Goal: Task Accomplishment & Management: Manage account settings

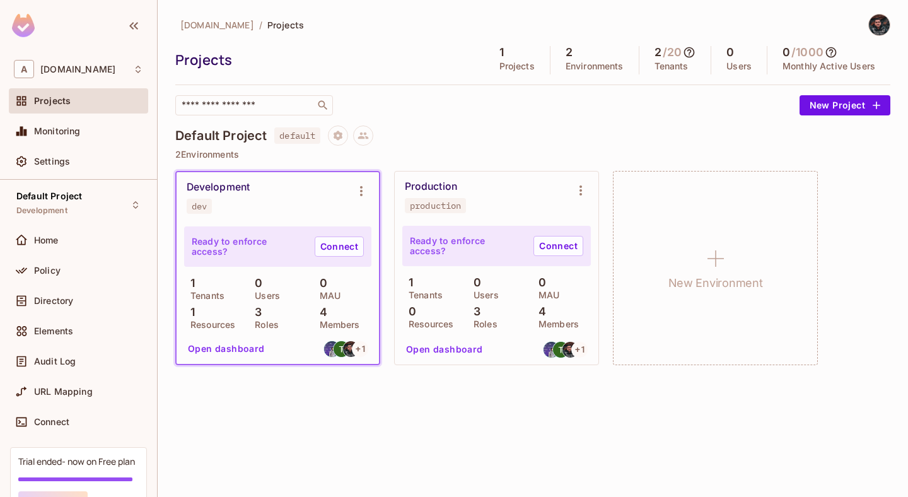
click at [327, 205] on div "Development dev" at bounding box center [268, 197] width 162 height 33
click at [277, 182] on div "Development dev" at bounding box center [268, 197] width 162 height 33
click at [355, 196] on icon "Environment settings" at bounding box center [361, 190] width 15 height 15
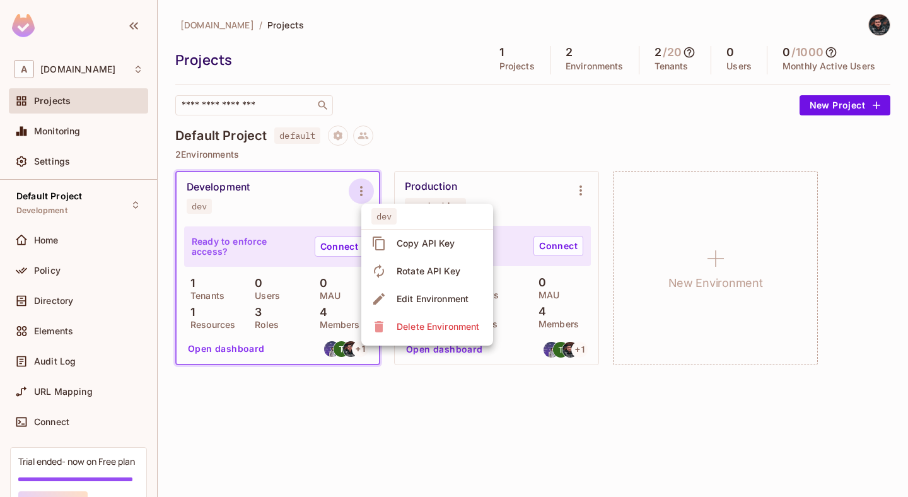
click at [424, 153] on div at bounding box center [454, 248] width 908 height 497
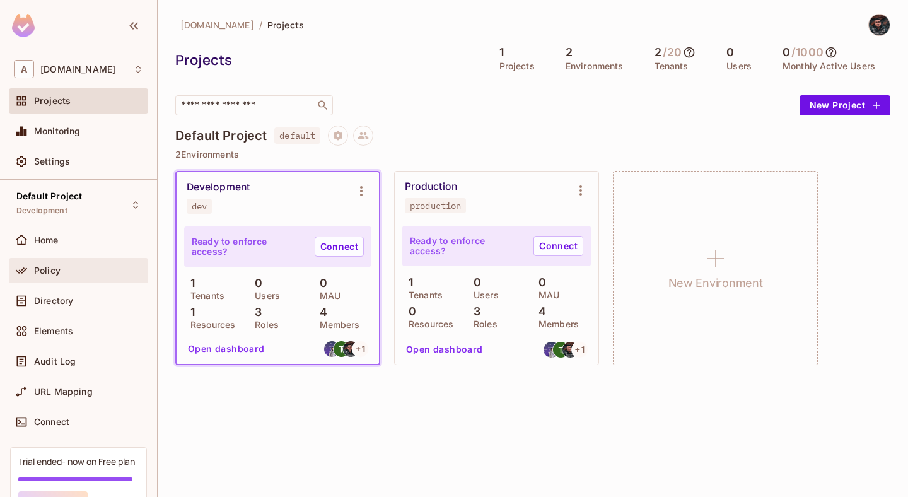
click at [74, 276] on div "Policy" at bounding box center [78, 270] width 129 height 15
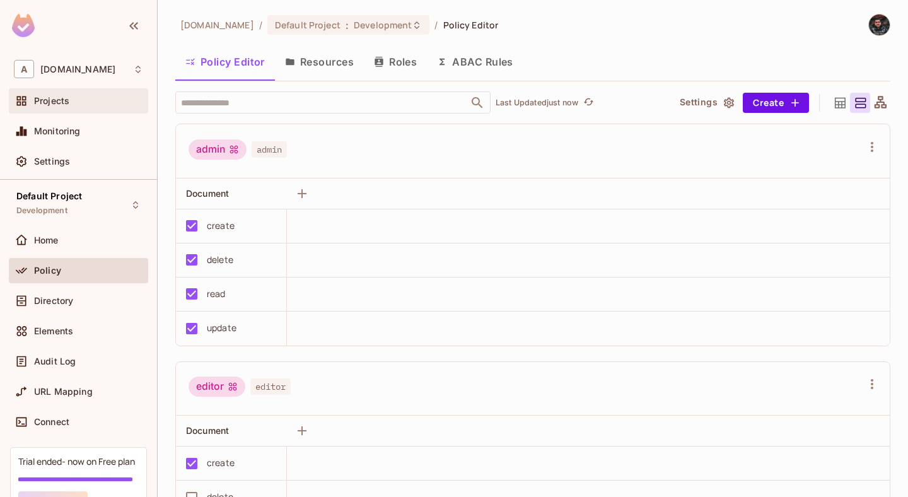
click at [86, 91] on div "Projects" at bounding box center [78, 100] width 139 height 25
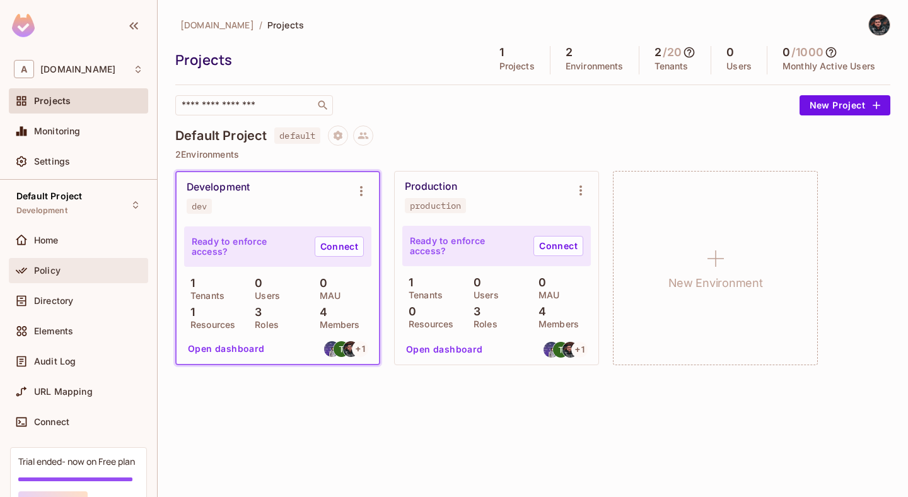
click at [52, 262] on div "Policy" at bounding box center [78, 270] width 139 height 25
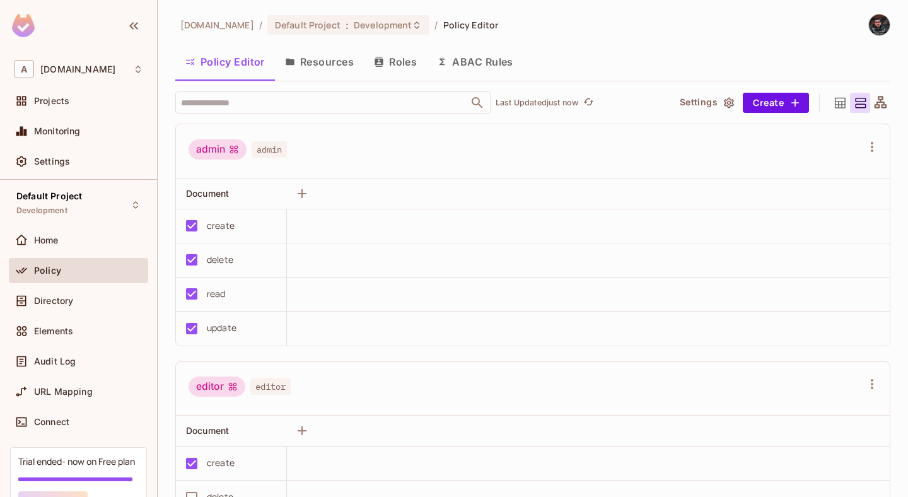
scroll to position [73, 0]
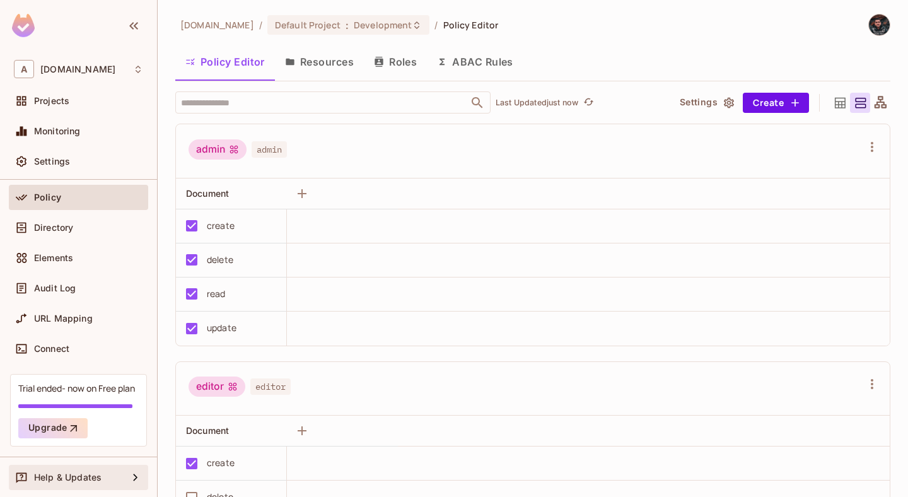
click at [113, 470] on div "Help & Updates" at bounding box center [78, 477] width 129 height 15
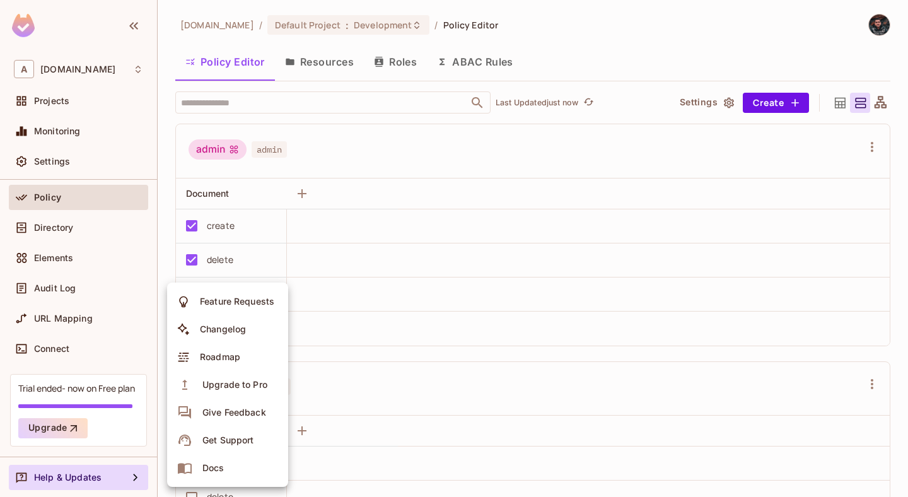
click at [240, 467] on li "Docs" at bounding box center [227, 468] width 121 height 28
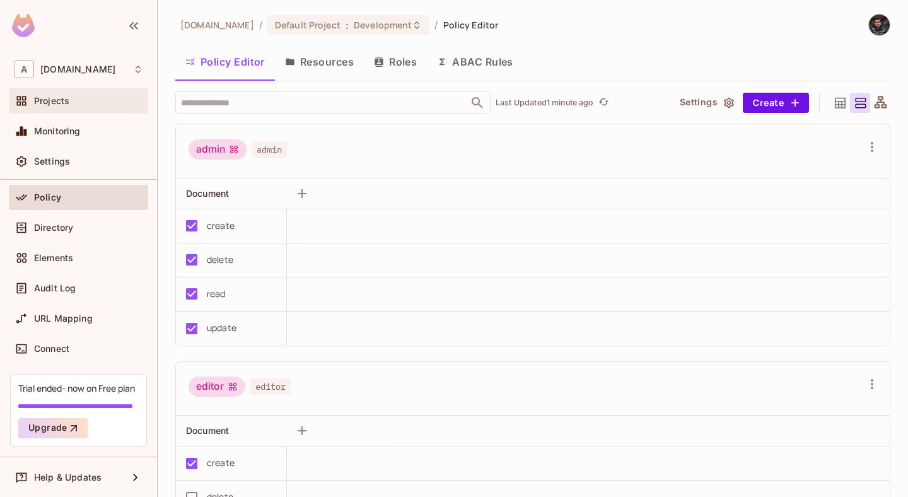
click at [78, 91] on div "Projects" at bounding box center [78, 100] width 139 height 25
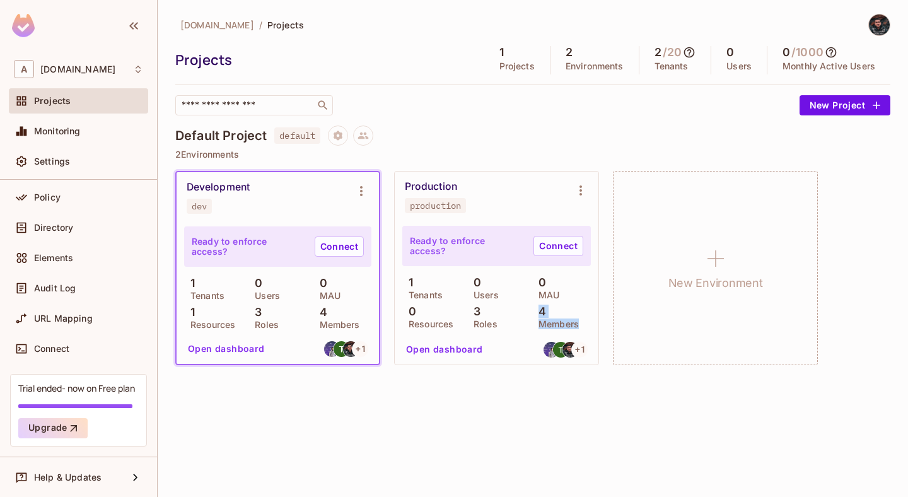
drag, startPoint x: 535, startPoint y: 311, endPoint x: 589, endPoint y: 323, distance: 55.7
click at [589, 324] on div "4 Members" at bounding box center [561, 316] width 59 height 23
click at [747, 116] on div "abclojistik.com / Projects Projects 1 Projects 2 Environments 2 / 20 Tenants 0 …" at bounding box center [532, 196] width 715 height 365
click at [848, 98] on button "New Project" at bounding box center [844, 105] width 91 height 20
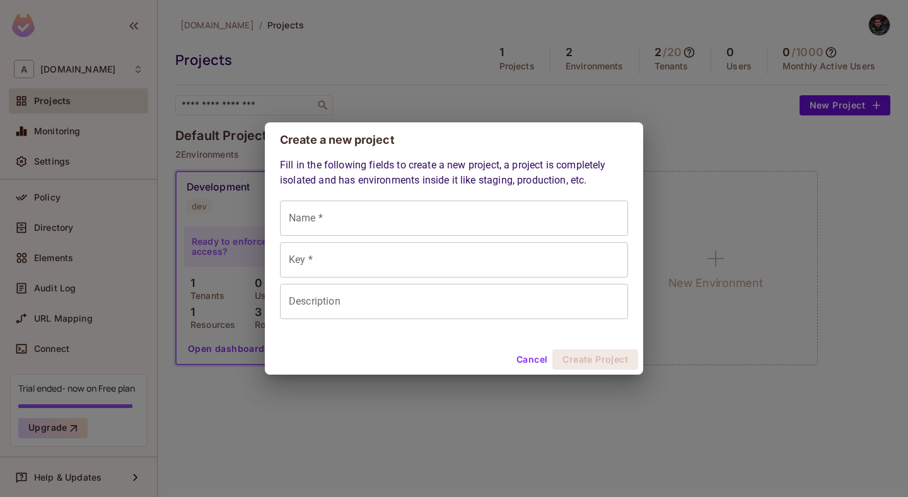
click at [427, 209] on input "Name *" at bounding box center [454, 217] width 348 height 35
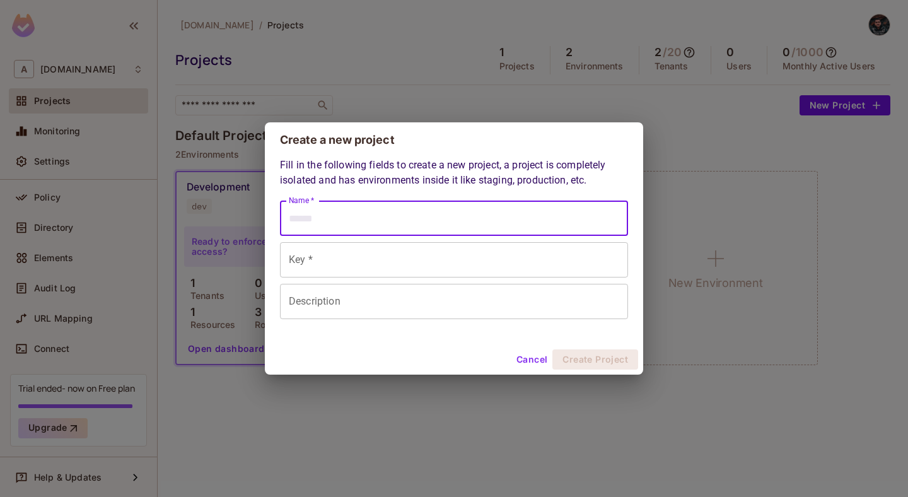
type input "*"
type input "**"
type input "***"
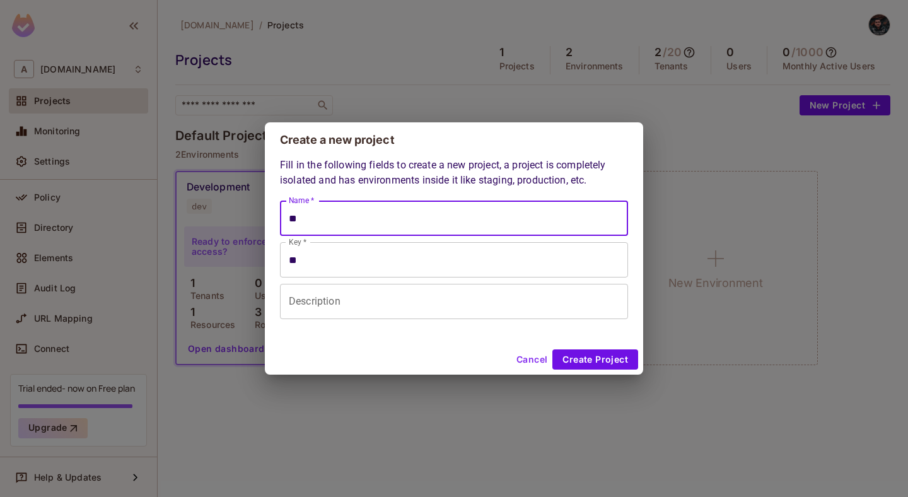
type input "***"
type input "****"
type input "*****"
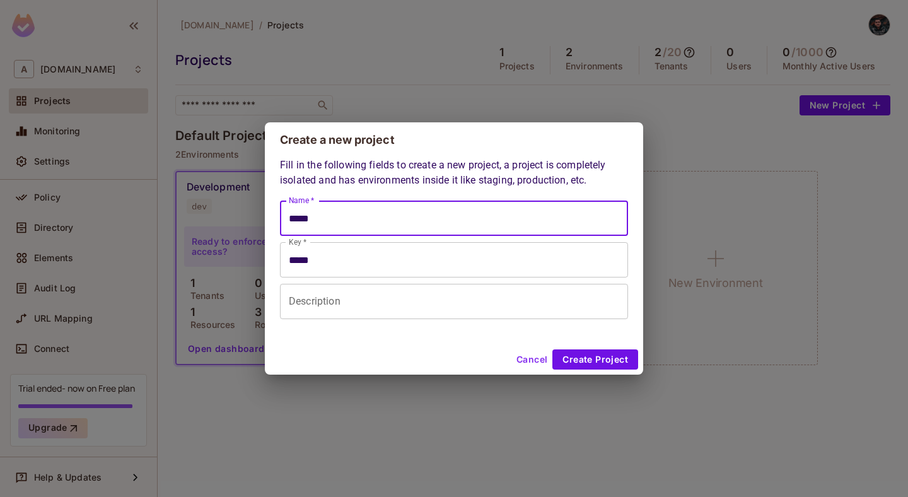
type input "******"
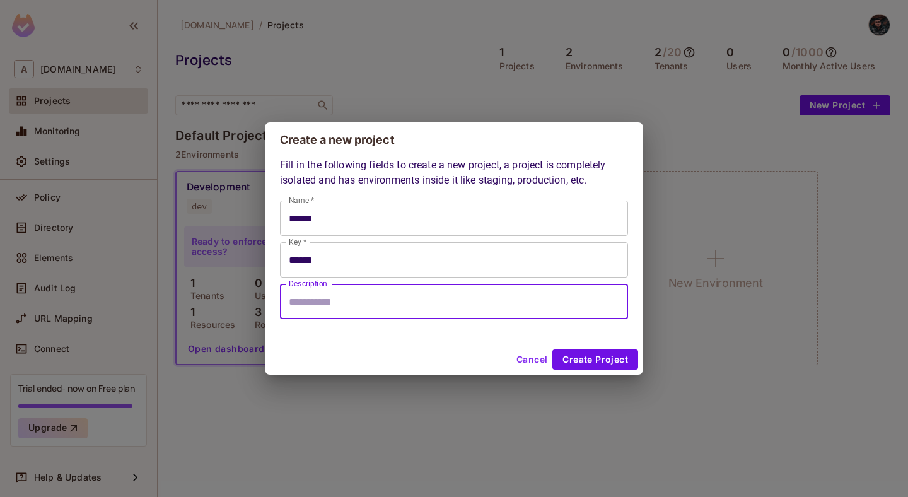
click at [443, 309] on input "Description" at bounding box center [454, 301] width 348 height 35
type input "**********"
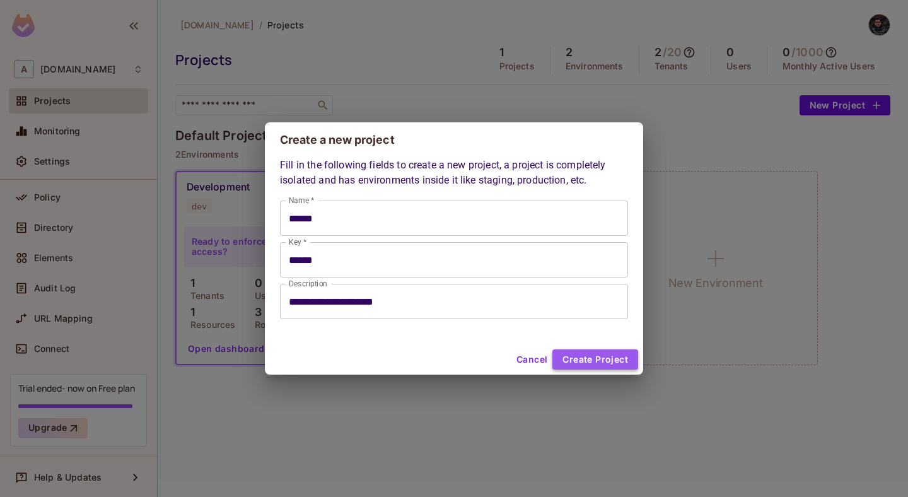
click at [603, 364] on button "Create Project" at bounding box center [595, 359] width 86 height 20
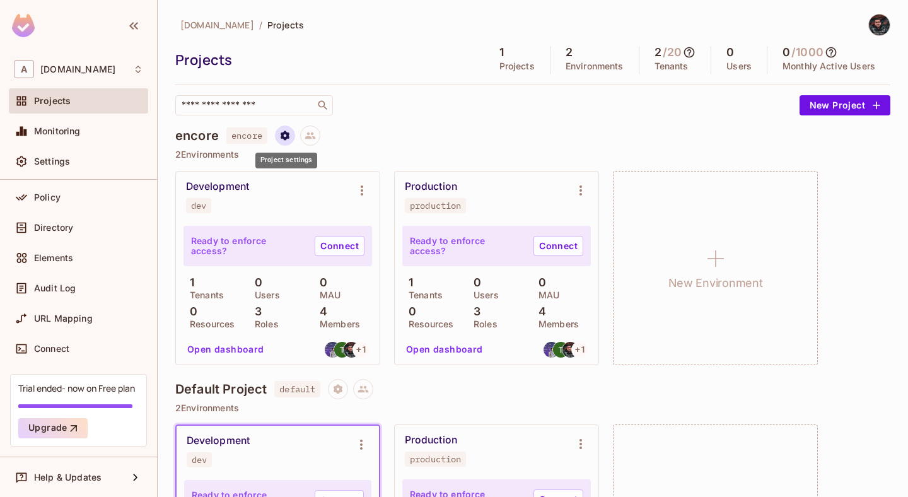
click at [288, 135] on icon "Project settings" at bounding box center [285, 134] width 9 height 9
click at [431, 129] on div at bounding box center [454, 248] width 908 height 497
click at [364, 188] on icon "Environment settings" at bounding box center [361, 190] width 15 height 15
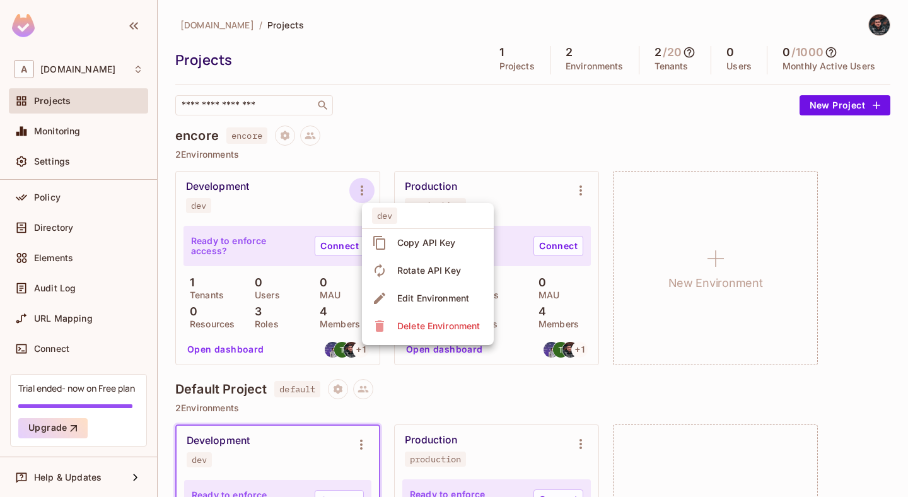
click at [413, 241] on div "Copy API Key" at bounding box center [426, 242] width 59 height 13
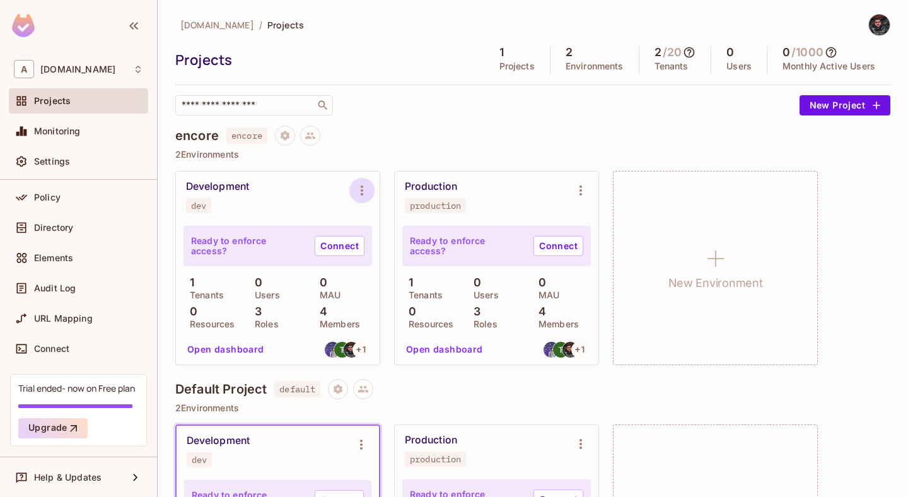
click at [364, 190] on icon "Environment settings" at bounding box center [361, 190] width 15 height 15
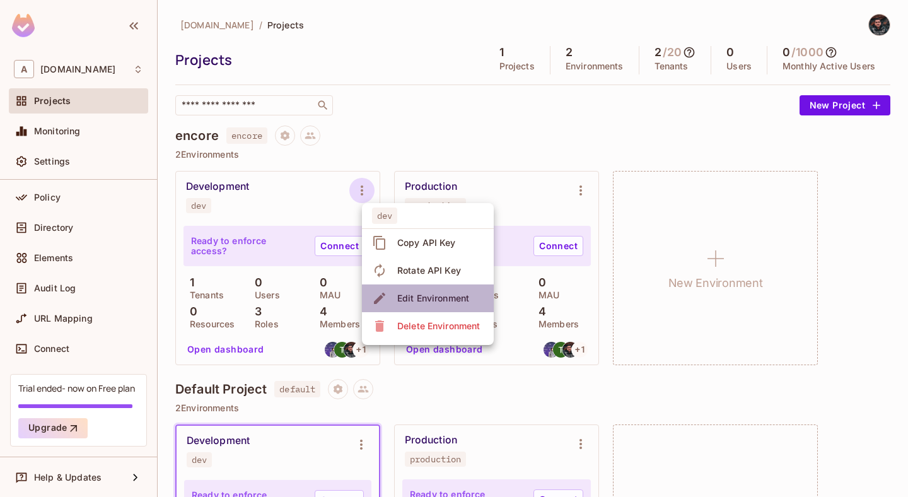
click at [432, 301] on div "Edit Environment" at bounding box center [433, 298] width 72 height 13
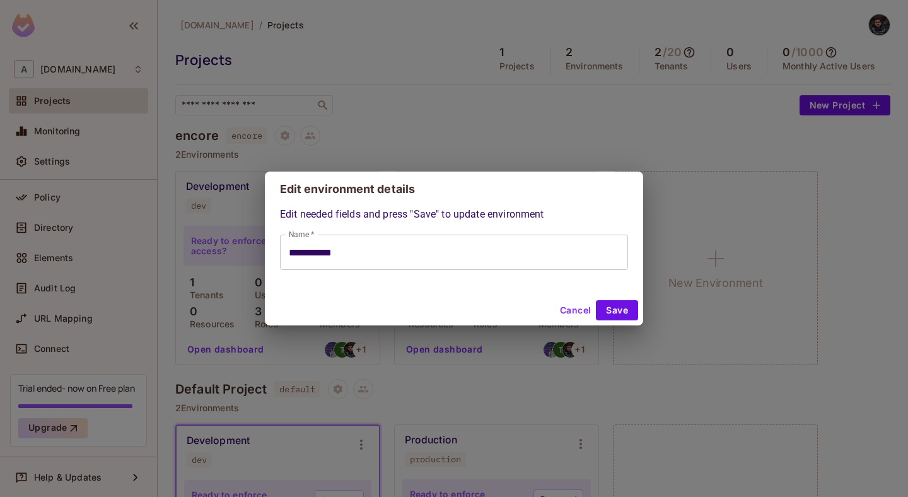
click at [571, 306] on button "Cancel" at bounding box center [575, 310] width 41 height 20
type input "**********"
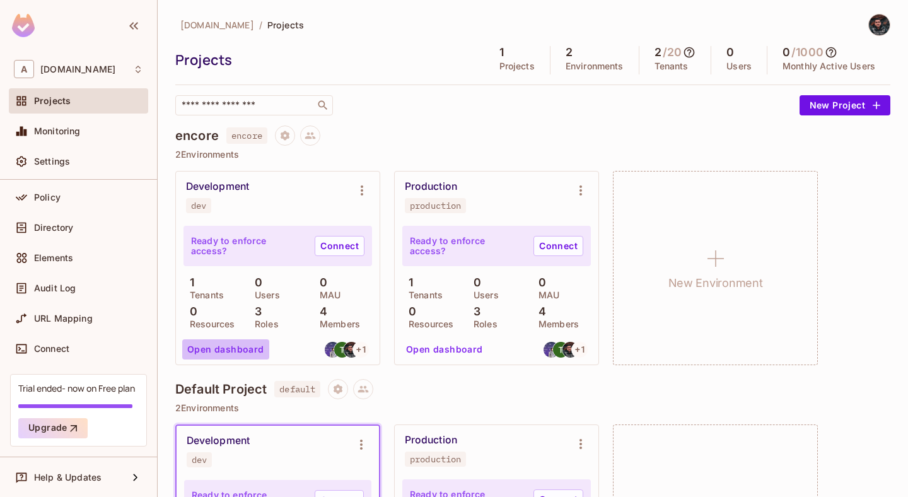
click at [249, 345] on button "Open dashboard" at bounding box center [225, 349] width 87 height 20
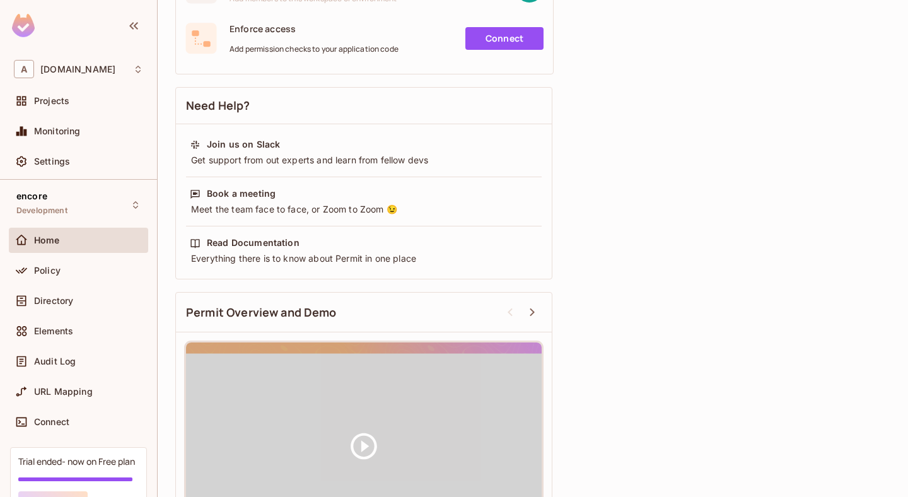
scroll to position [328, 0]
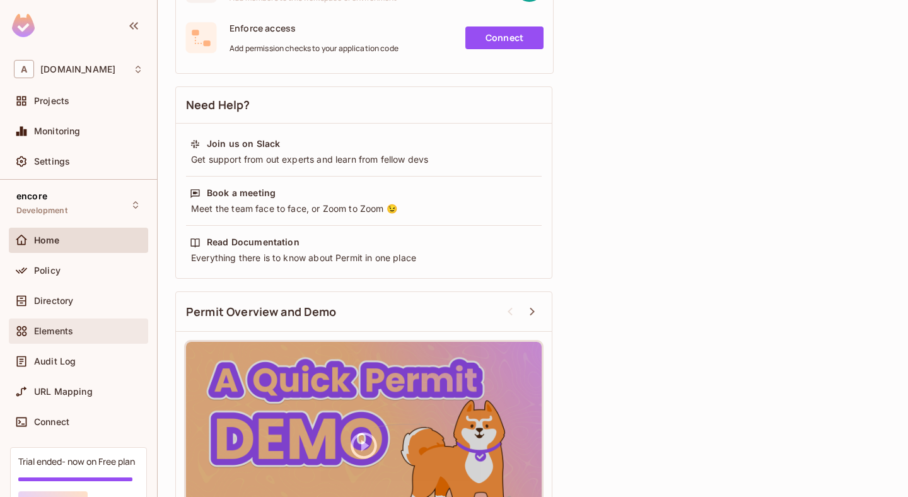
click at [69, 329] on span "Elements" at bounding box center [53, 331] width 39 height 10
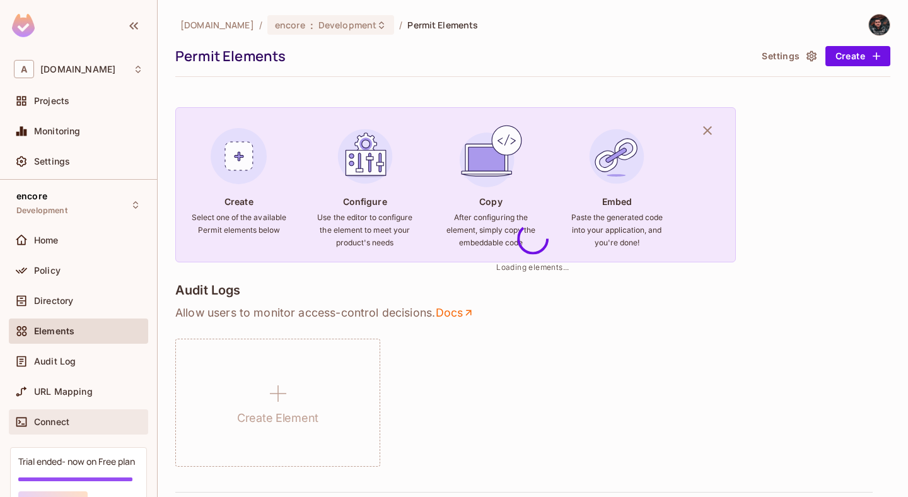
click at [69, 417] on span "Connect" at bounding box center [51, 422] width 35 height 10
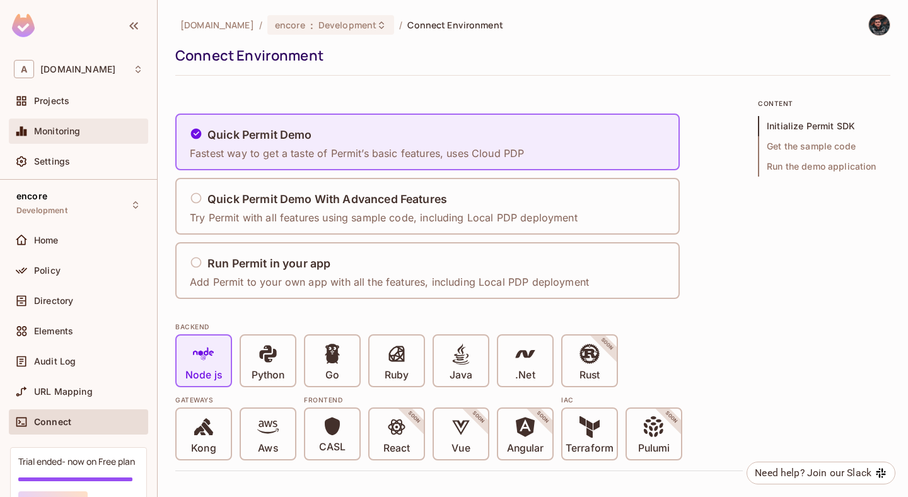
click at [69, 135] on span "Monitoring" at bounding box center [57, 131] width 47 height 10
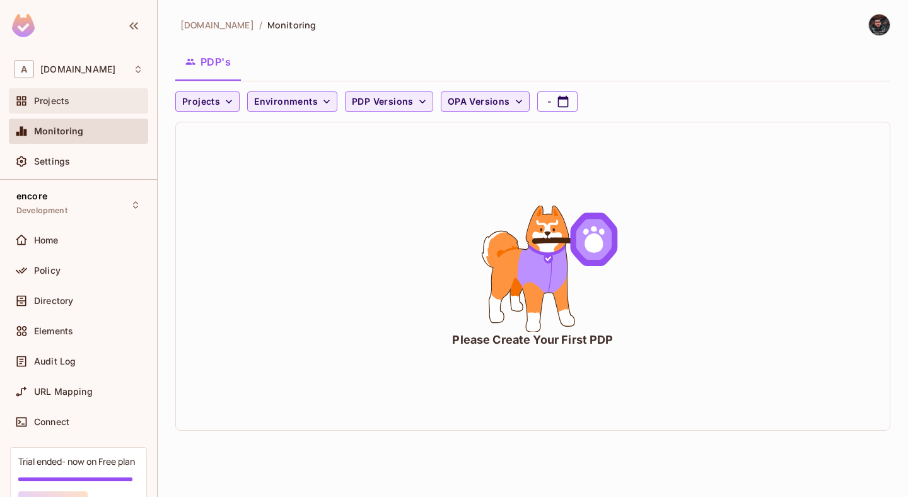
click at [81, 96] on div "Projects" at bounding box center [88, 101] width 109 height 10
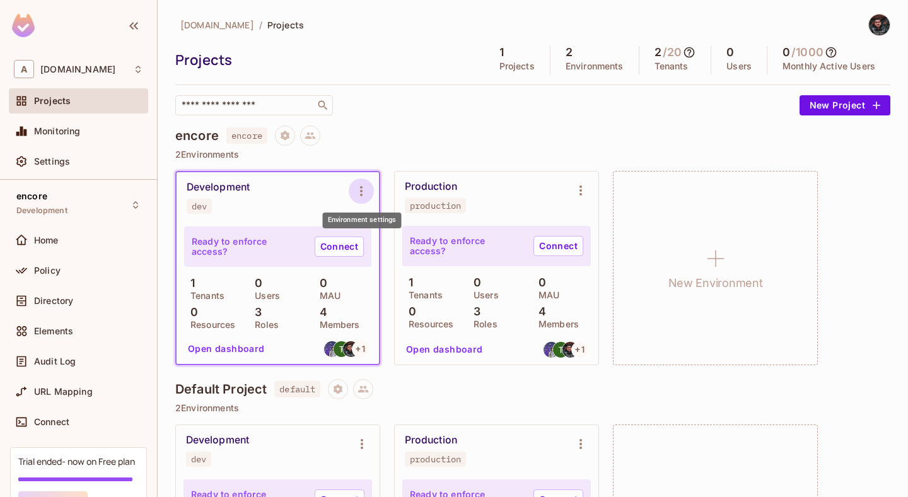
click at [364, 192] on icon "Environment settings" at bounding box center [361, 190] width 15 height 15
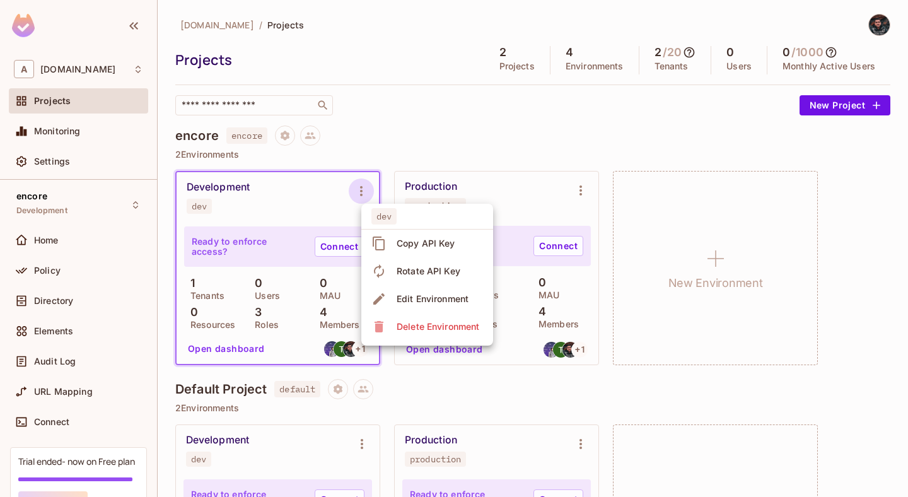
click at [303, 217] on div at bounding box center [454, 248] width 908 height 497
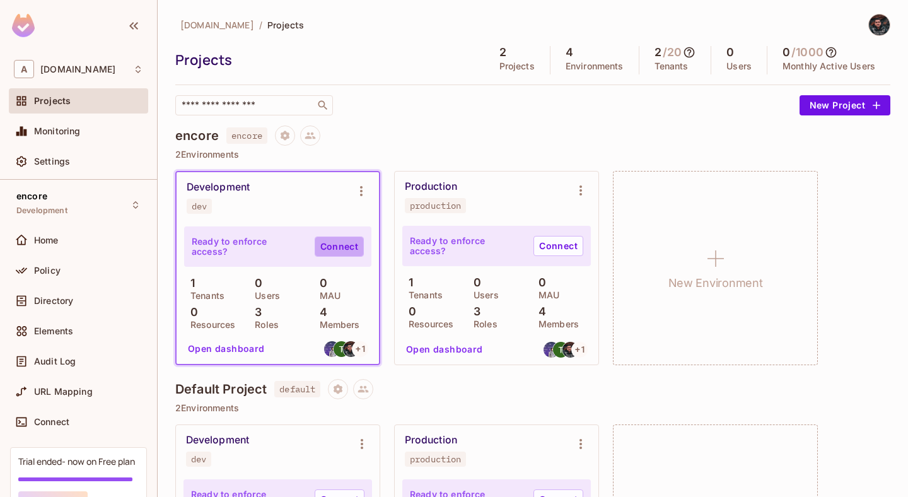
click at [332, 246] on link "Connect" at bounding box center [339, 246] width 49 height 20
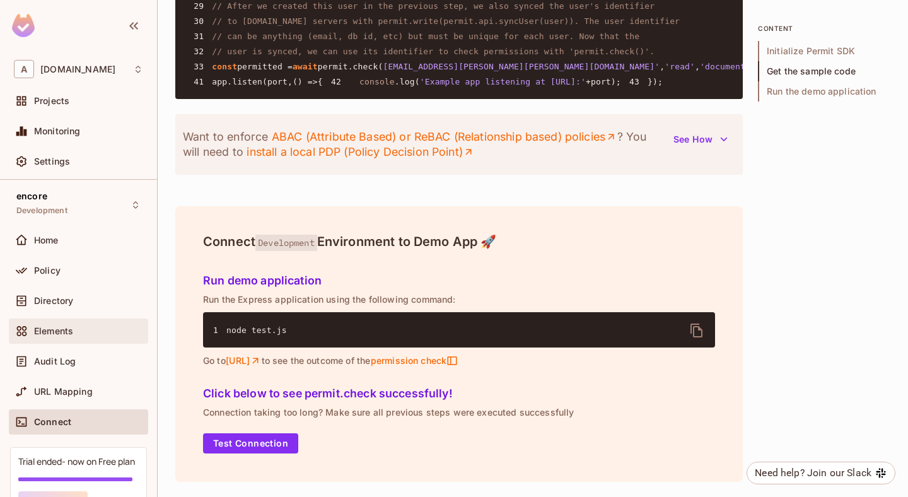
scroll to position [1578, 0]
click at [54, 134] on span "Monitoring" at bounding box center [57, 131] width 47 height 10
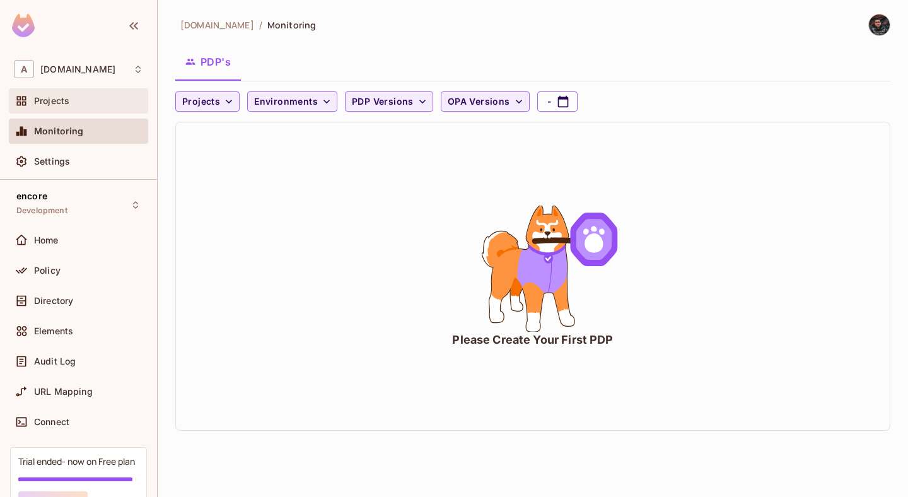
click at [84, 94] on div "Projects" at bounding box center [78, 100] width 129 height 15
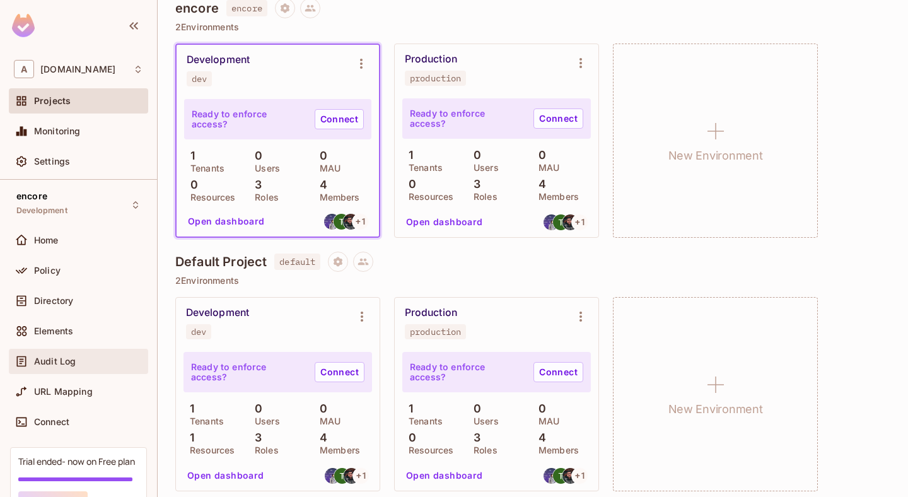
scroll to position [129, 0]
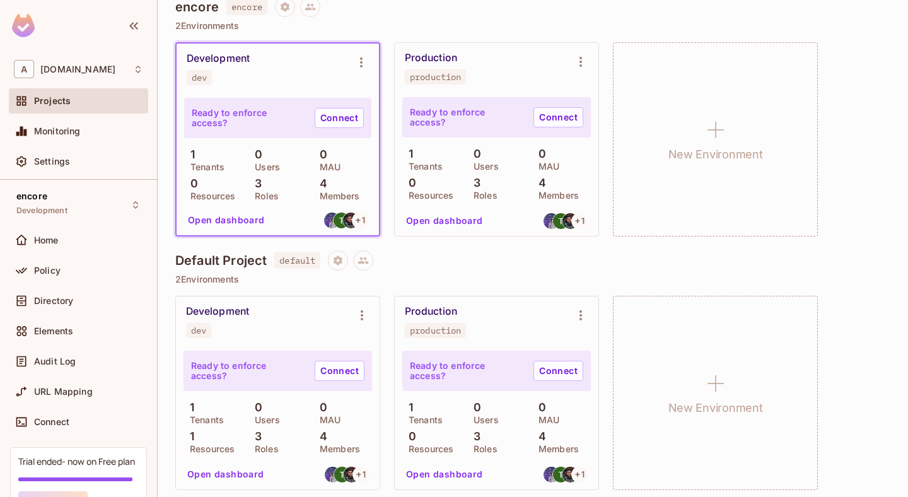
click at [221, 219] on button "Open dashboard" at bounding box center [226, 220] width 87 height 20
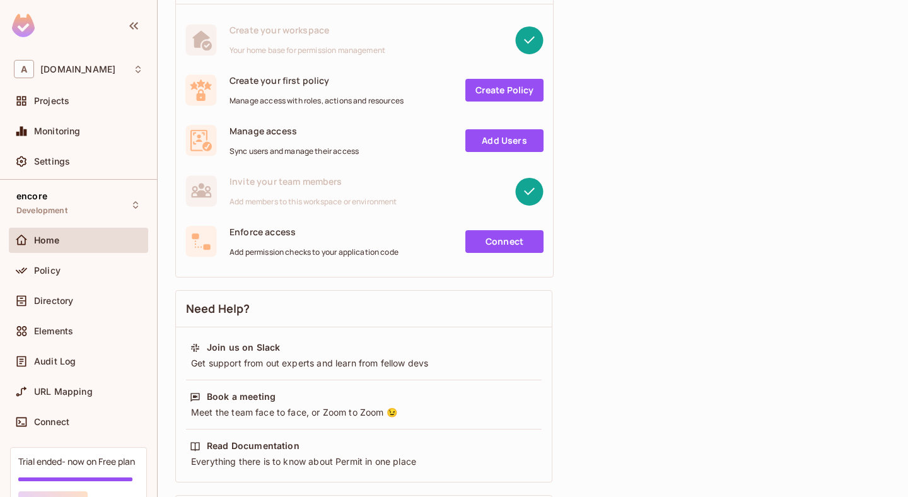
scroll to position [105, 0]
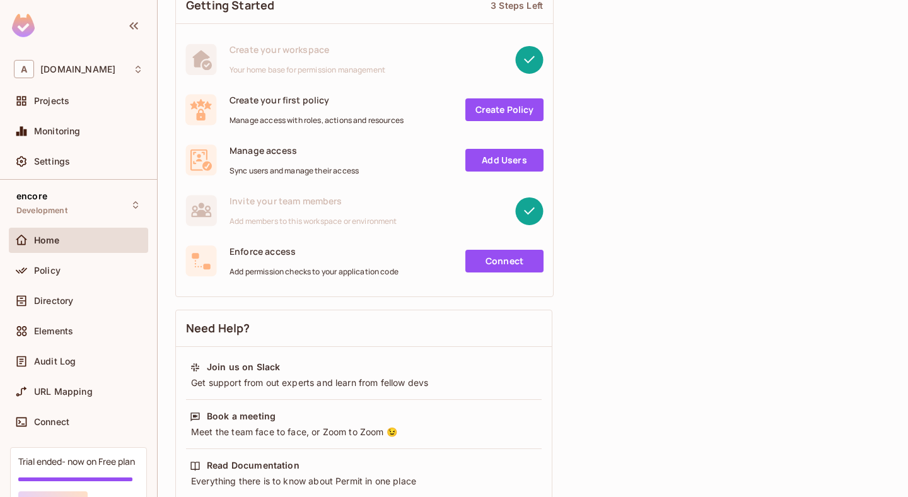
click at [513, 163] on link "Add Users" at bounding box center [504, 160] width 78 height 23
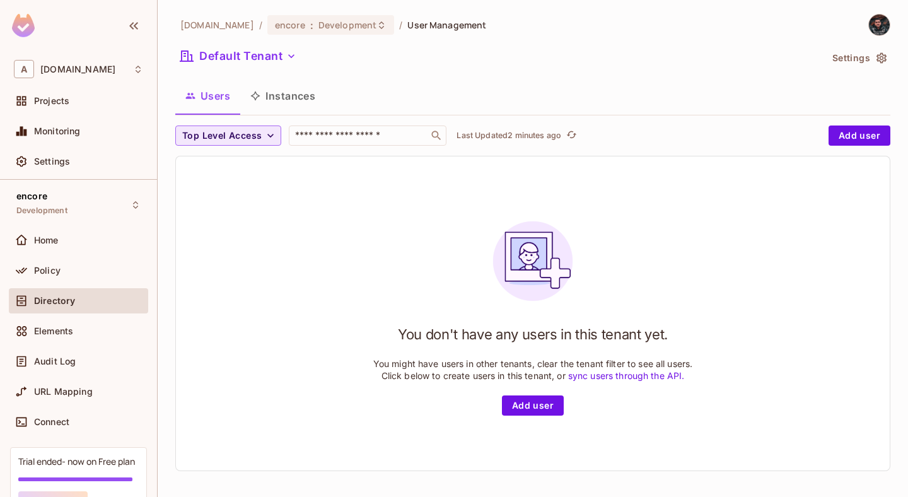
click at [270, 138] on icon "button" at bounding box center [270, 135] width 13 height 13
click at [207, 209] on li "viewer" at bounding box center [206, 218] width 63 height 27
click at [222, 130] on icon "button" at bounding box center [221, 135] width 13 height 13
click at [117, 66] on div "A abclojistik.com" at bounding box center [78, 69] width 129 height 18
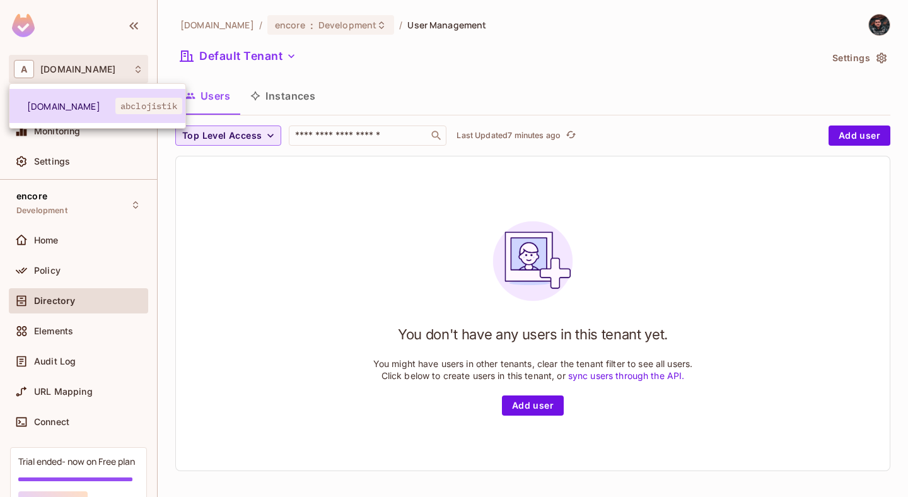
click at [128, 108] on span "abclojistik" at bounding box center [148, 106] width 67 height 16
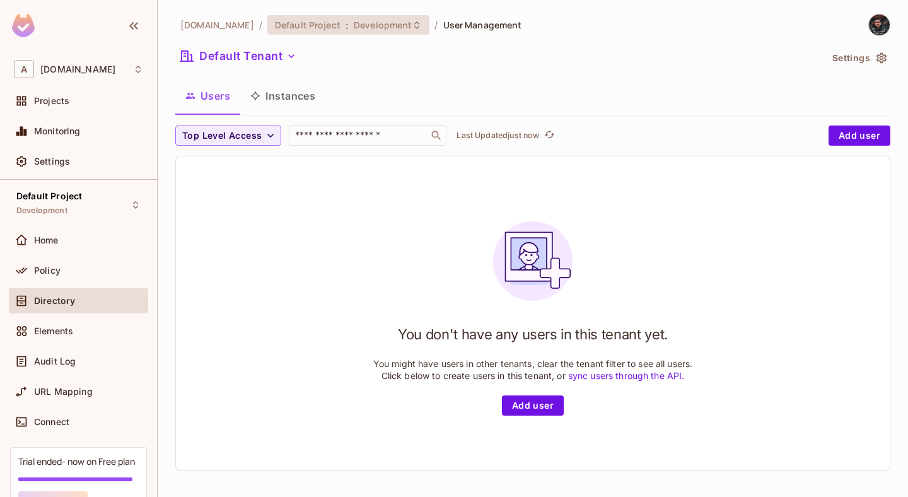
click at [374, 28] on span "Development" at bounding box center [383, 25] width 58 height 12
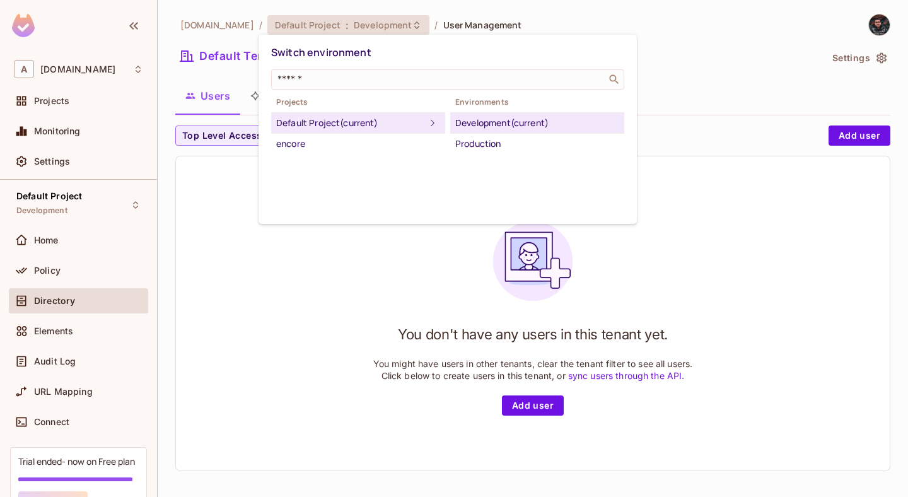
click at [313, 322] on div at bounding box center [454, 248] width 908 height 497
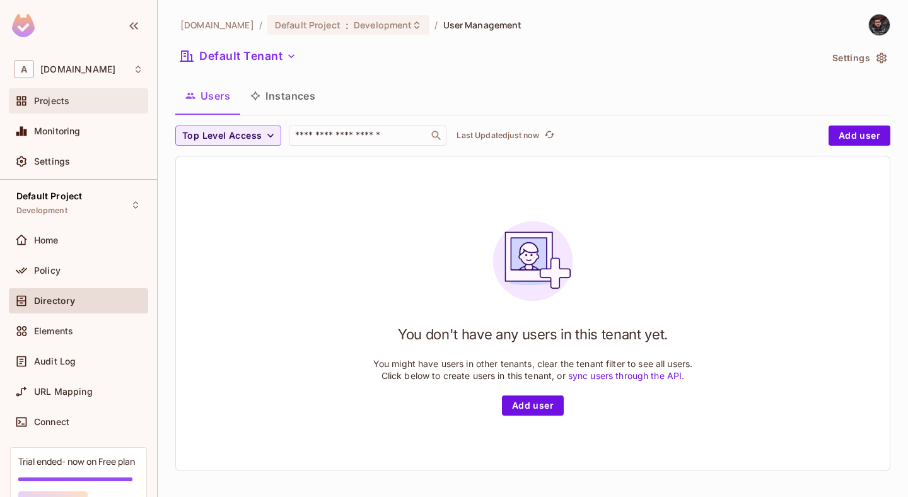
click at [96, 96] on div "Projects" at bounding box center [88, 101] width 109 height 10
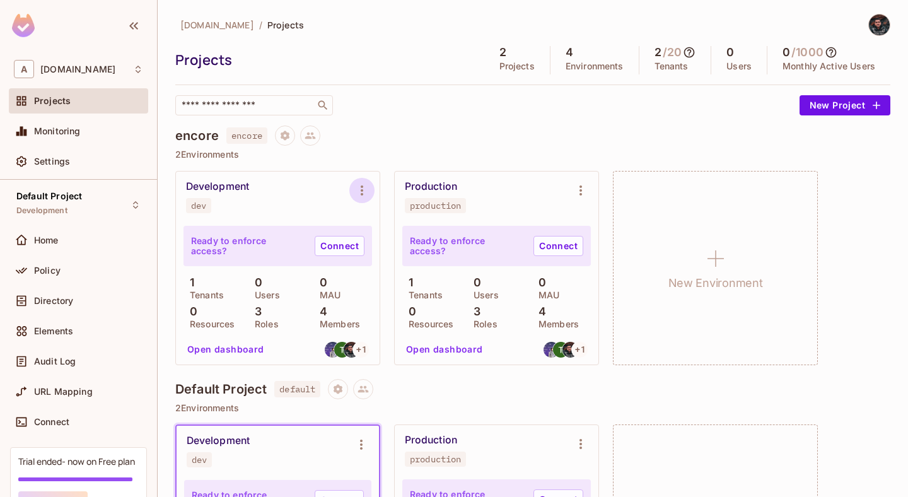
click at [358, 194] on icon "Environment settings" at bounding box center [361, 190] width 15 height 15
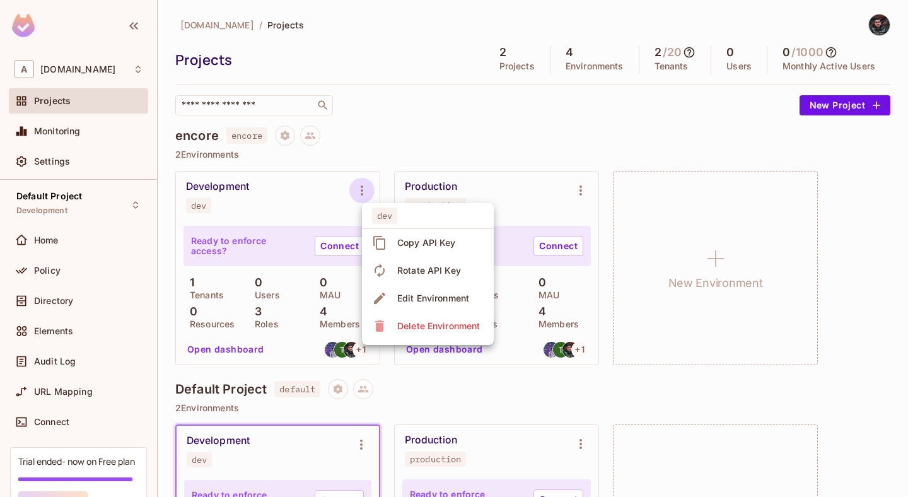
click at [199, 340] on div at bounding box center [454, 248] width 908 height 497
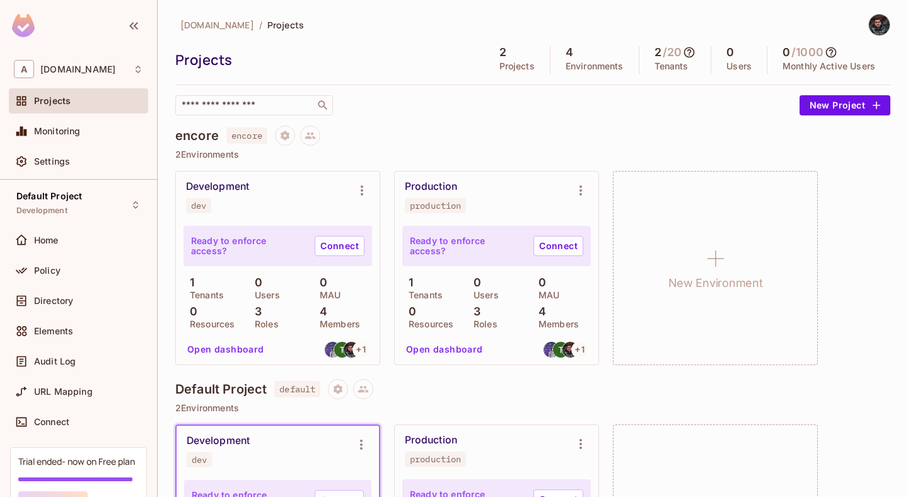
click at [212, 350] on div "dev Copy API Key Rotate API Key Edit Environment Delete Environment" at bounding box center [454, 248] width 908 height 497
click at [212, 350] on button "Open dashboard" at bounding box center [225, 349] width 87 height 20
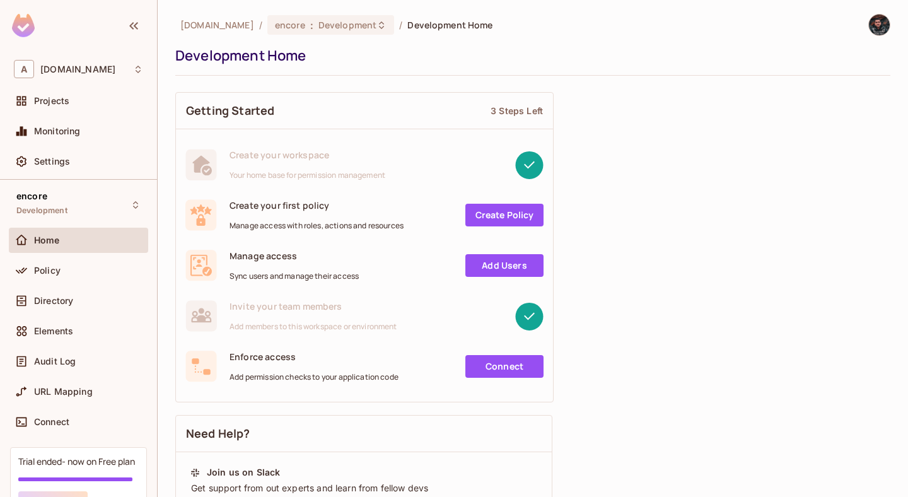
click at [54, 245] on span "Home" at bounding box center [47, 240] width 26 height 10
click at [86, 97] on div "Projects" at bounding box center [88, 101] width 109 height 10
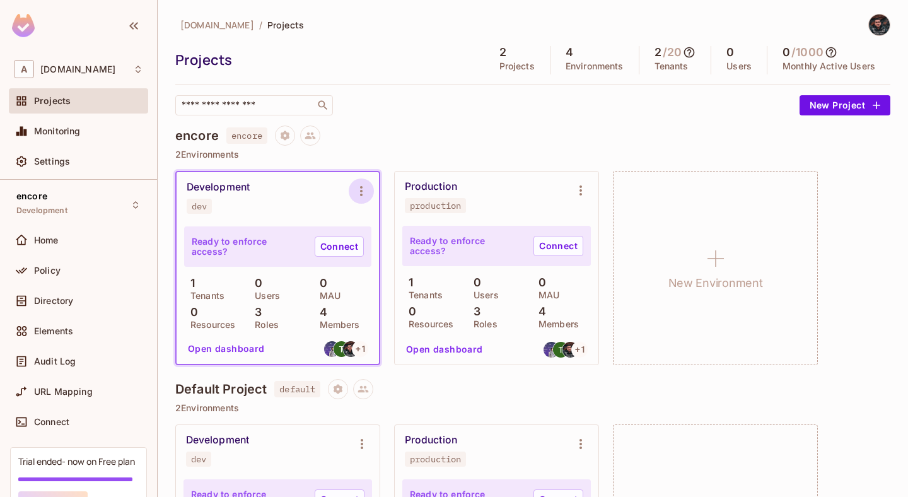
click at [360, 187] on icon "Environment settings" at bounding box center [361, 191] width 3 height 10
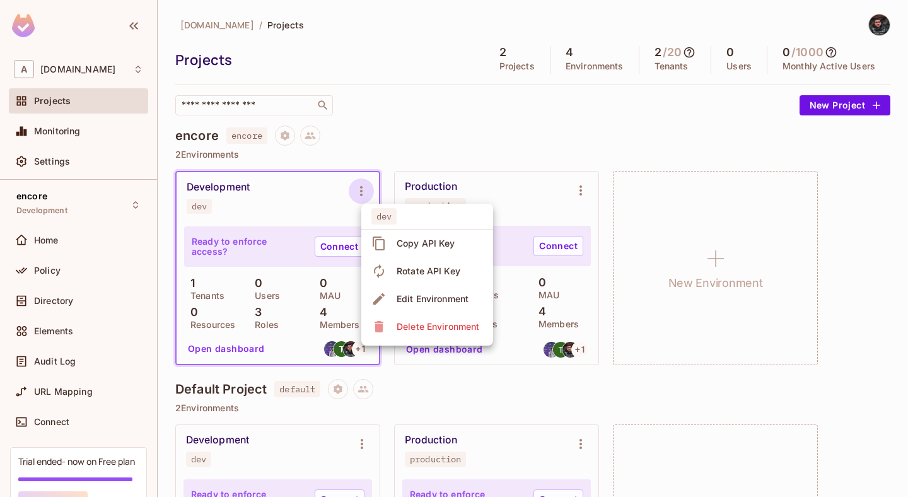
click at [487, 130] on div at bounding box center [454, 248] width 908 height 497
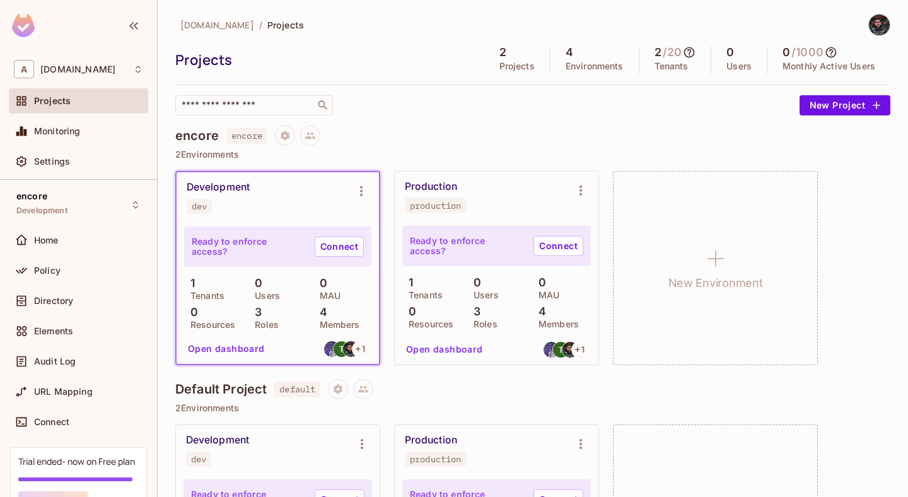
click at [231, 346] on button "Open dashboard" at bounding box center [226, 349] width 87 height 20
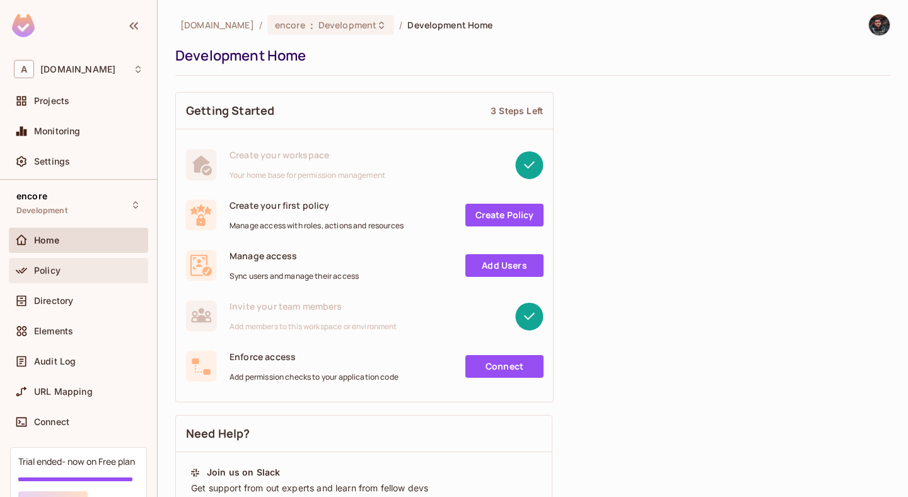
click at [91, 262] on div "Policy" at bounding box center [78, 270] width 139 height 25
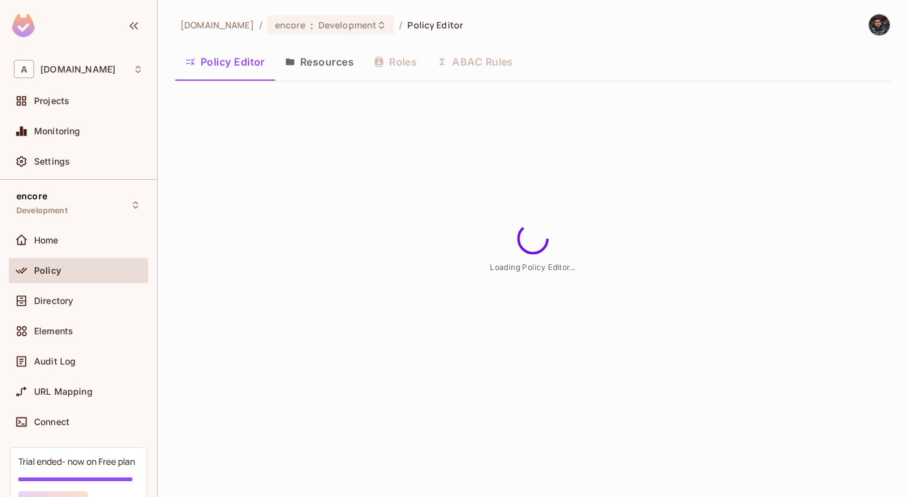
click at [352, 61] on button "Resources" at bounding box center [319, 62] width 89 height 32
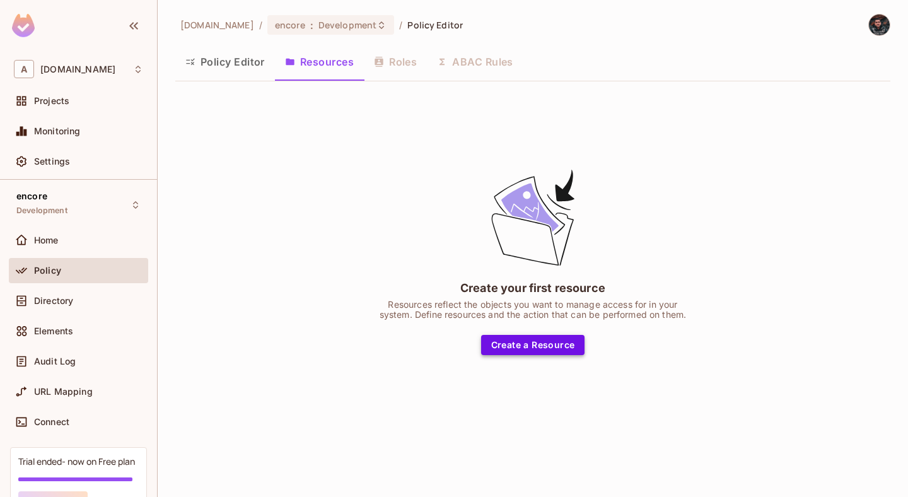
click at [527, 342] on button "Create a Resource" at bounding box center [533, 345] width 104 height 20
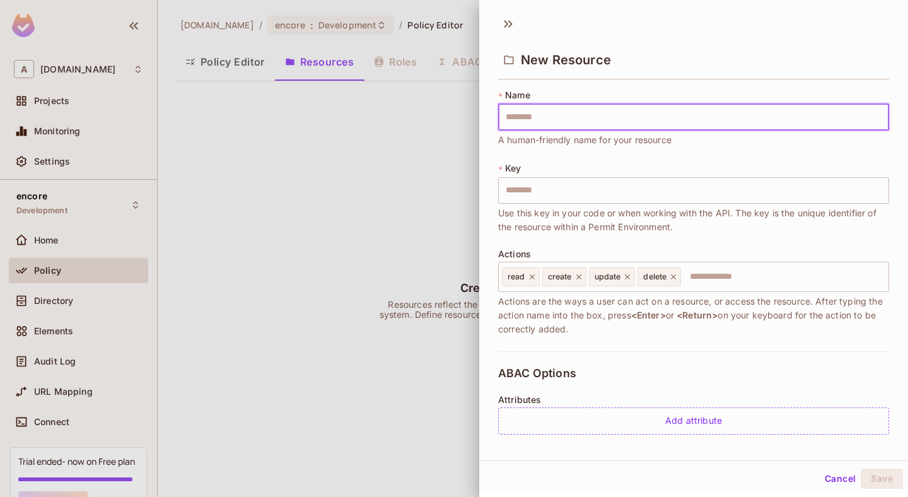
type input "*"
type input "**"
type input "***"
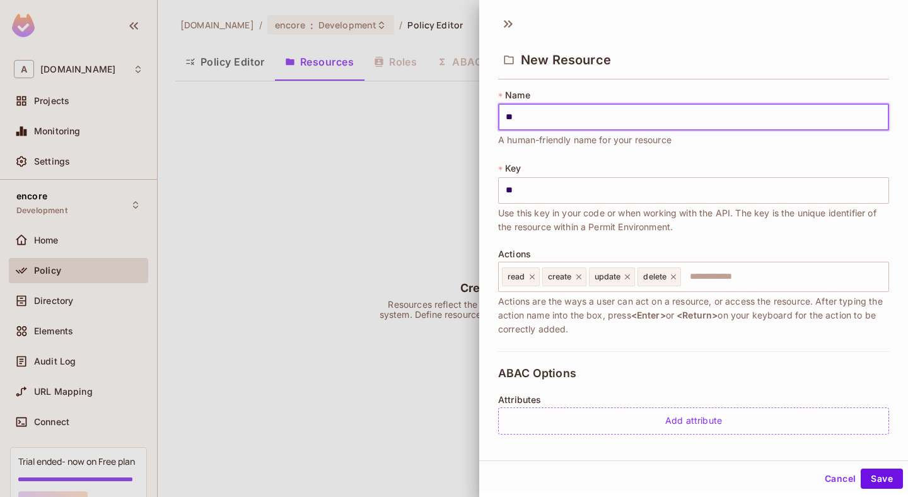
type input "***"
type input "****"
type input "*****"
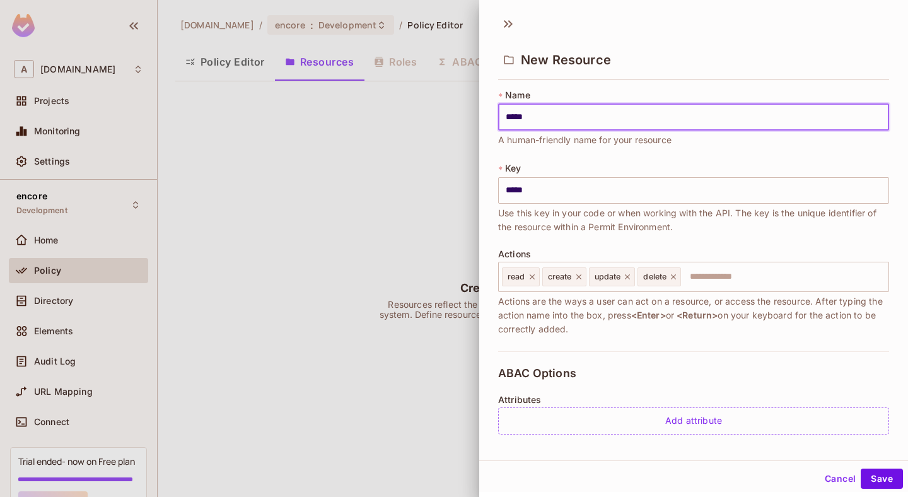
type input "******"
type input "*******"
type input "********"
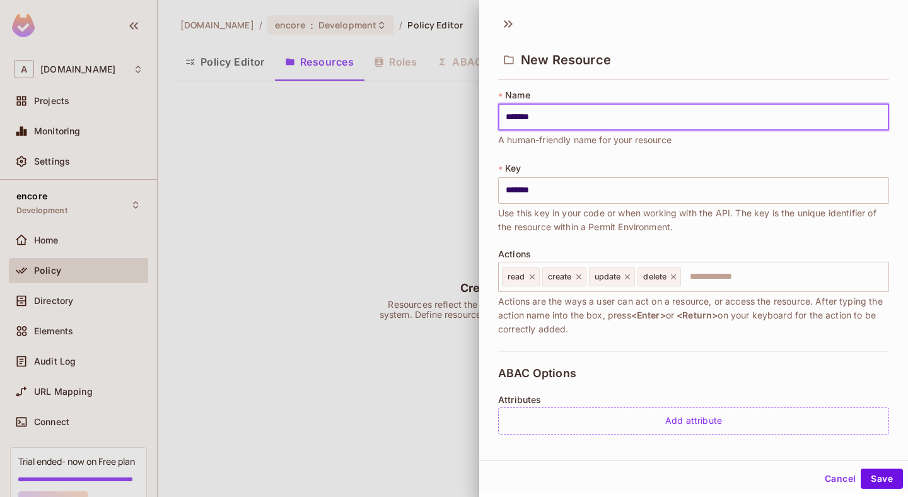
type input "********"
click at [593, 110] on input "********" at bounding box center [693, 117] width 391 height 26
type input "*"
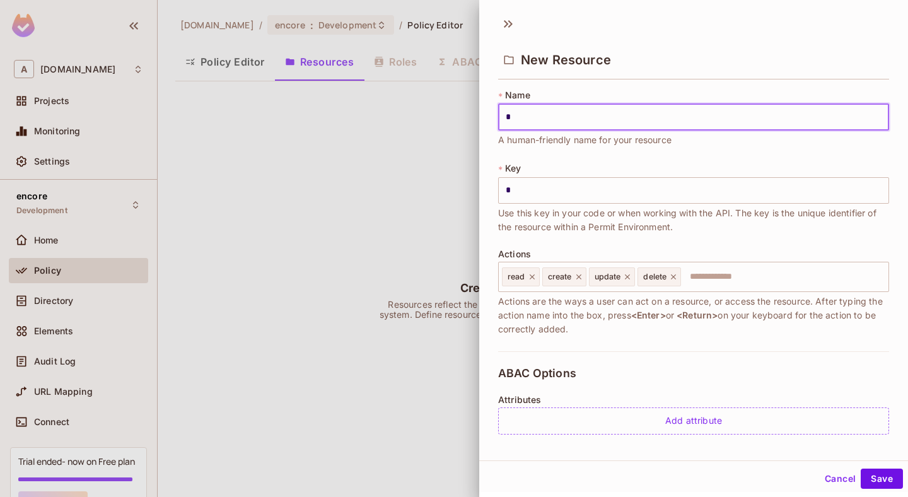
type input "**"
type input "***"
type input "****"
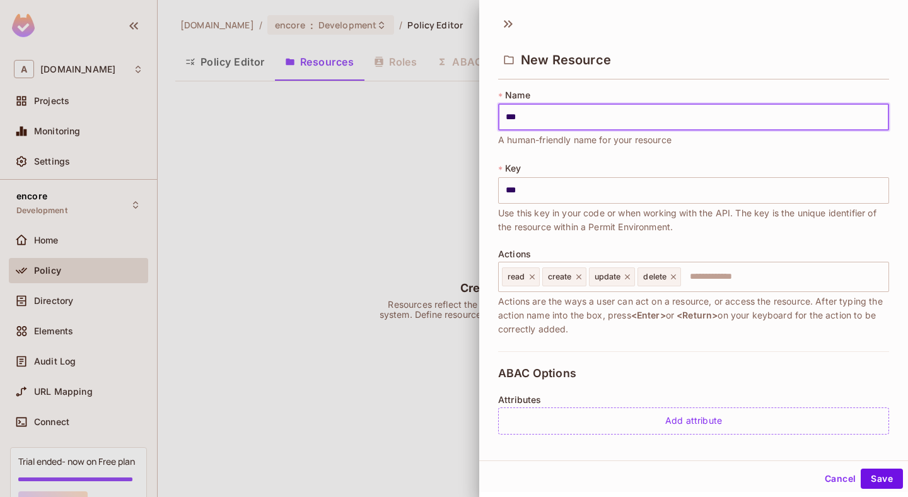
type input "****"
type input "*****"
type input "******"
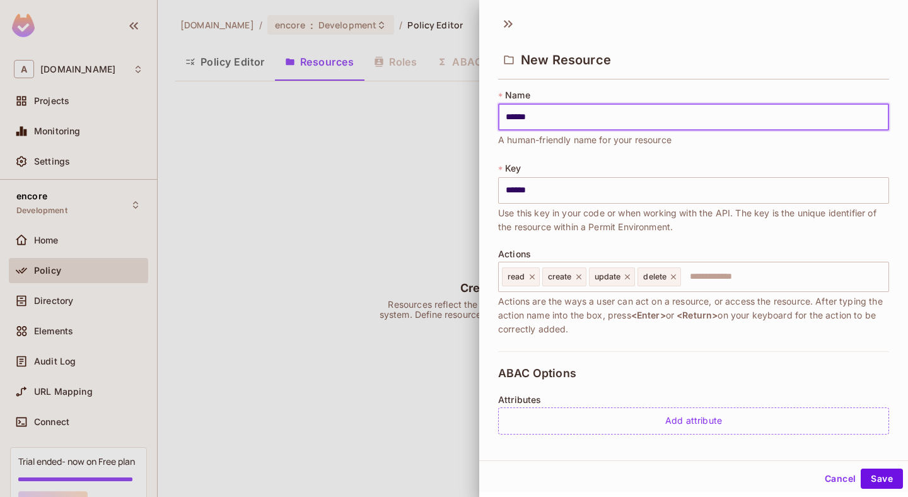
type input "*******"
type input "********"
click at [579, 277] on icon at bounding box center [578, 276] width 9 height 9
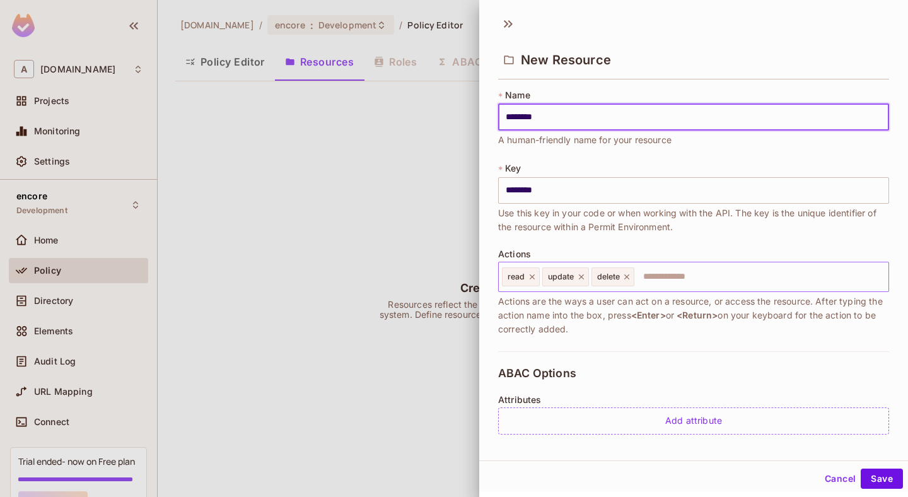
click at [579, 277] on icon at bounding box center [581, 276] width 9 height 9
click at [579, 277] on icon at bounding box center [577, 276] width 5 height 5
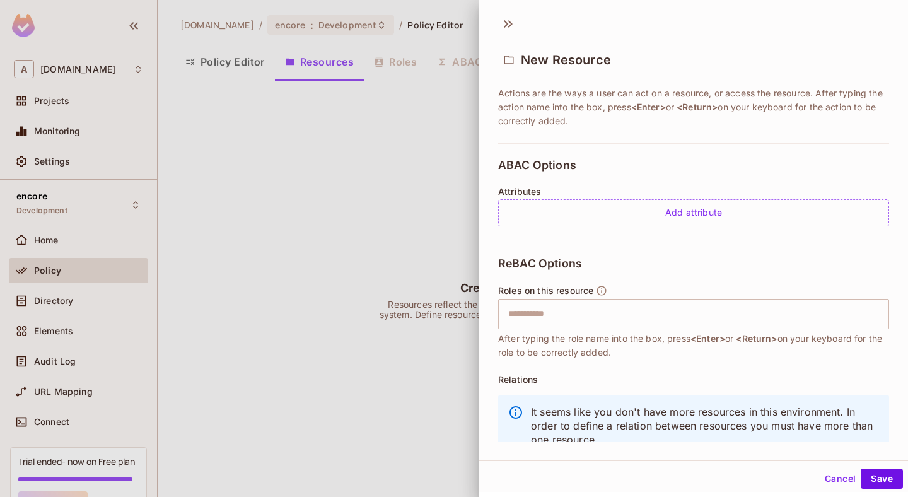
scroll to position [245, 0]
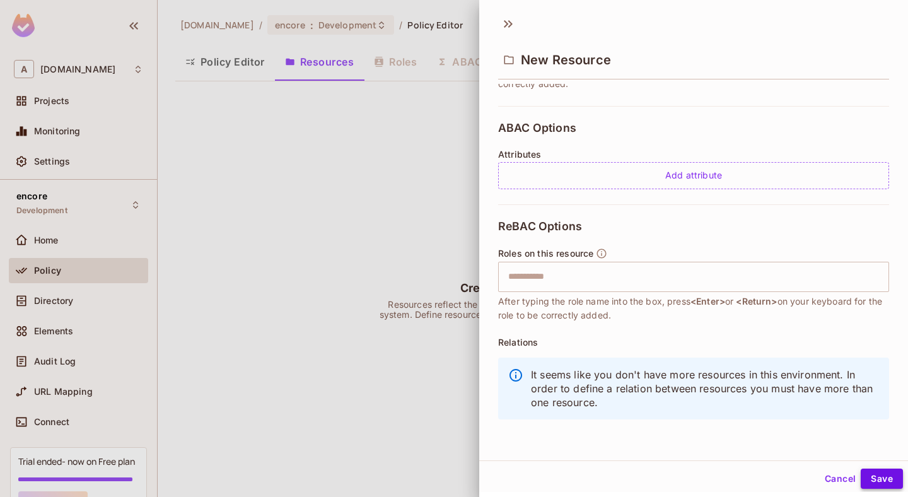
type input "********"
click at [892, 477] on button "Save" at bounding box center [881, 478] width 42 height 20
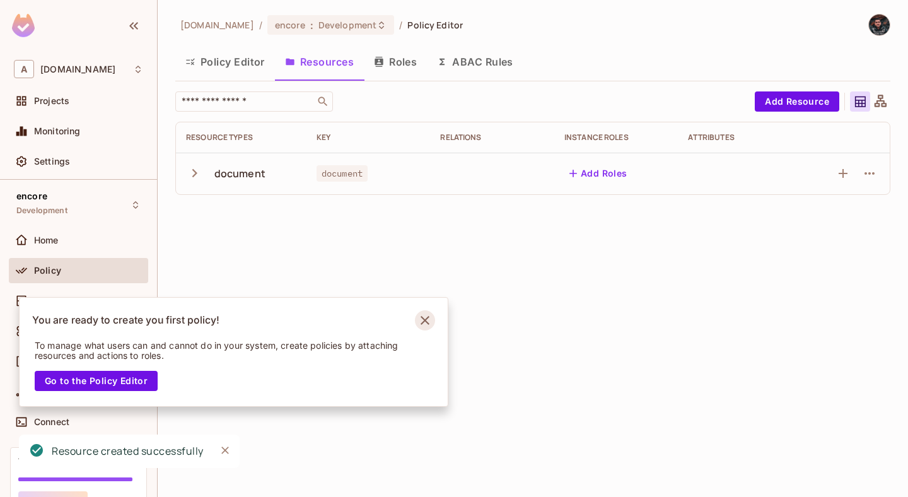
click at [425, 317] on icon "Notifications Alt+T" at bounding box center [425, 320] width 20 height 20
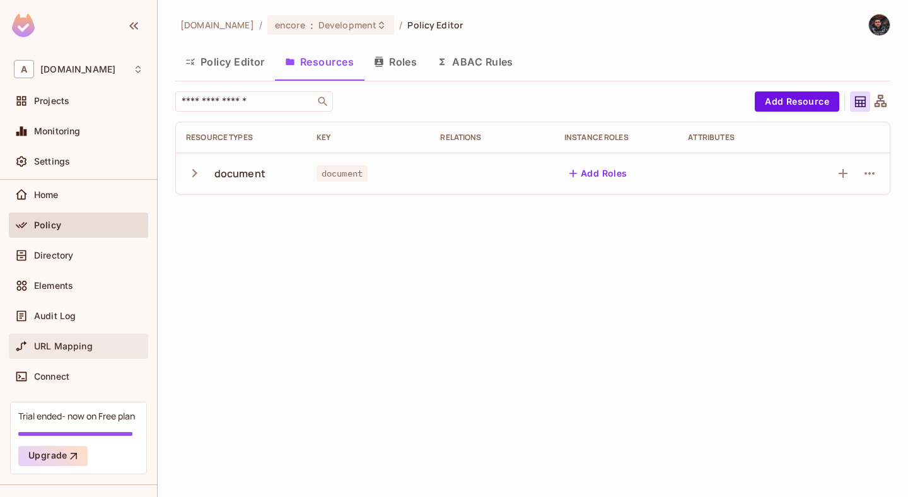
scroll to position [0, 0]
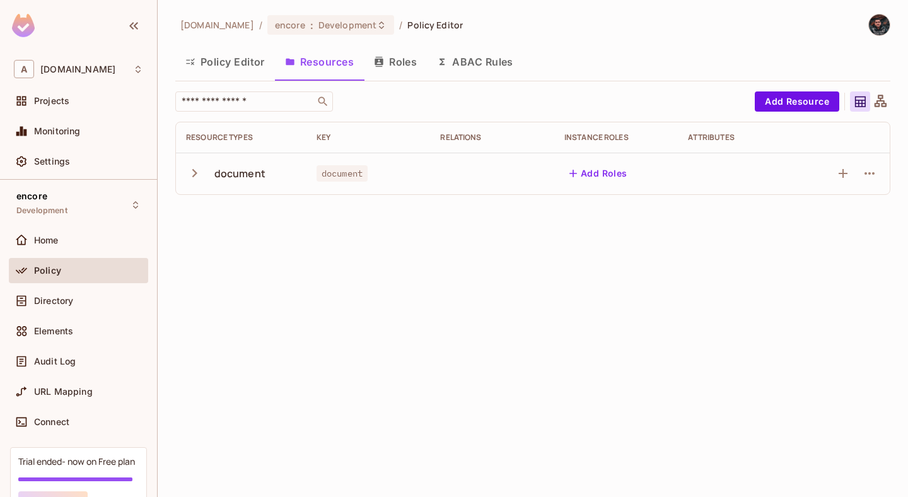
click at [395, 61] on button "Roles" at bounding box center [395, 62] width 63 height 32
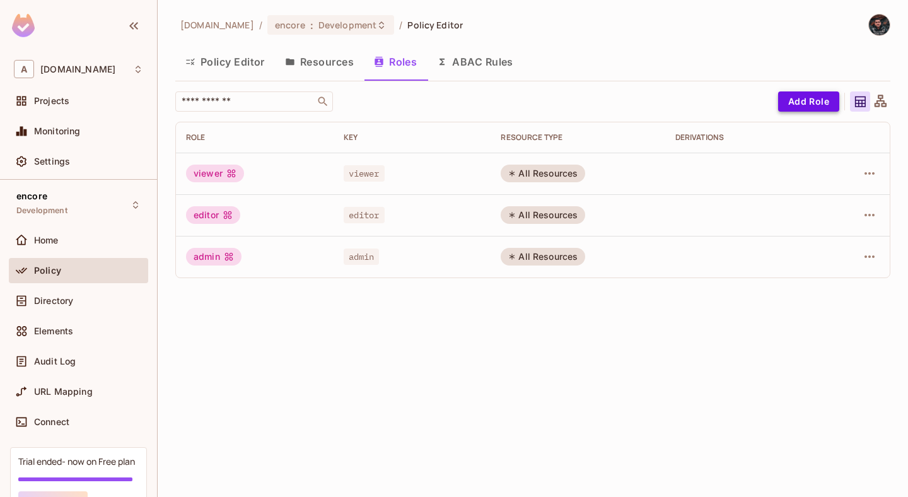
click at [792, 105] on button "Add Role" at bounding box center [808, 101] width 61 height 20
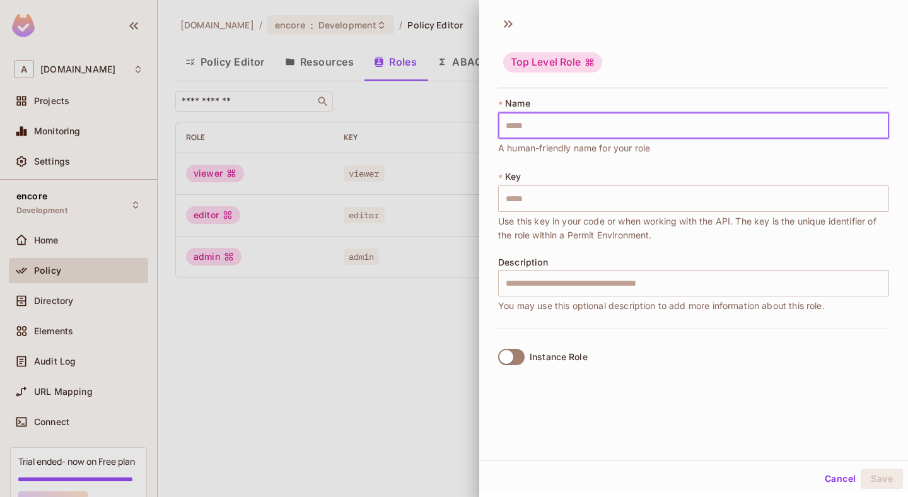
click at [578, 122] on input "text" at bounding box center [693, 125] width 391 height 26
paste input "**********"
type input "**********"
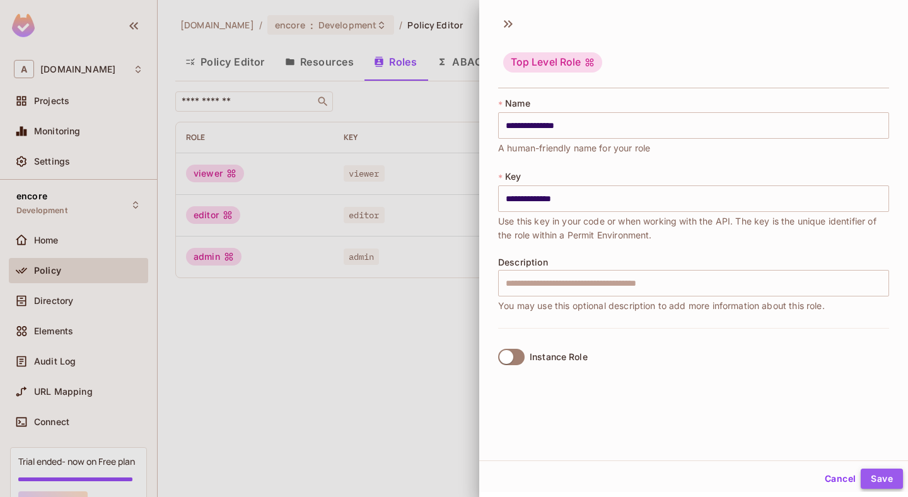
click at [877, 485] on button "Save" at bounding box center [881, 478] width 42 height 20
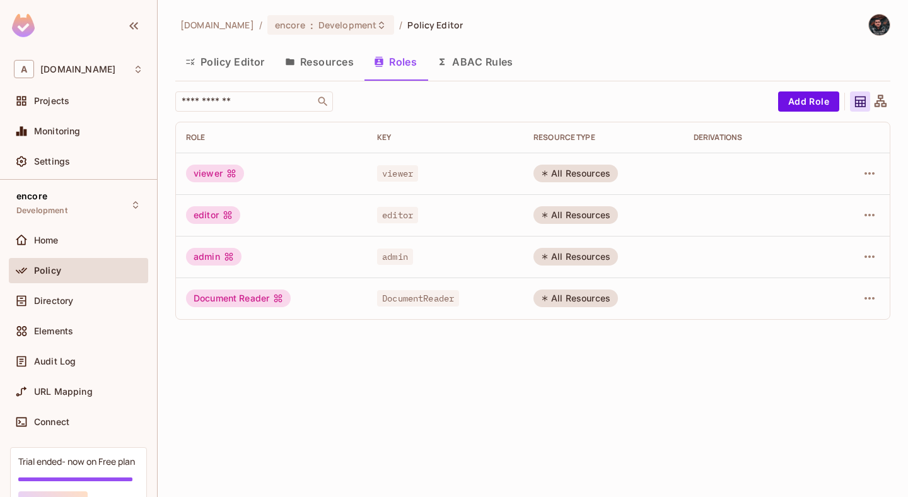
click at [230, 294] on div "Document Reader" at bounding box center [238, 298] width 105 height 18
click at [872, 297] on icon "button" at bounding box center [869, 298] width 10 height 3
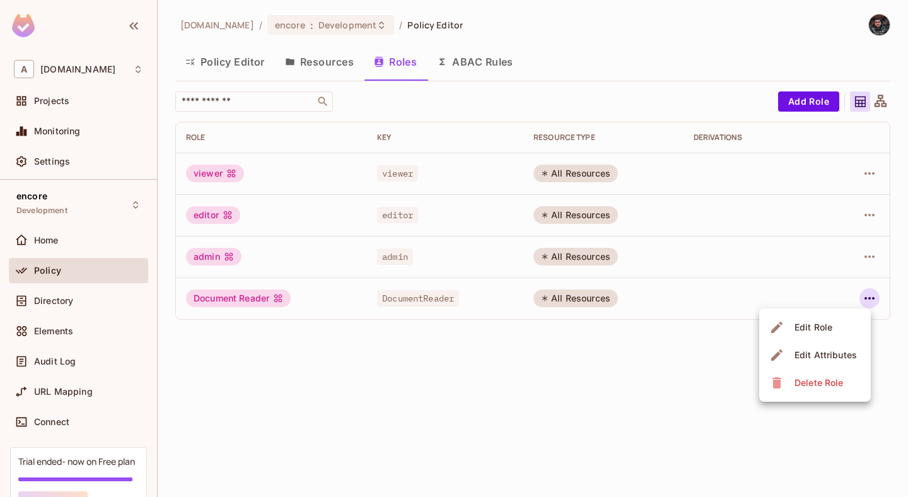
click at [548, 394] on div at bounding box center [454, 248] width 908 height 497
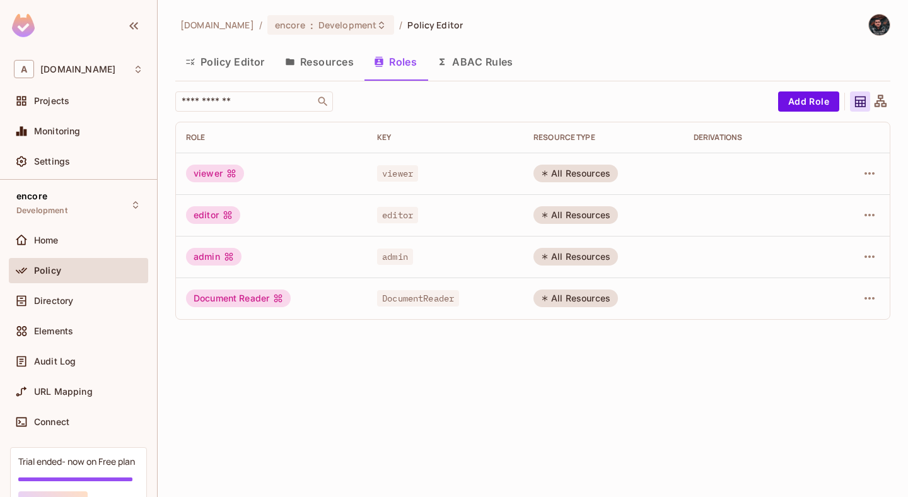
click at [566, 301] on div "All Resources" at bounding box center [575, 298] width 84 height 18
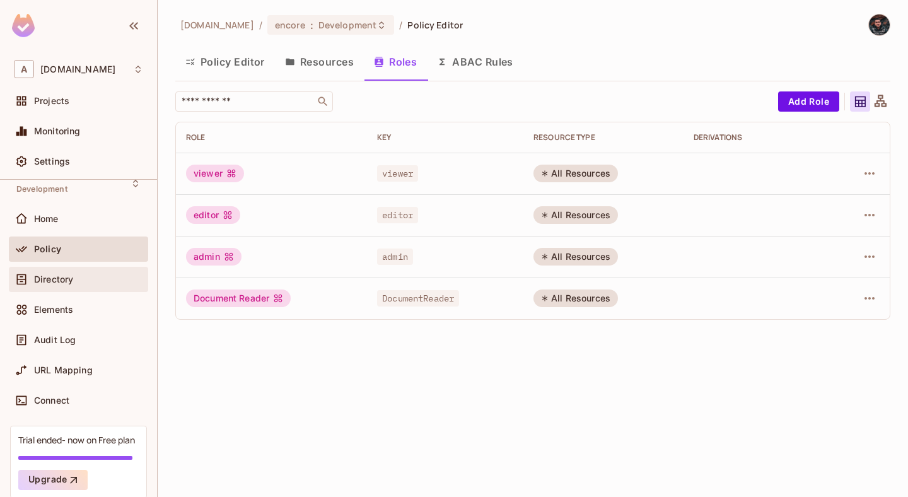
scroll to position [15, 0]
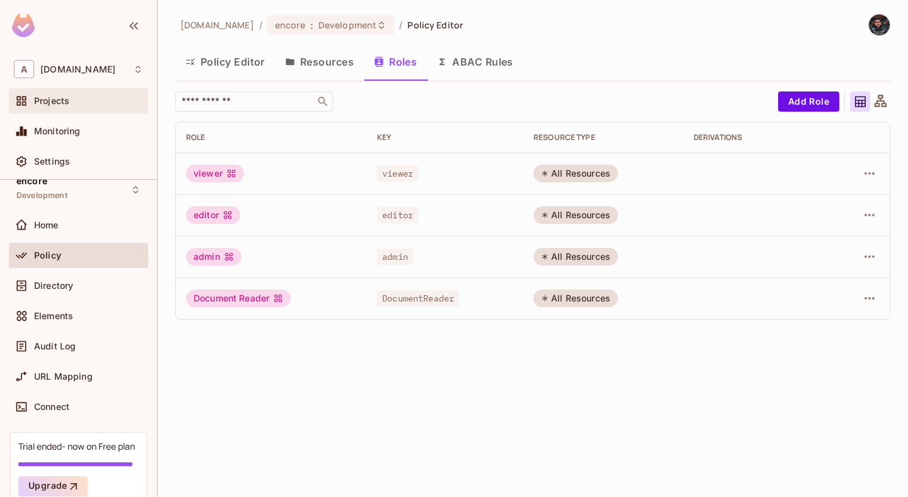
click at [80, 107] on div "Projects" at bounding box center [78, 100] width 129 height 15
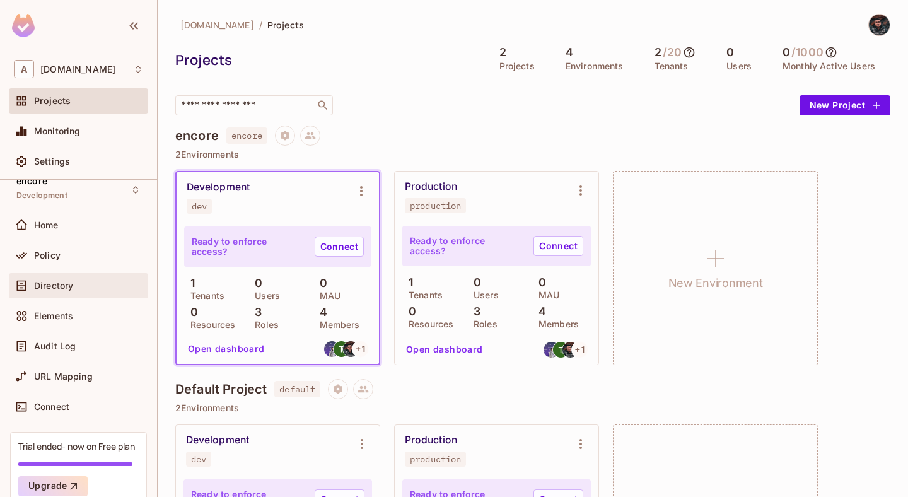
click at [50, 293] on div "Directory" at bounding box center [78, 285] width 139 height 25
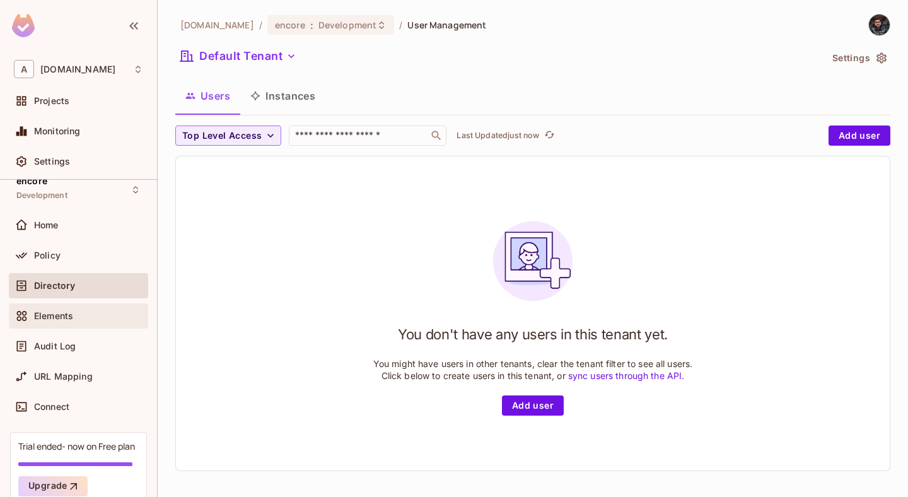
click at [69, 313] on span "Elements" at bounding box center [53, 316] width 39 height 10
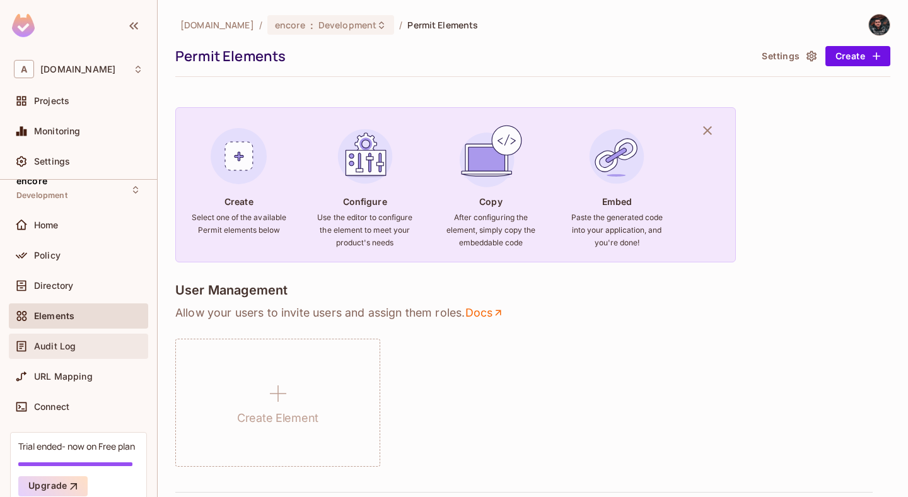
click at [86, 339] on div "Audit Log" at bounding box center [78, 346] width 129 height 15
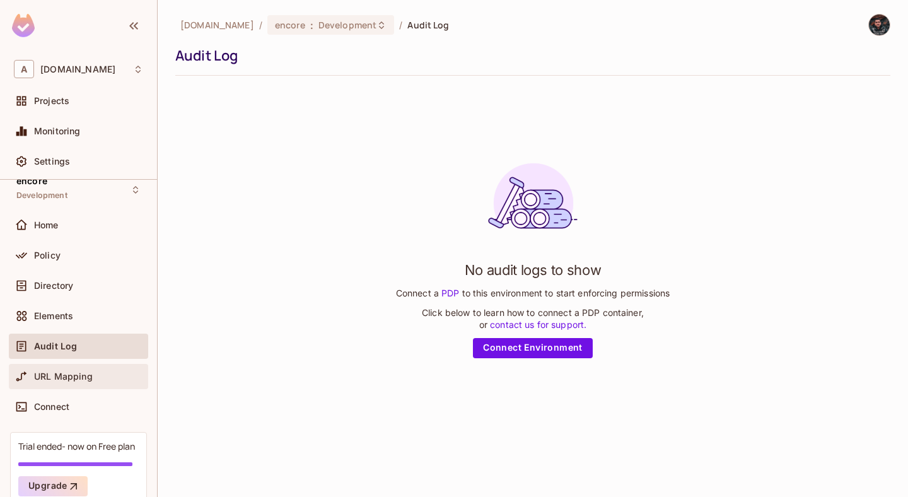
click at [88, 379] on span "URL Mapping" at bounding box center [63, 376] width 59 height 10
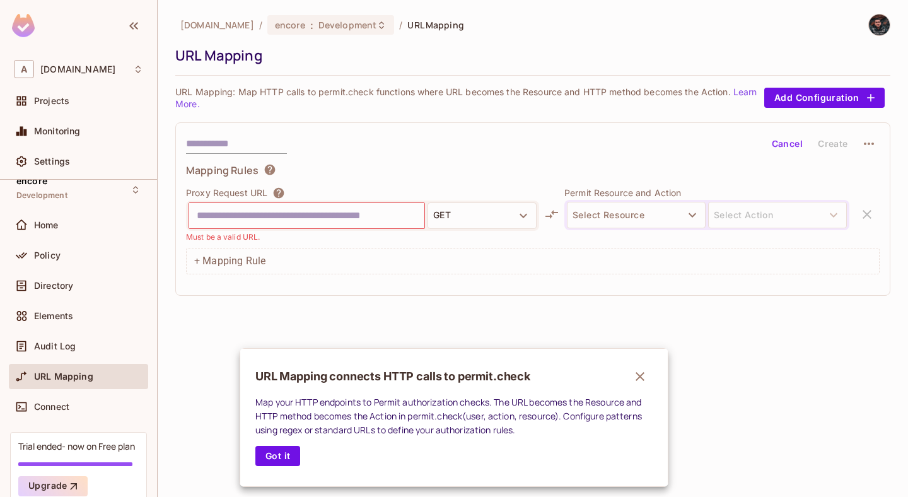
click at [63, 235] on div at bounding box center [454, 248] width 908 height 497
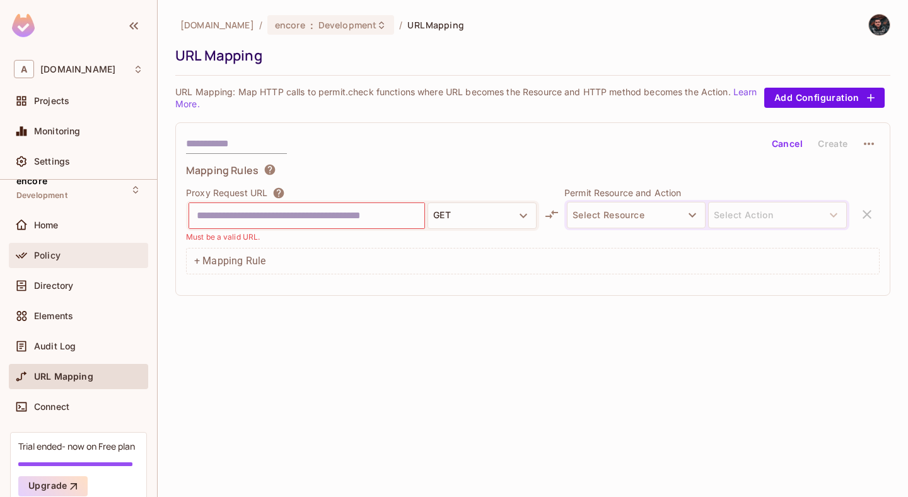
click at [66, 248] on div "Policy" at bounding box center [78, 255] width 129 height 15
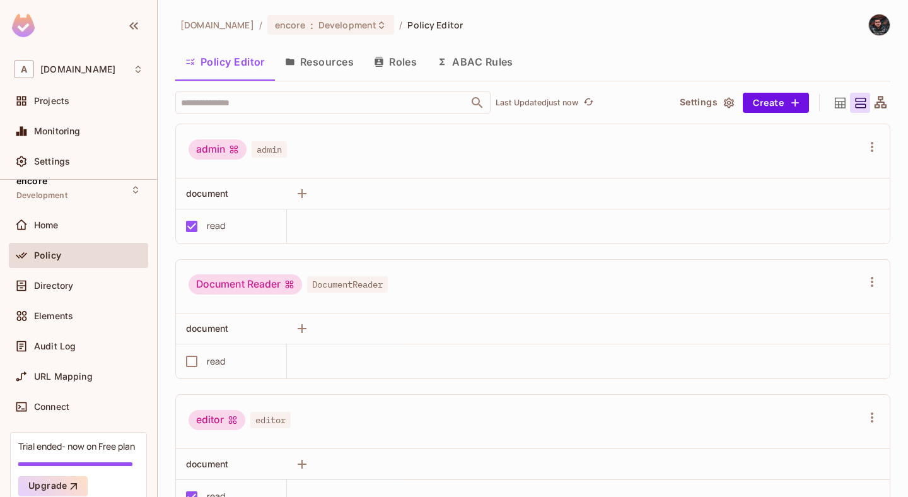
click at [397, 67] on button "Roles" at bounding box center [395, 62] width 63 height 32
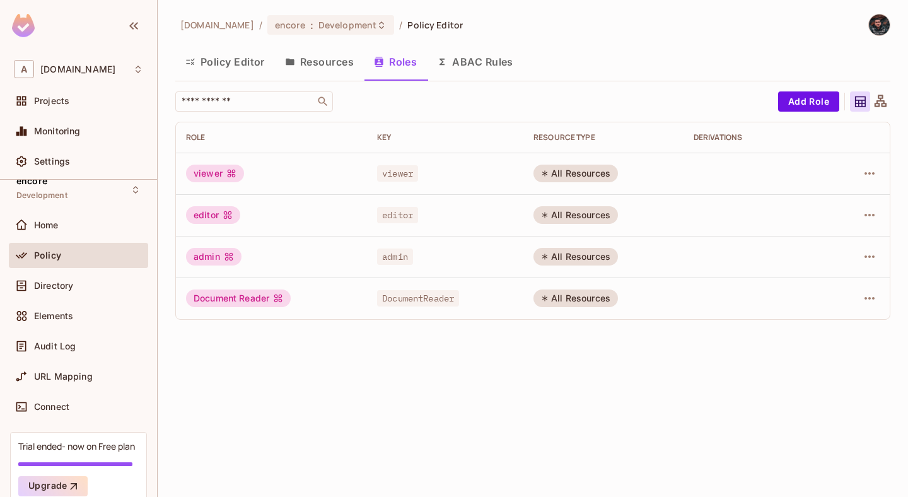
click at [259, 299] on div "Document Reader" at bounding box center [238, 298] width 105 height 18
click at [580, 303] on div "All Resources" at bounding box center [575, 298] width 84 height 18
click at [876, 301] on icon "button" at bounding box center [869, 298] width 15 height 15
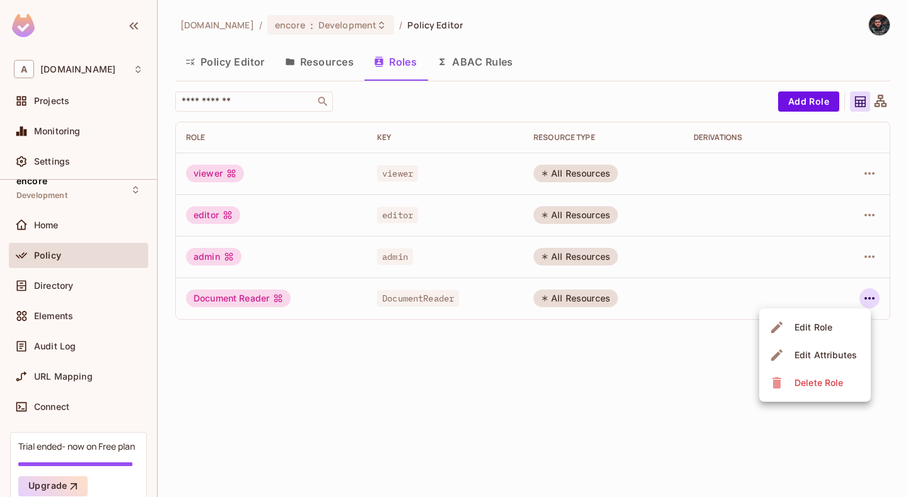
click at [847, 330] on li "Edit Role" at bounding box center [815, 327] width 112 height 28
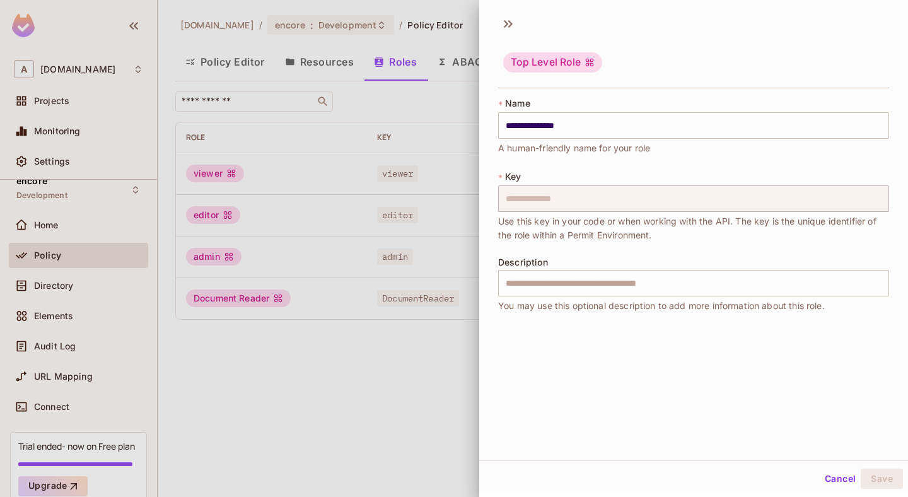
click at [847, 485] on button "Cancel" at bounding box center [839, 478] width 41 height 20
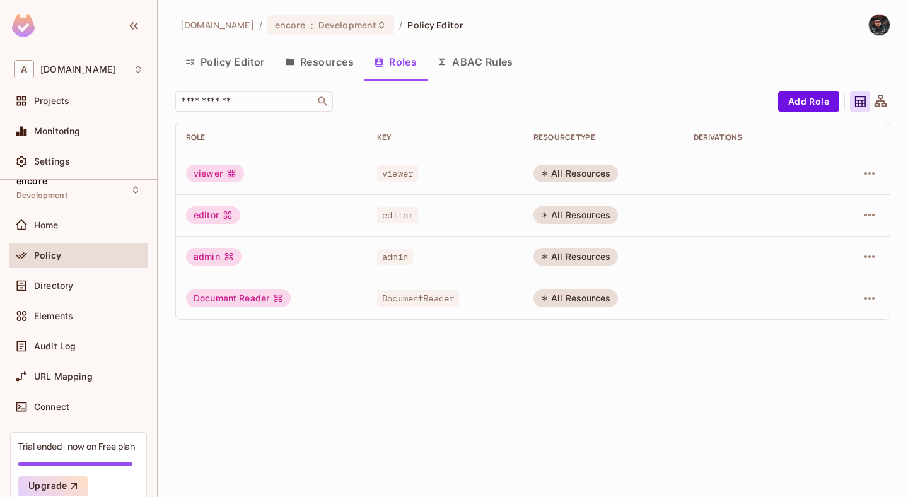
click at [879, 306] on td at bounding box center [859, 298] width 62 height 42
click at [871, 306] on icon "button" at bounding box center [869, 298] width 15 height 15
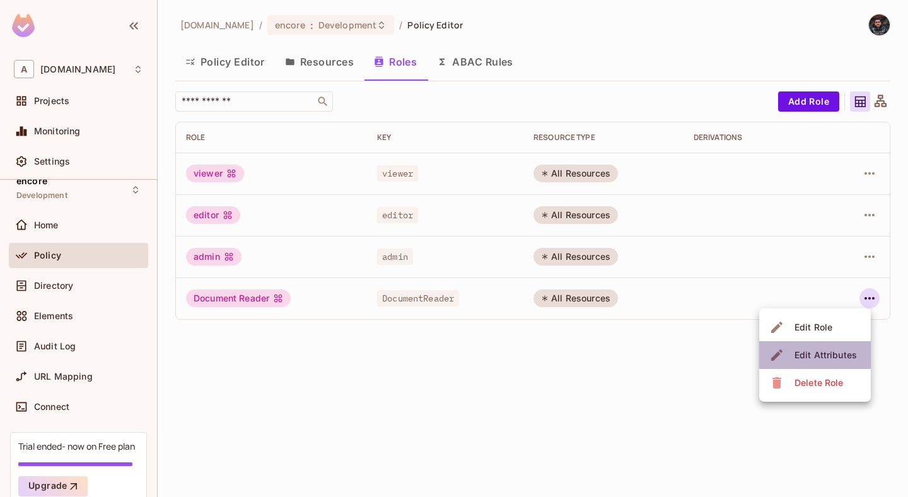
click at [825, 353] on div "Edit Attributes" at bounding box center [825, 355] width 62 height 13
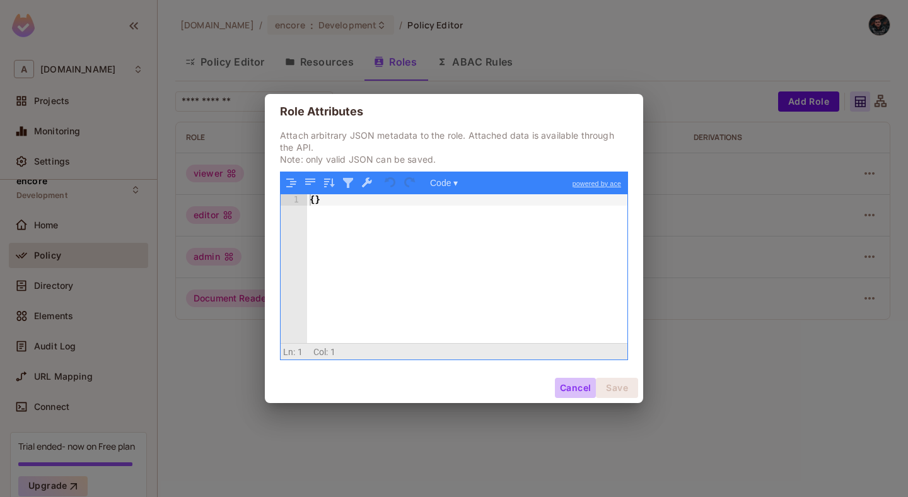
click at [578, 386] on button "Cancel" at bounding box center [575, 388] width 41 height 20
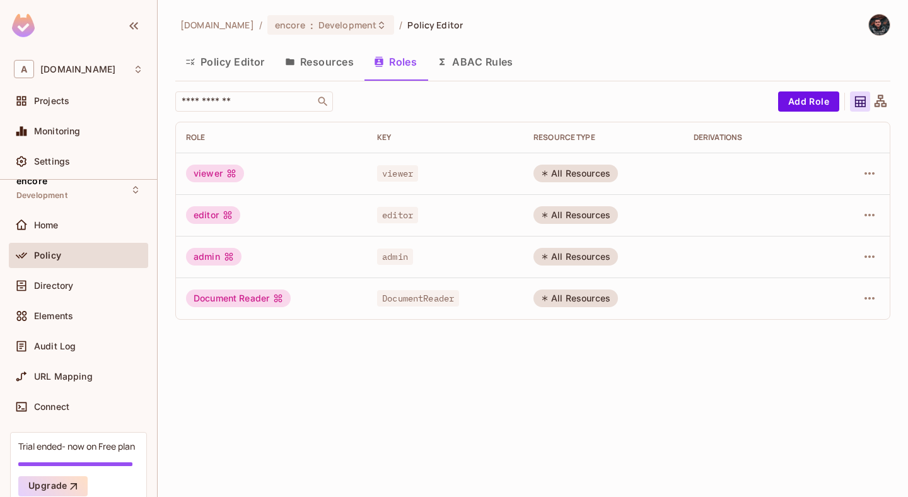
click at [388, 297] on span "DocumentReader" at bounding box center [418, 298] width 82 height 16
click at [597, 297] on div "All Resources" at bounding box center [575, 298] width 84 height 18
click at [274, 298] on icon at bounding box center [278, 298] width 10 height 10
click at [110, 188] on div "encore Development" at bounding box center [78, 189] width 139 height 35
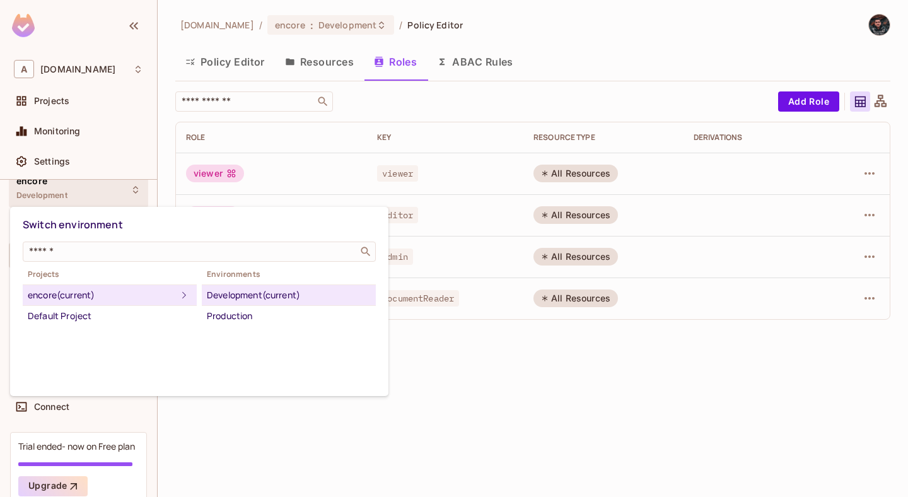
click at [444, 423] on div at bounding box center [454, 248] width 908 height 497
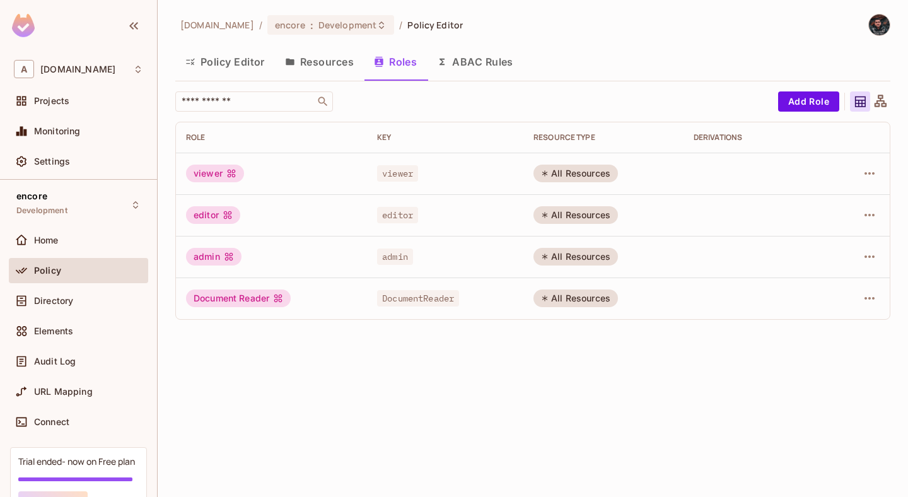
click at [321, 68] on button "Resources" at bounding box center [319, 62] width 89 height 32
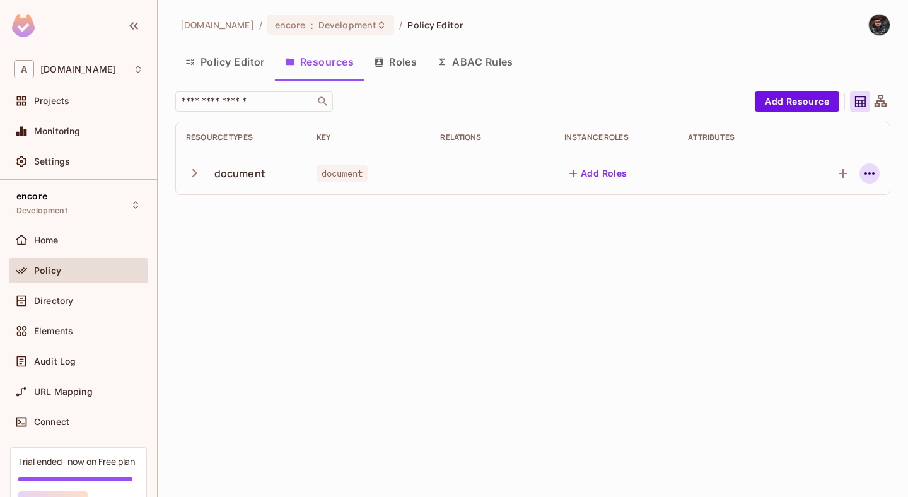
click at [865, 166] on icon "button" at bounding box center [869, 173] width 15 height 15
click at [865, 166] on div at bounding box center [454, 248] width 908 height 497
click at [841, 173] on icon "button" at bounding box center [842, 173] width 15 height 15
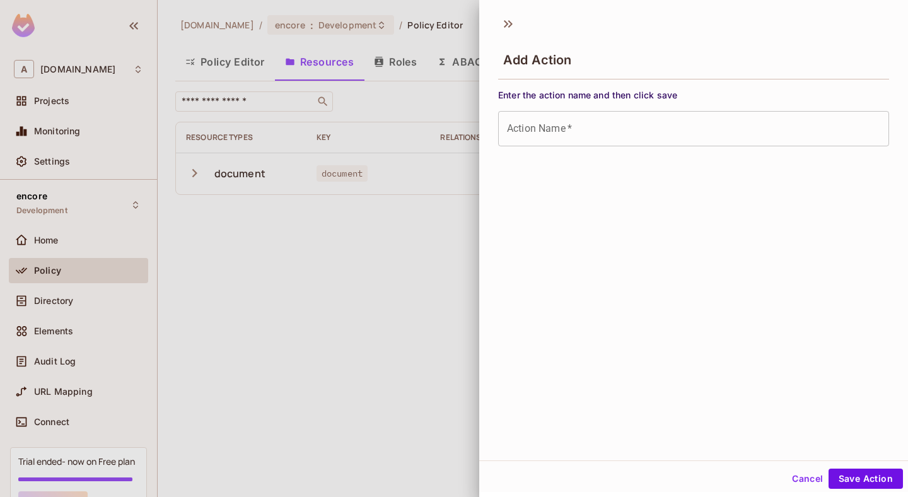
click at [410, 290] on div at bounding box center [454, 248] width 908 height 497
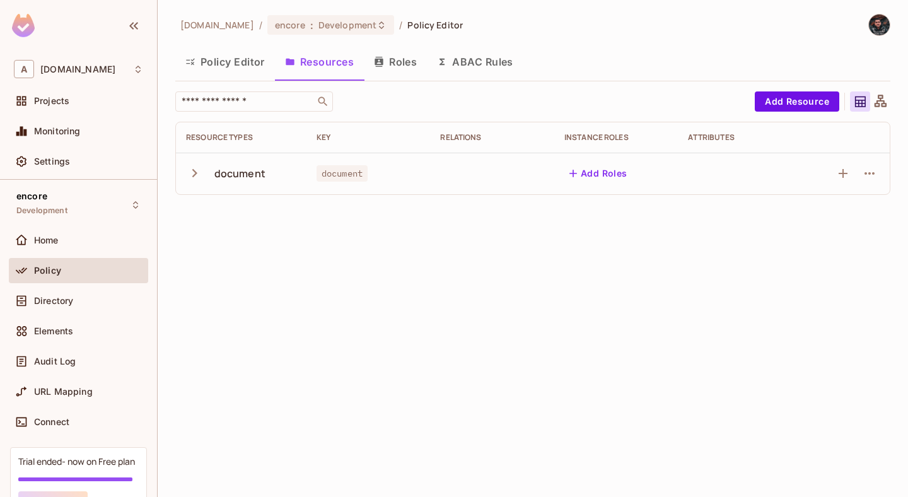
click at [469, 71] on button "ABAC Rules" at bounding box center [475, 62] width 96 height 32
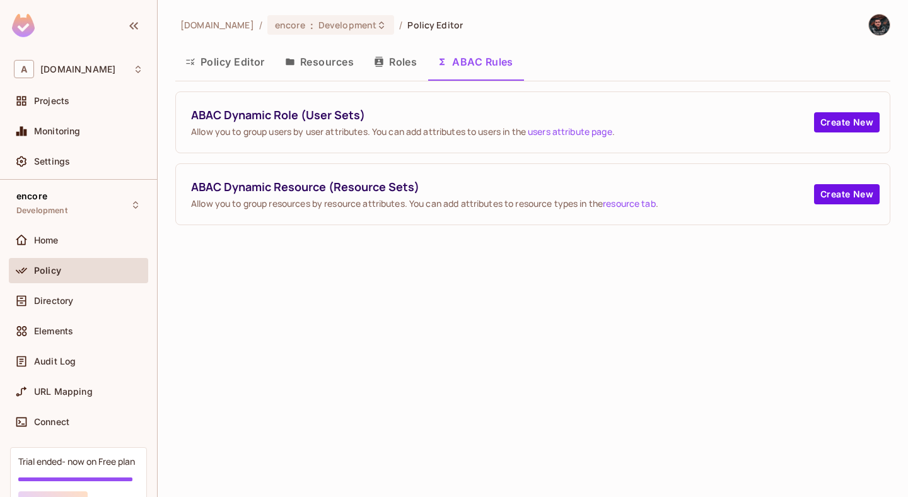
click at [246, 65] on button "Policy Editor" at bounding box center [225, 62] width 100 height 32
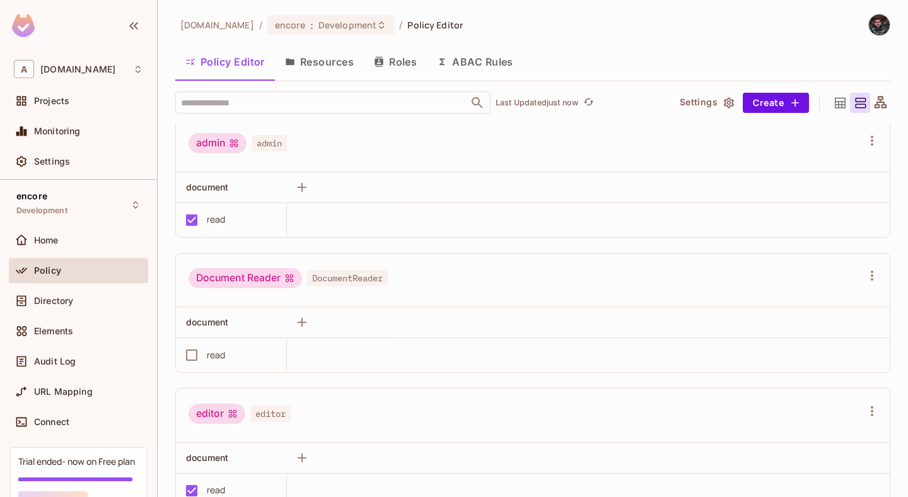
scroll to position [6, 0]
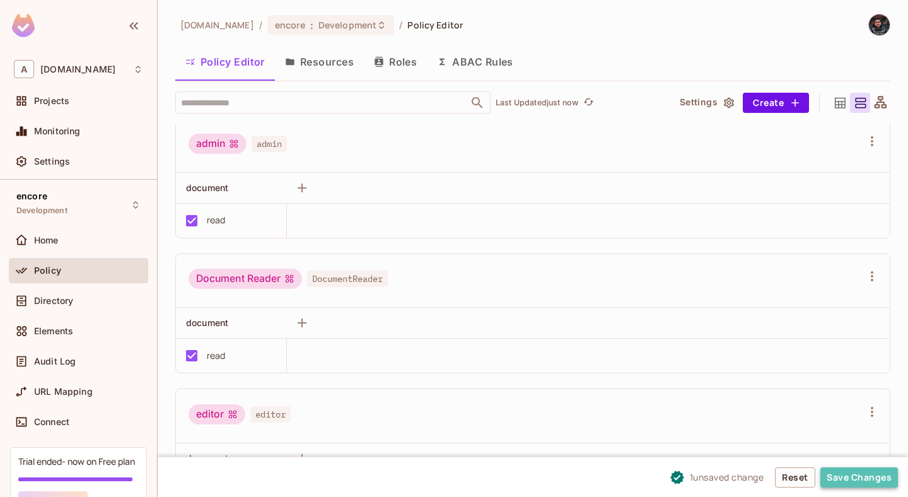
click at [862, 477] on button "Save Changes" at bounding box center [859, 477] width 78 height 20
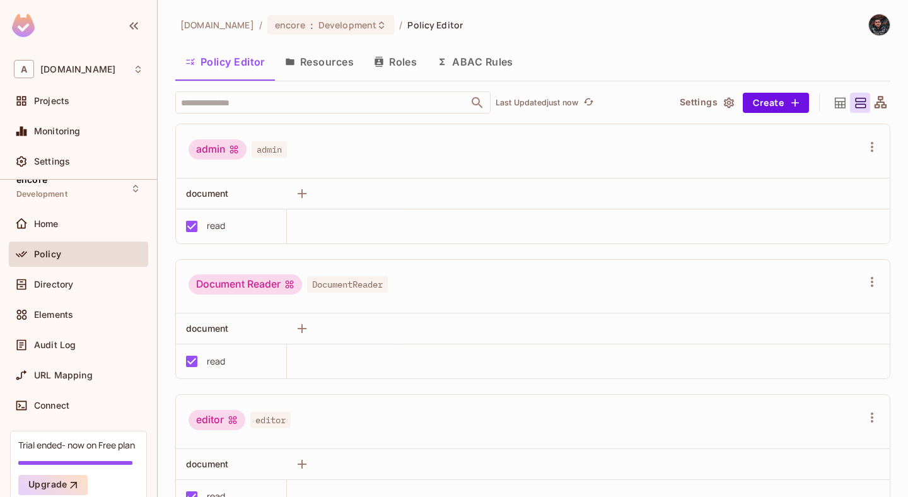
scroll to position [0, 0]
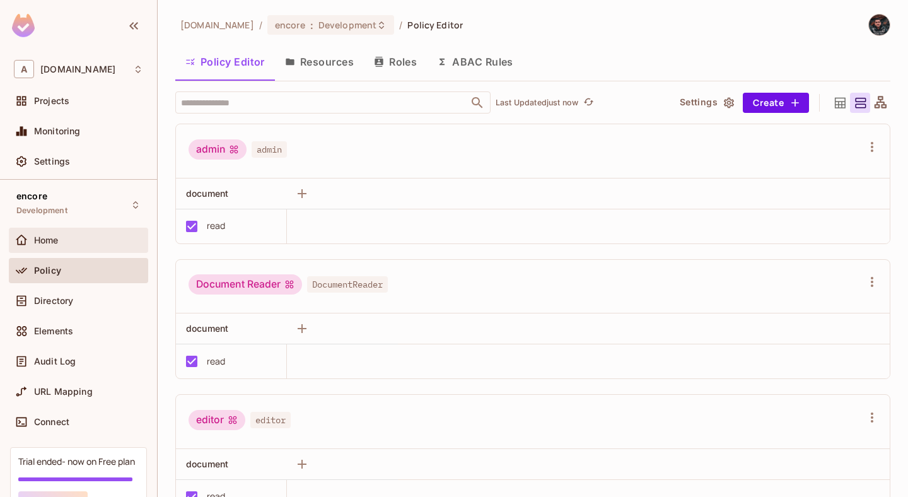
click at [93, 248] on div "Home" at bounding box center [78, 240] width 139 height 25
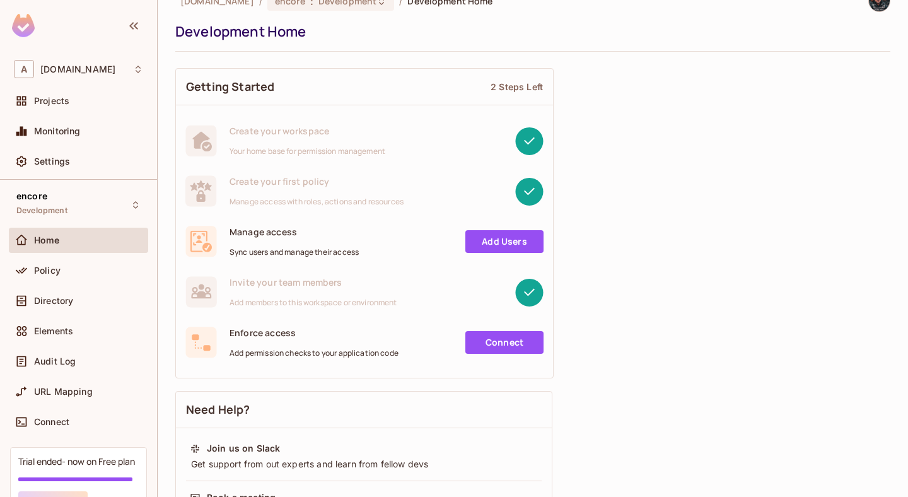
scroll to position [32, 0]
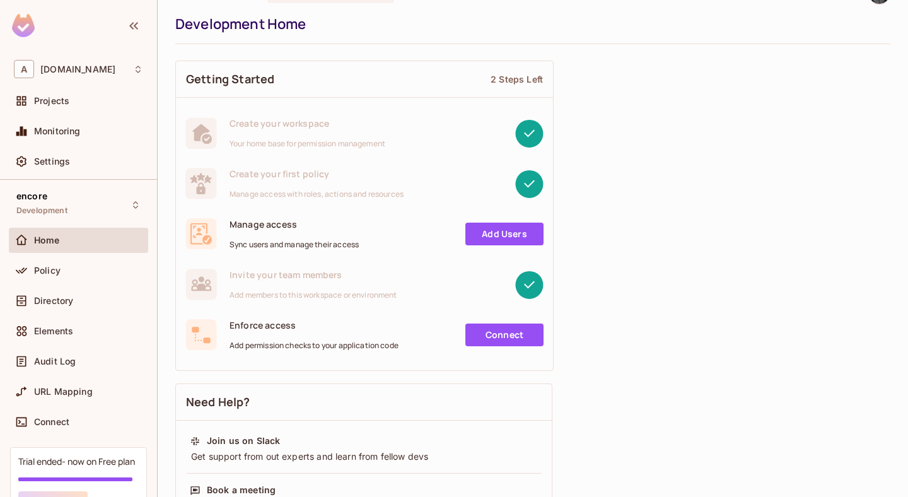
click at [487, 236] on link "Add Users" at bounding box center [504, 234] width 78 height 23
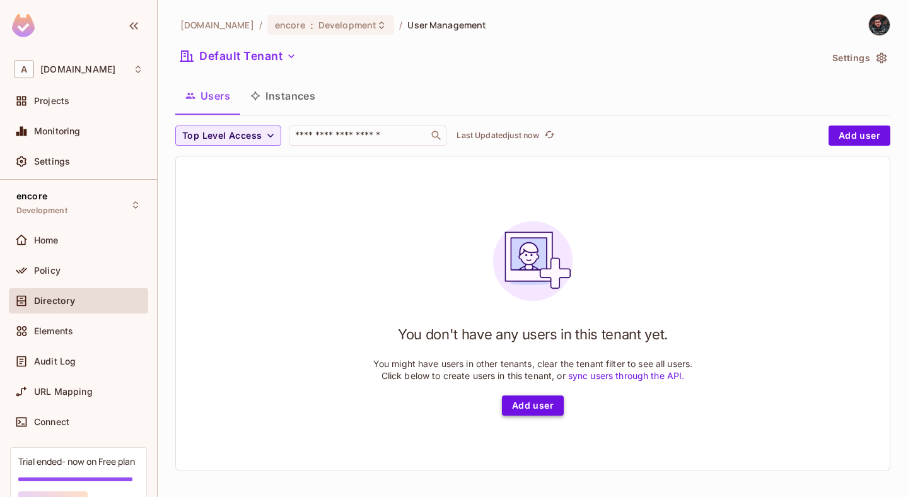
click at [524, 414] on button "Add user" at bounding box center [533, 405] width 62 height 20
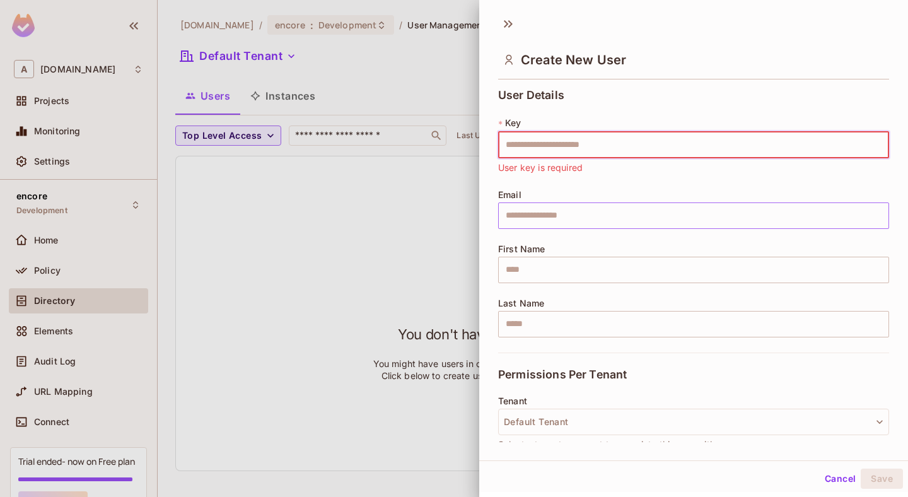
click at [545, 210] on input "text" at bounding box center [693, 215] width 391 height 26
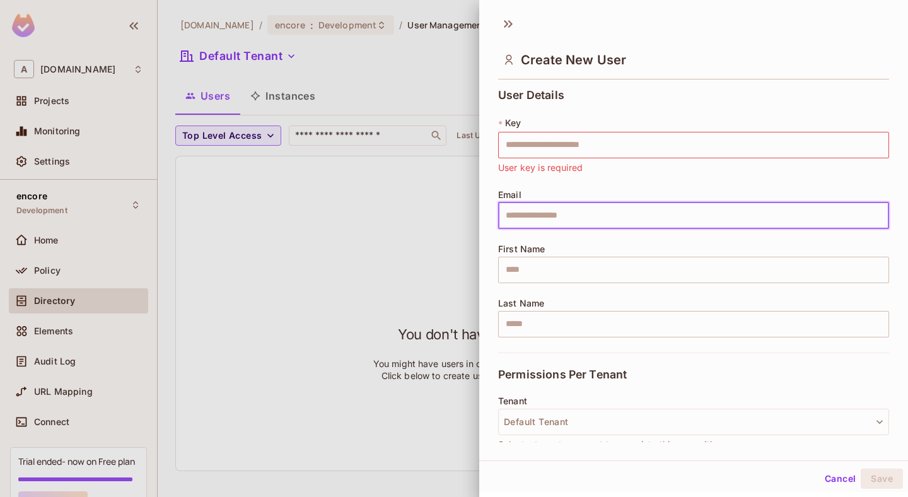
paste input "**********"
type input "**********"
click at [531, 275] on input "text" at bounding box center [693, 270] width 391 height 26
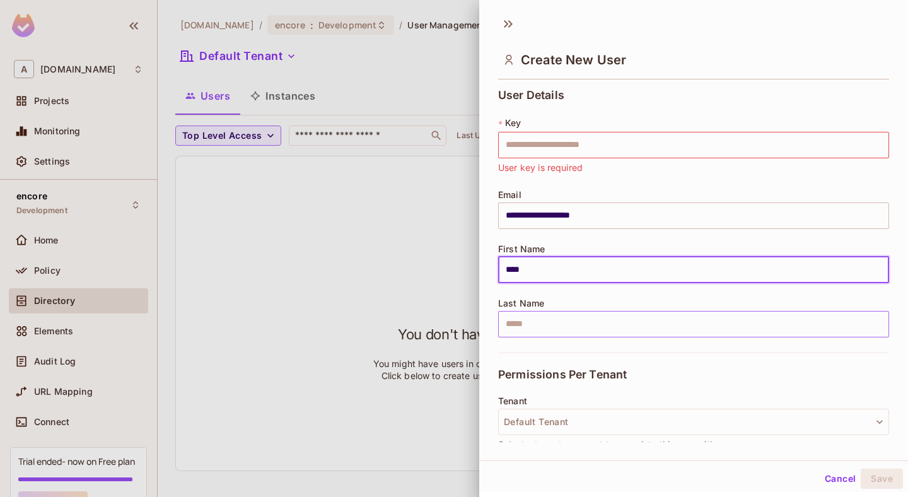
type input "****"
click at [562, 325] on input "text" at bounding box center [693, 324] width 391 height 26
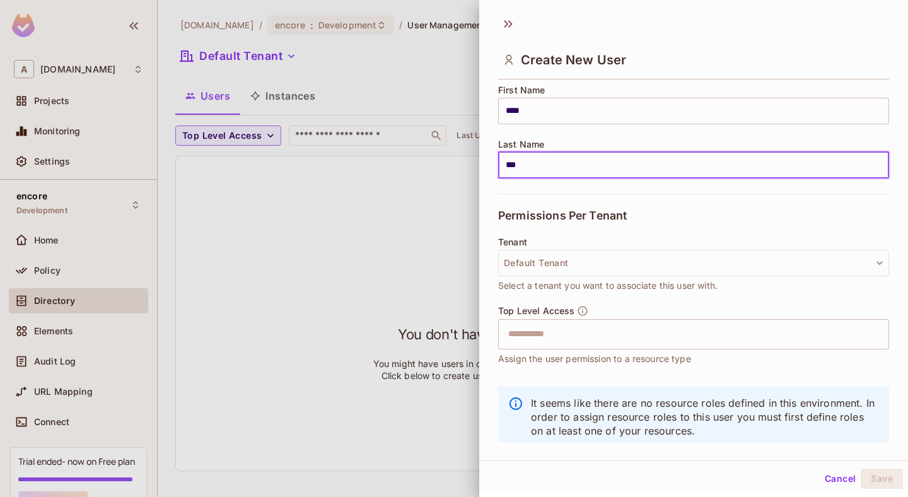
scroll to position [173, 0]
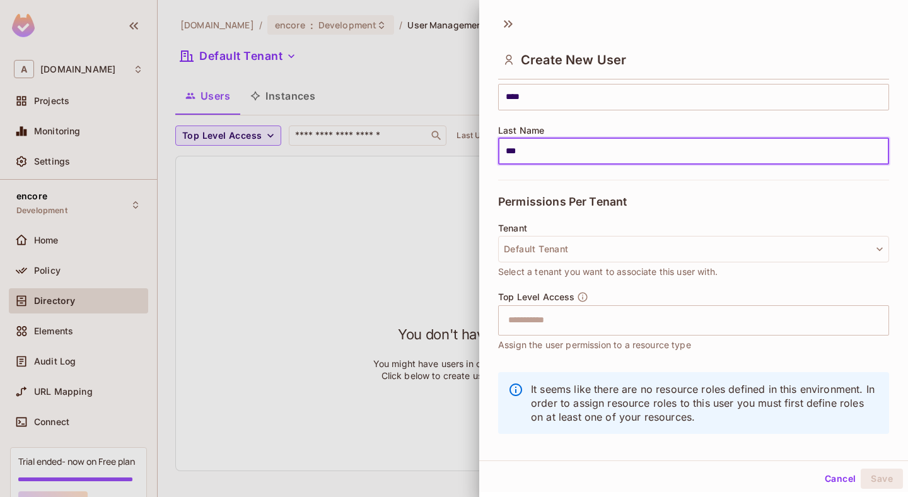
type input "***"
click at [644, 229] on div "Tenant Default Tenant Select a tenant you want to associate this user with." at bounding box center [693, 250] width 391 height 55
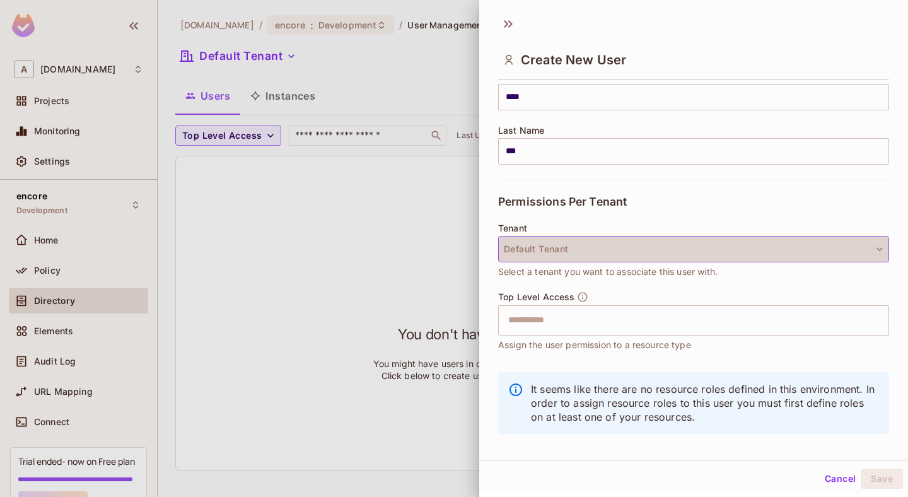
click at [643, 252] on button "Default Tenant" at bounding box center [693, 249] width 391 height 26
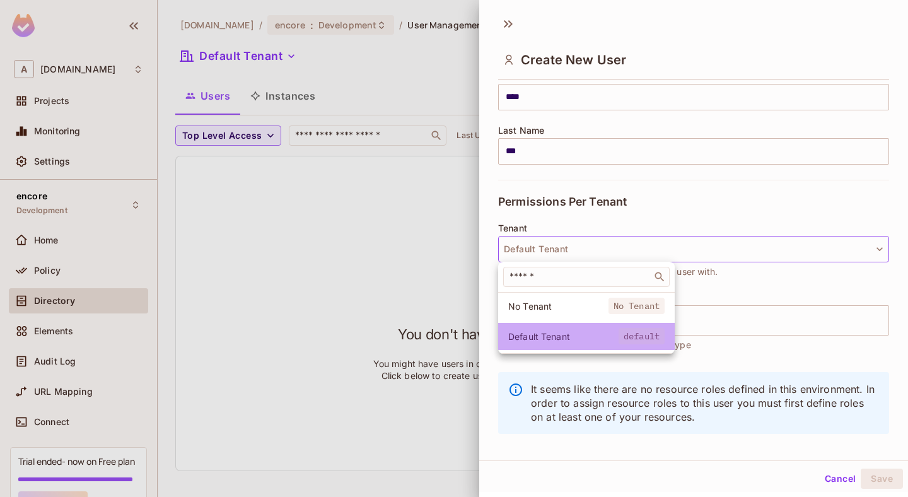
click at [555, 343] on li "Default Tenant default" at bounding box center [586, 336] width 177 height 27
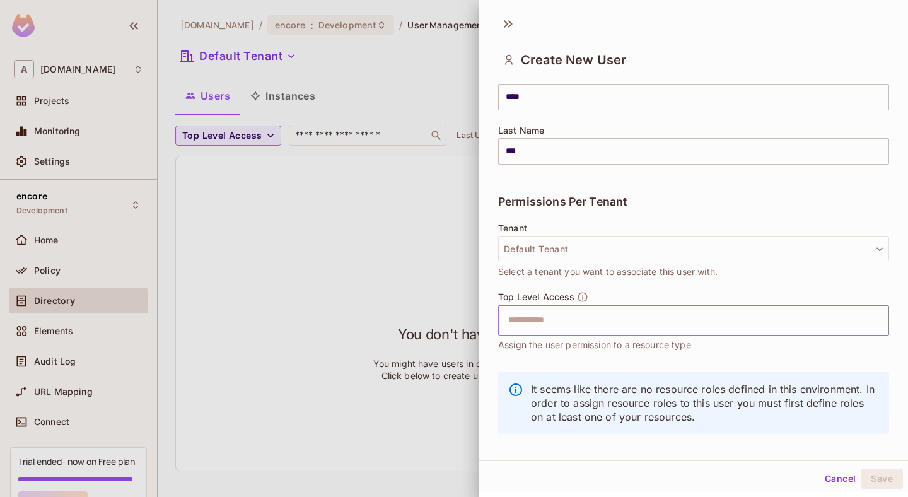
click at [570, 326] on input "text" at bounding box center [683, 320] width 364 height 25
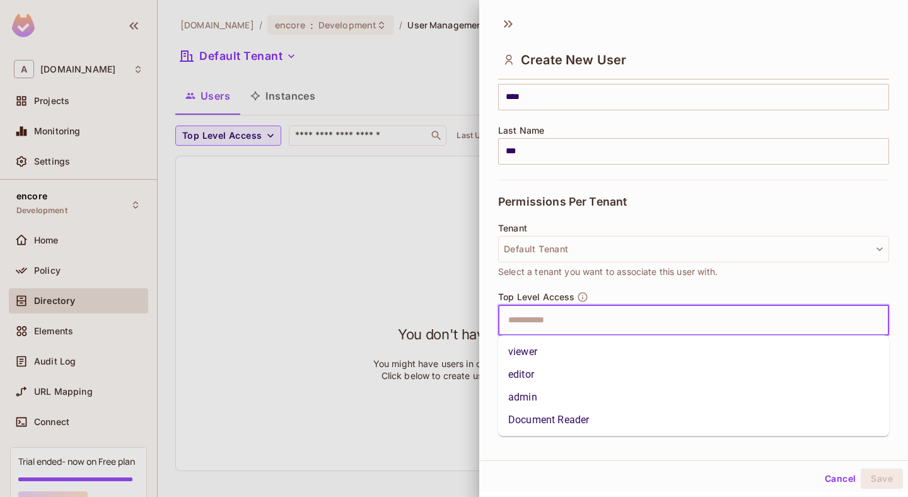
click at [567, 415] on li "Document Reader" at bounding box center [693, 419] width 391 height 23
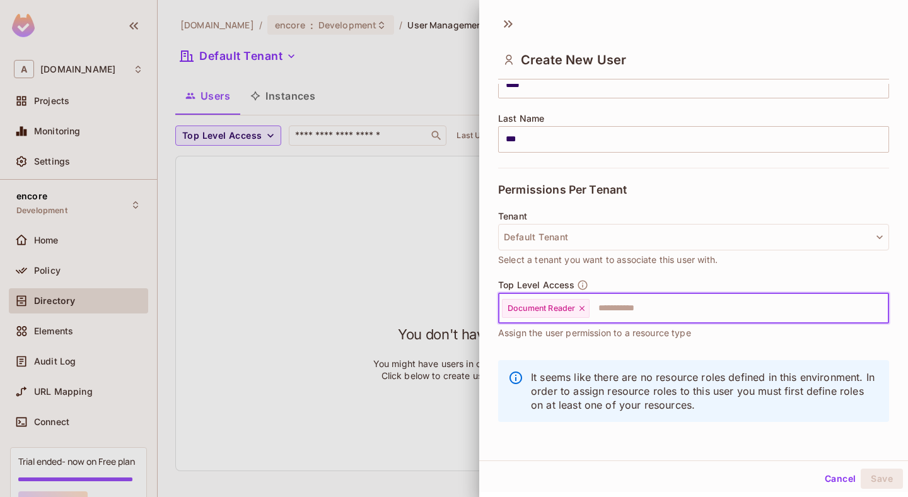
scroll to position [0, 0]
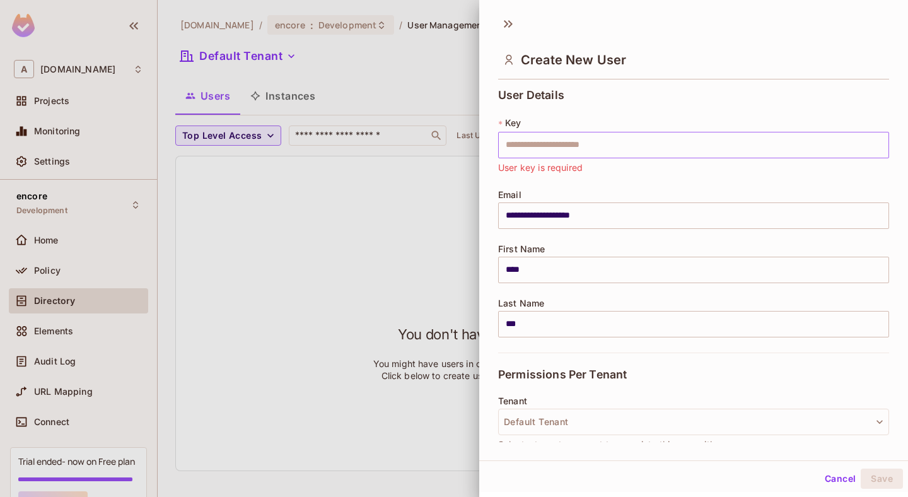
click at [611, 149] on input "text" at bounding box center [693, 145] width 391 height 26
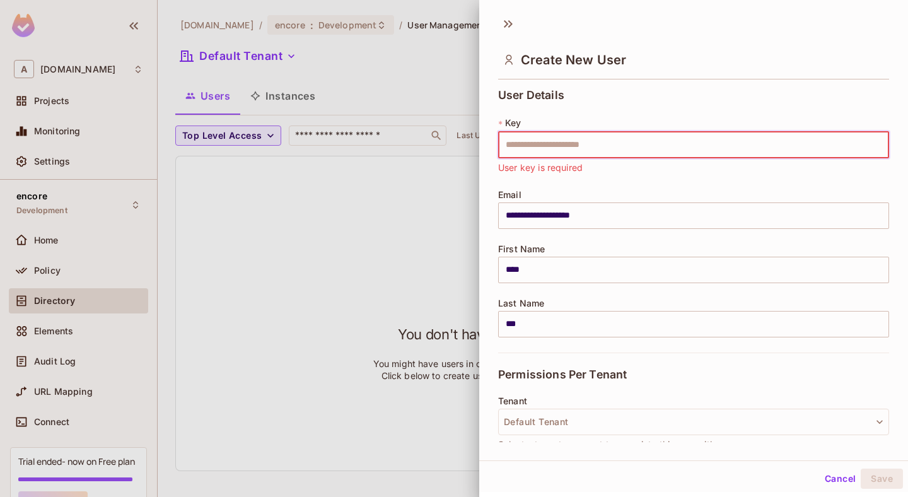
paste input "**********"
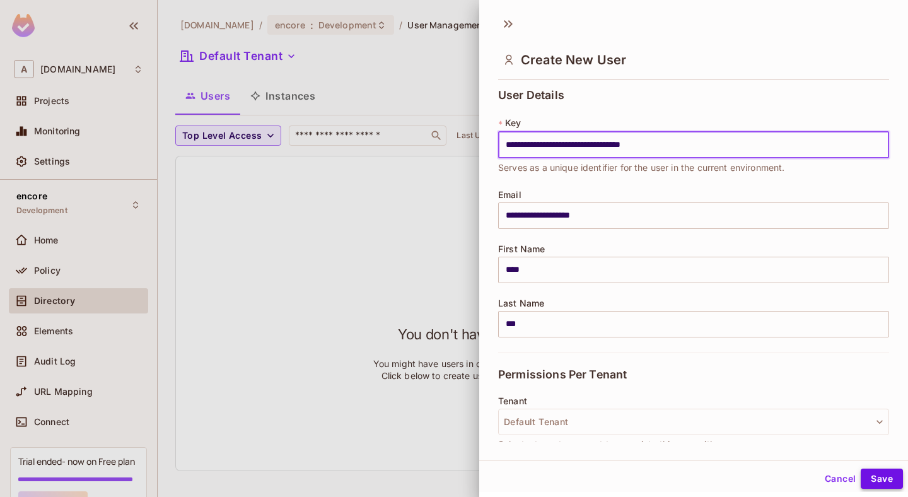
type input "**********"
click at [883, 483] on button "Save" at bounding box center [881, 478] width 42 height 20
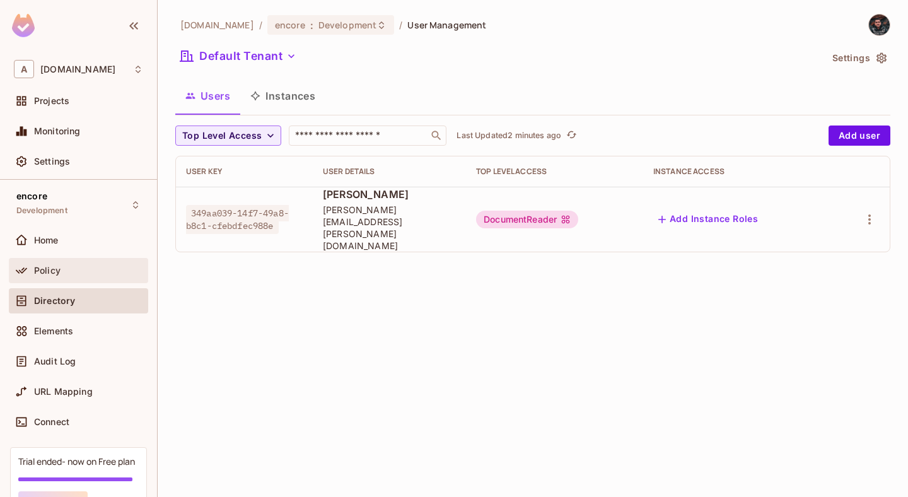
click at [90, 275] on div "Policy" at bounding box center [78, 270] width 129 height 15
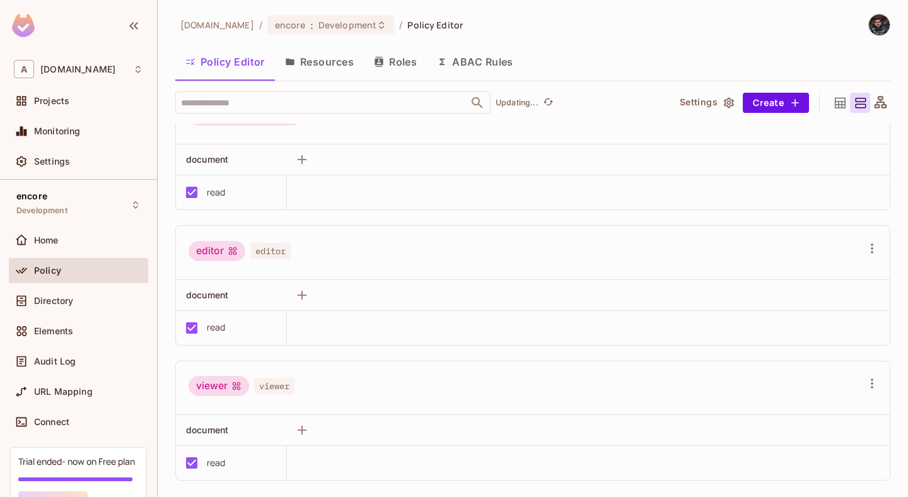
scroll to position [170, 0]
click at [122, 244] on div "Home" at bounding box center [88, 240] width 109 height 10
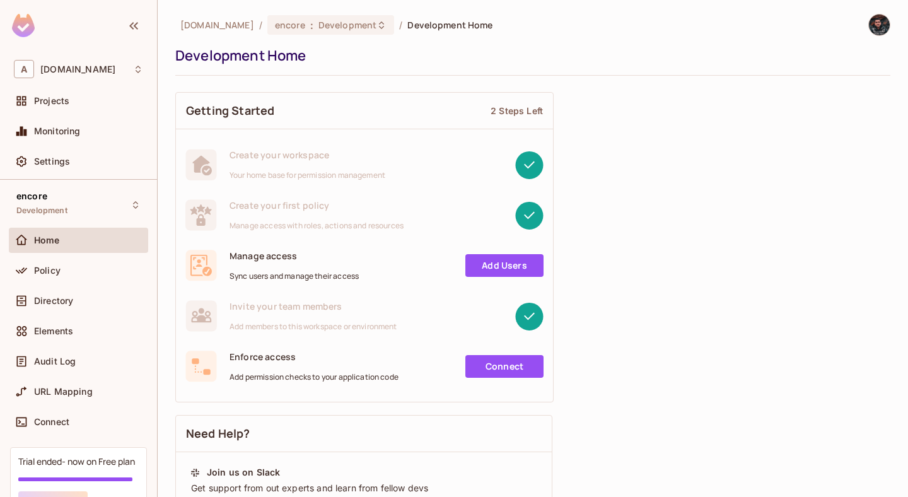
scroll to position [43, 0]
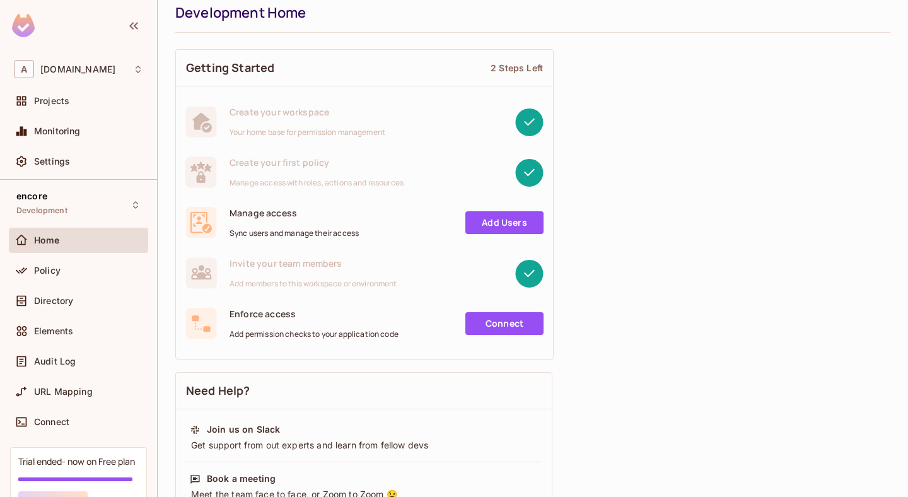
click at [494, 226] on link "Add Users" at bounding box center [504, 222] width 78 height 23
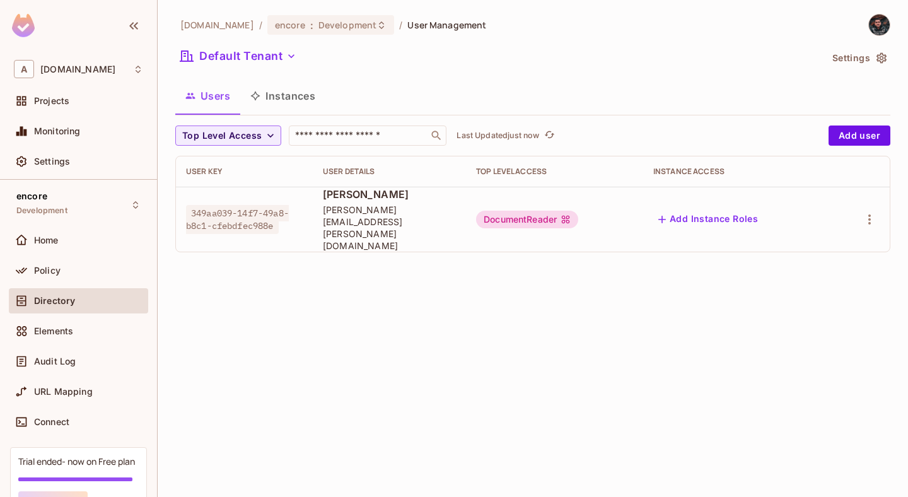
click at [720, 209] on button "Add Instance Roles" at bounding box center [708, 219] width 110 height 20
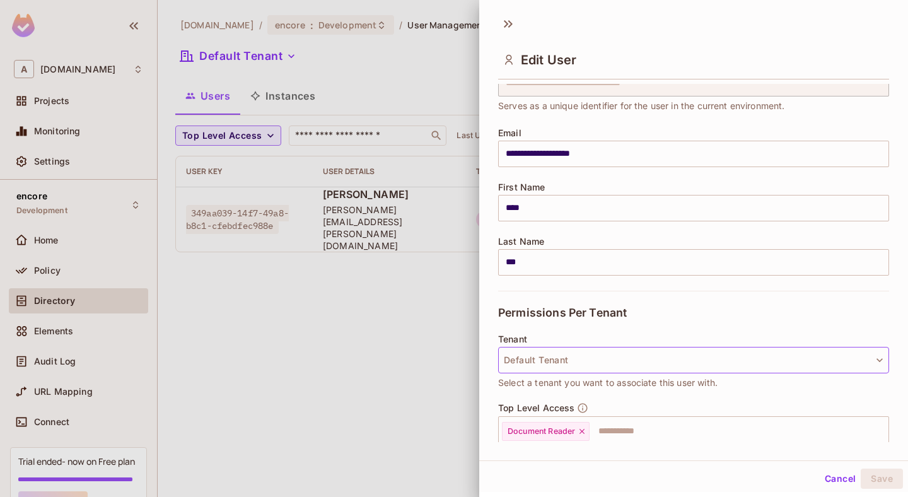
scroll to position [61, 0]
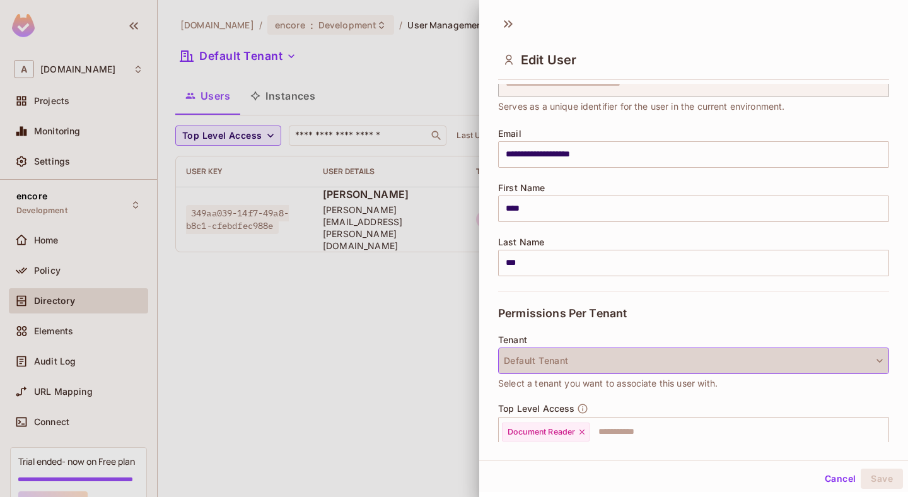
click at [657, 357] on button "Default Tenant" at bounding box center [693, 360] width 391 height 26
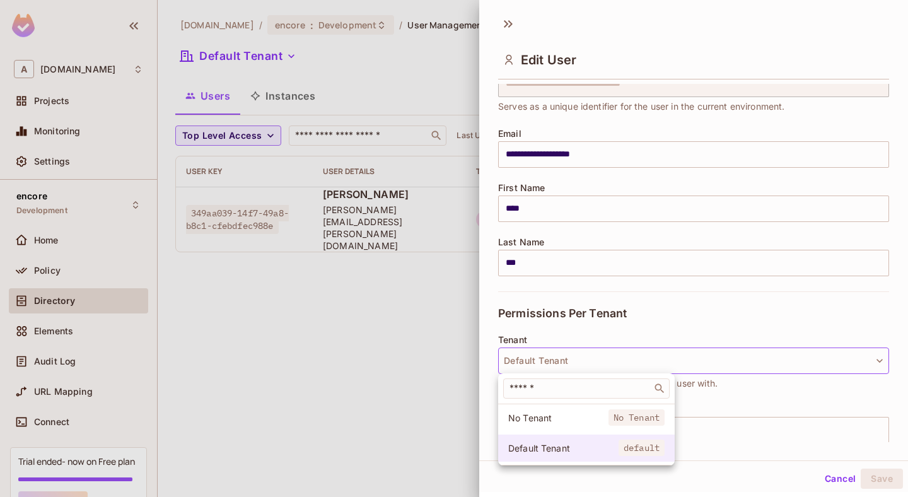
click at [593, 443] on span "Default Tenant" at bounding box center [563, 448] width 110 height 12
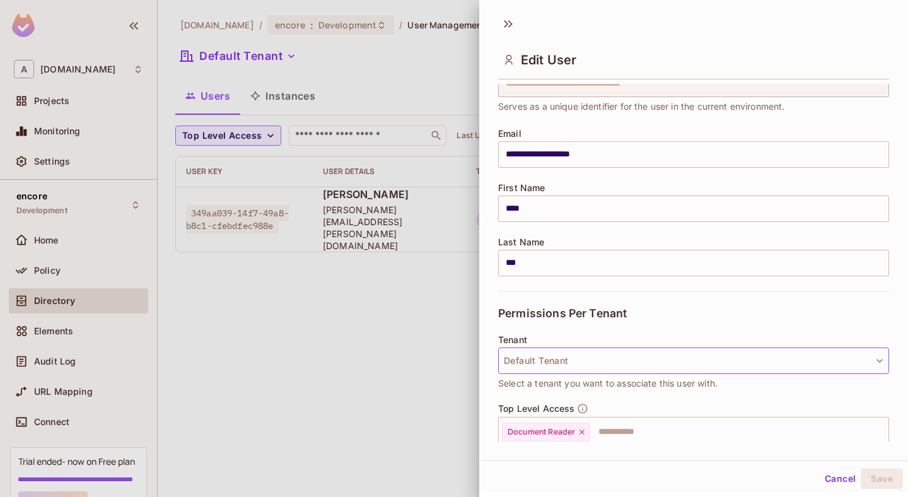
click at [632, 356] on button "Default Tenant" at bounding box center [693, 360] width 391 height 26
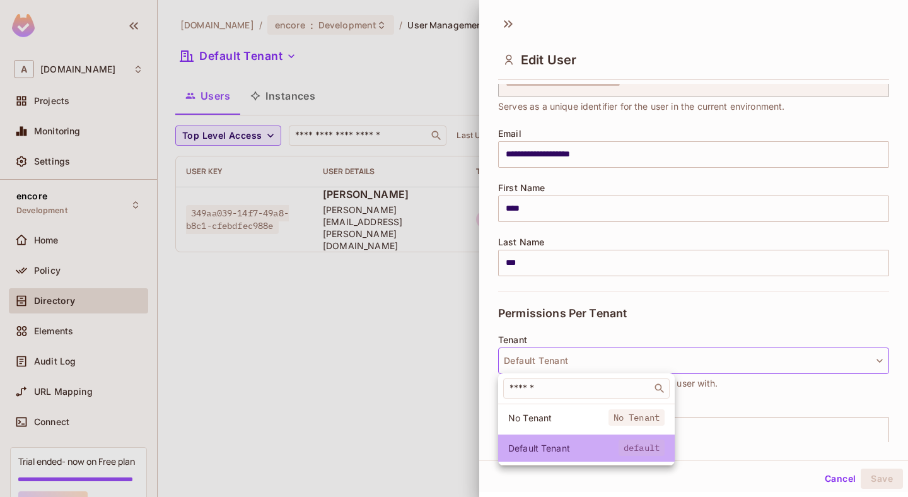
click at [557, 454] on li "Default Tenant default" at bounding box center [586, 447] width 177 height 27
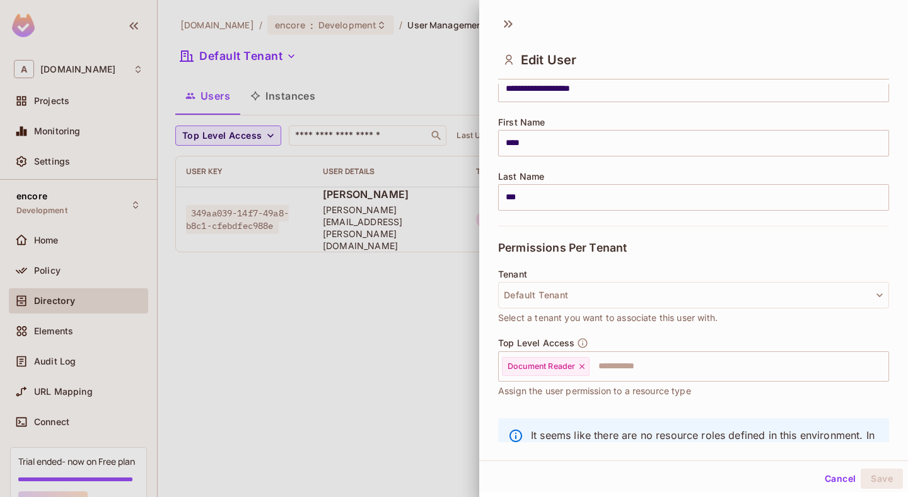
scroll to position [185, 0]
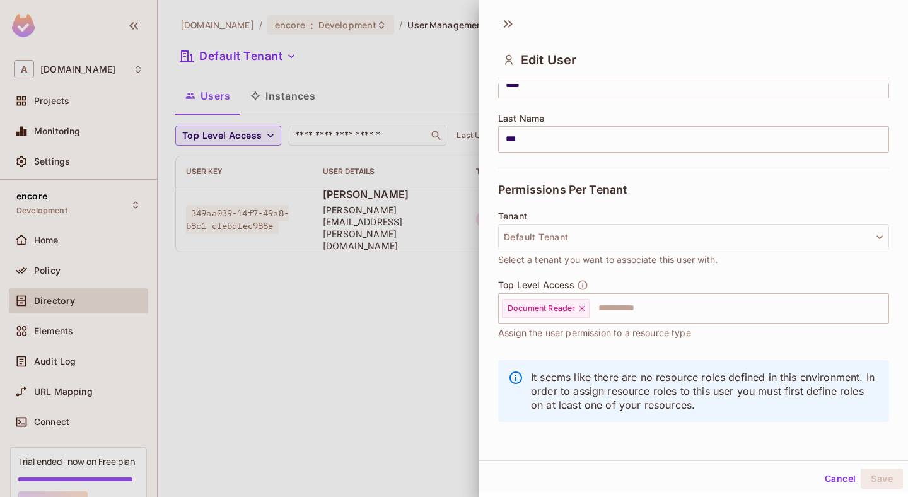
click at [845, 483] on button "Cancel" at bounding box center [839, 478] width 41 height 20
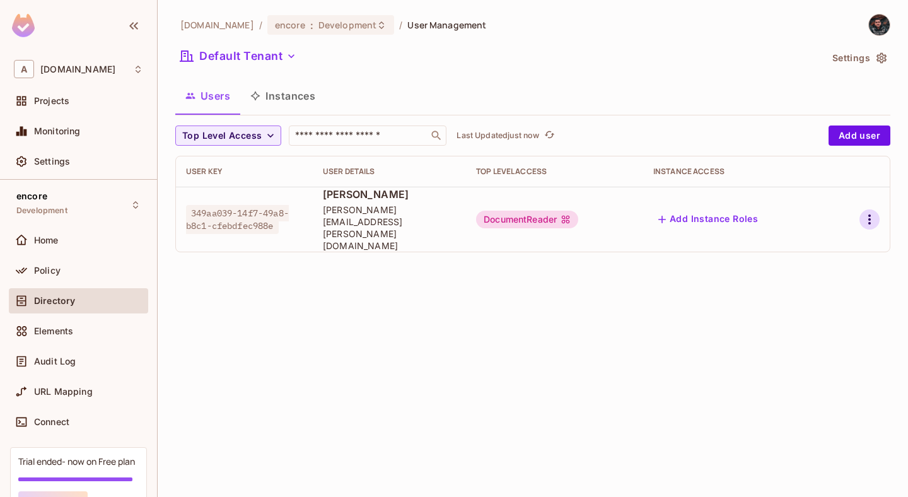
click at [868, 212] on icon "button" at bounding box center [869, 219] width 15 height 15
click at [580, 330] on div at bounding box center [454, 248] width 908 height 497
click at [264, 133] on icon "button" at bounding box center [270, 135] width 13 height 13
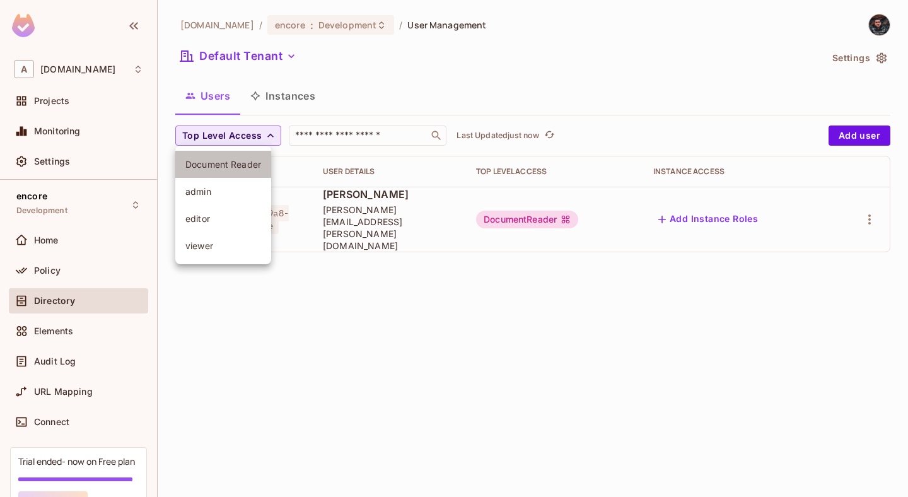
click at [240, 161] on span "Document Reader" at bounding box center [223, 164] width 76 height 12
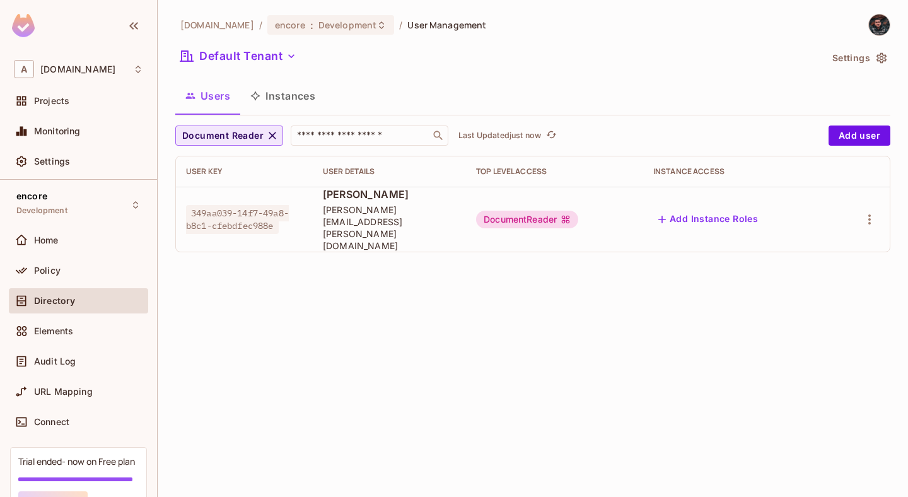
click at [865, 60] on button "Settings" at bounding box center [858, 58] width 63 height 20
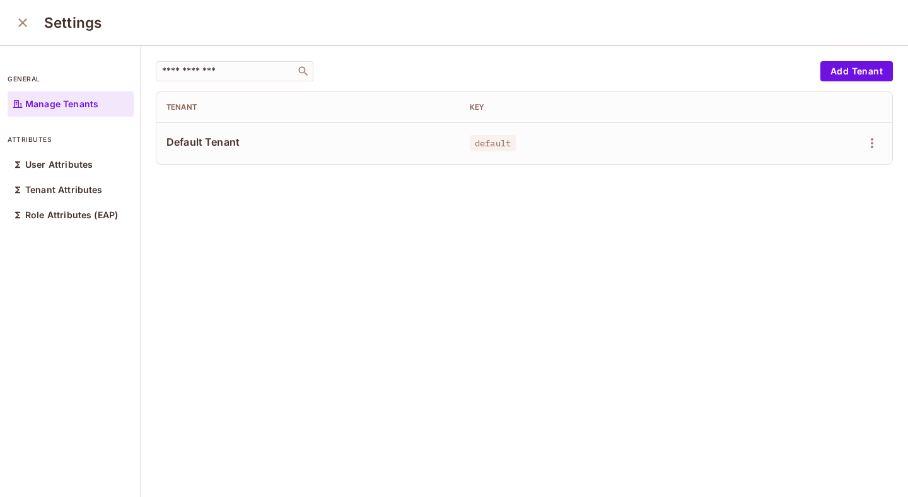
click at [27, 25] on icon "close" at bounding box center [22, 22] width 15 height 15
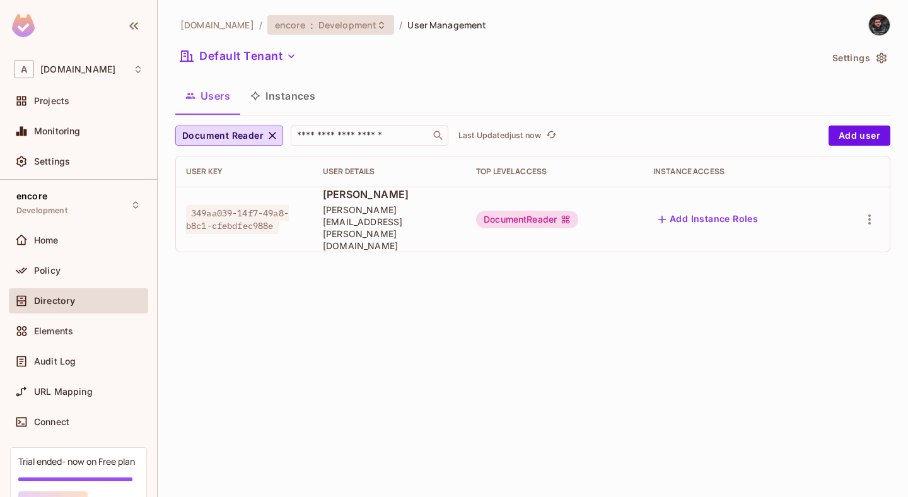
click at [320, 32] on div "encore : Development" at bounding box center [330, 25] width 127 height 20
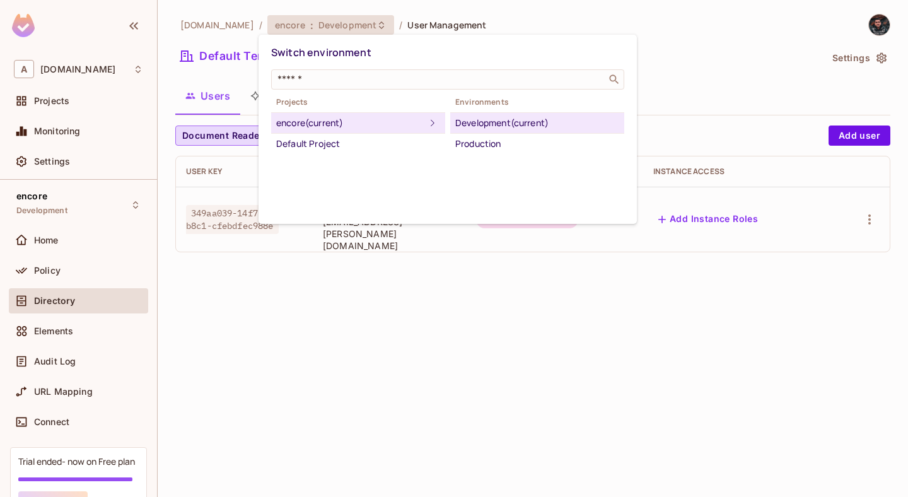
click at [483, 126] on div "Development (current)" at bounding box center [537, 122] width 164 height 15
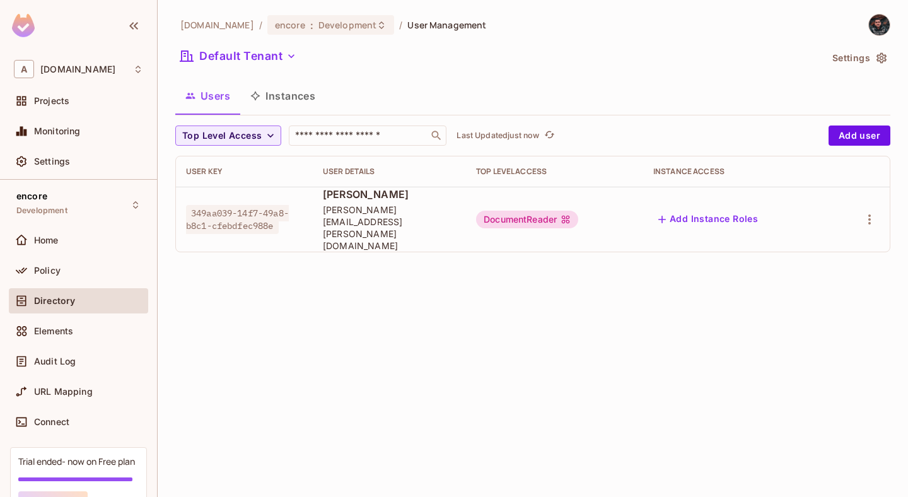
click at [101, 310] on div "Directory" at bounding box center [78, 300] width 139 height 25
click at [77, 245] on div "Home" at bounding box center [78, 240] width 129 height 15
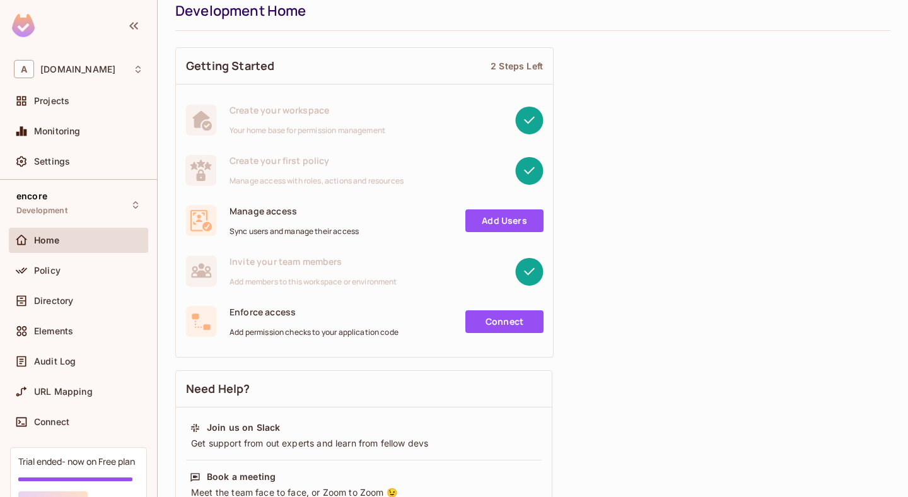
scroll to position [46, 0]
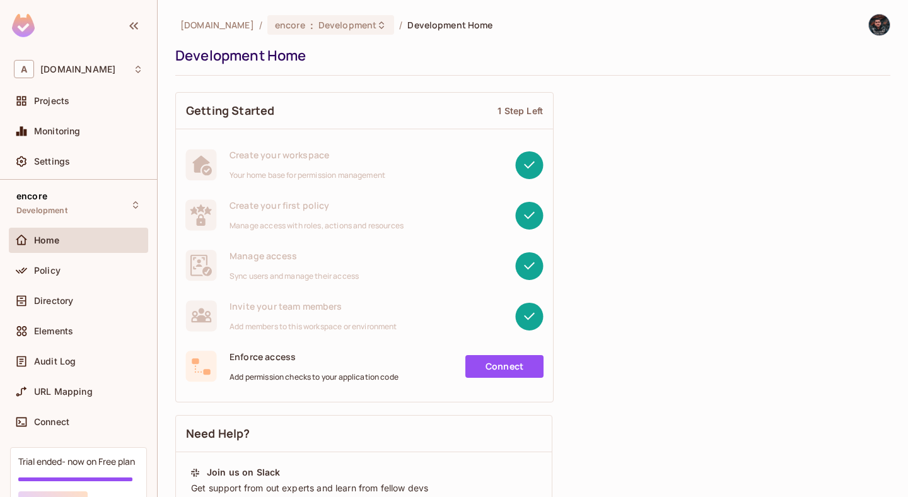
click at [499, 366] on link "Connect" at bounding box center [504, 366] width 78 height 23
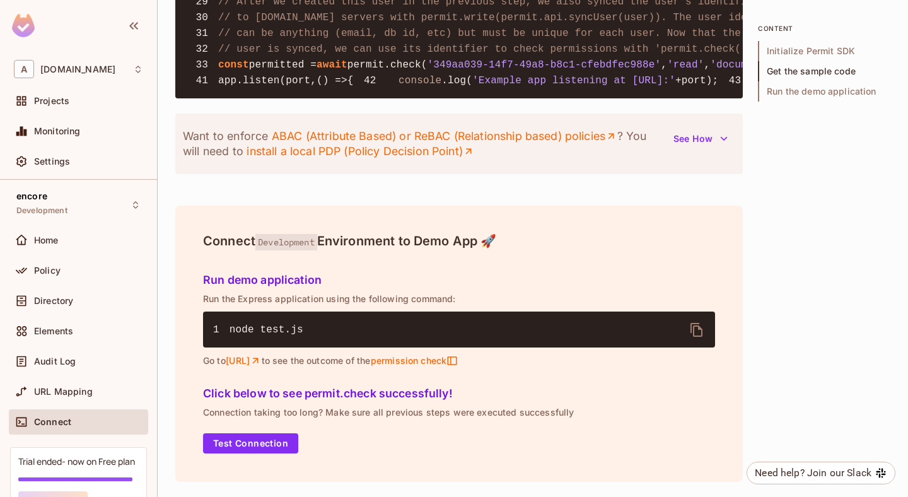
scroll to position [1578, 0]
click at [243, 441] on button "Test Connection" at bounding box center [250, 443] width 95 height 20
click at [695, 333] on icon "delete" at bounding box center [696, 329] width 15 height 15
click at [655, 279] on h5 "Run demo application" at bounding box center [459, 280] width 512 height 13
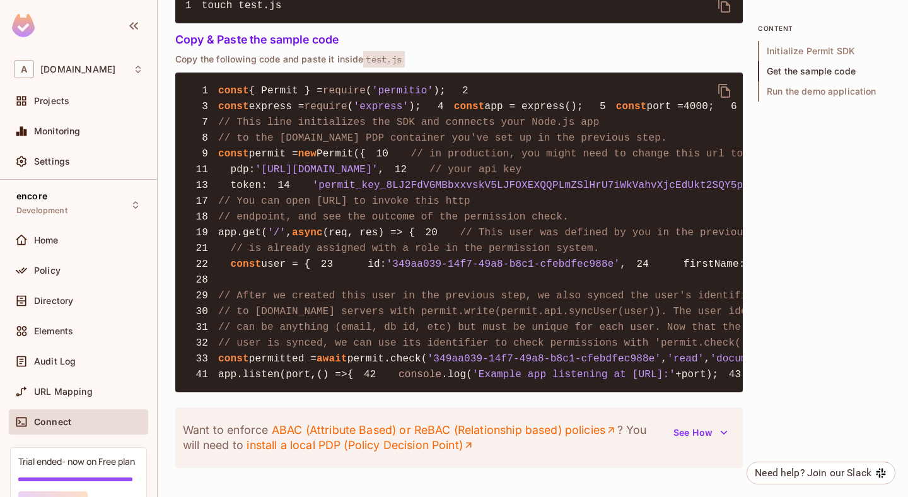
scroll to position [935, 0]
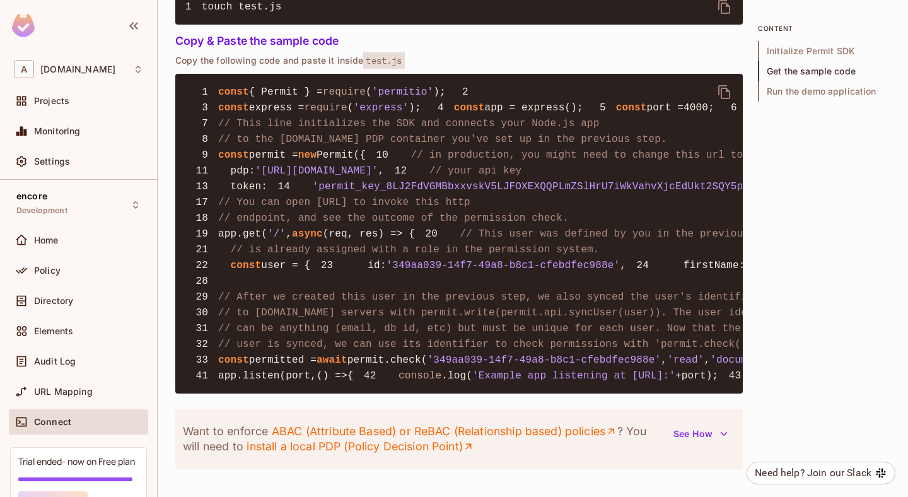
drag, startPoint x: 268, startPoint y: 245, endPoint x: 452, endPoint y: 243, distance: 184.1
click at [378, 177] on span "'[URL][DOMAIN_NAME]'" at bounding box center [316, 170] width 123 height 11
click at [429, 319] on pre "1 const { Permit } = require ( 'permitio' ); 2 3 const express = require ( 'exp…" at bounding box center [458, 234] width 567 height 320
drag, startPoint x: 450, startPoint y: 239, endPoint x: 269, endPoint y: 240, distance: 180.9
click at [269, 177] on span "'https://cloudpdp.api.permit.io'" at bounding box center [316, 170] width 123 height 11
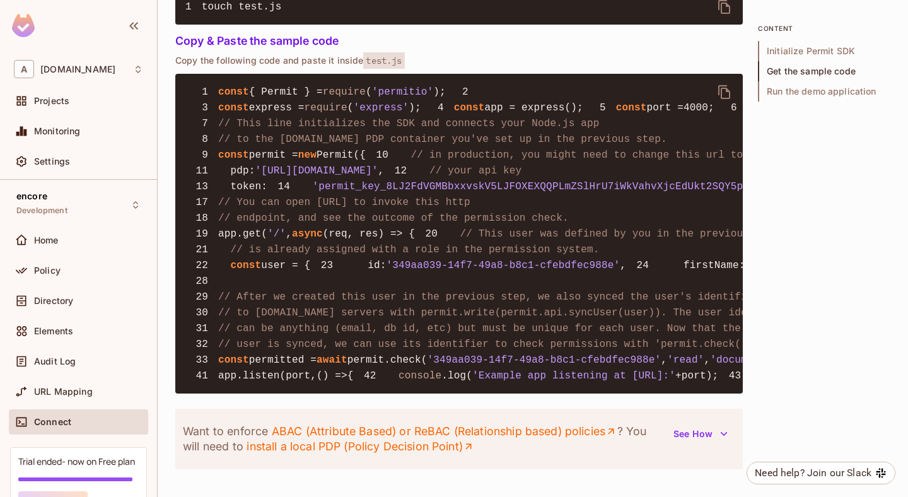
copy span "https://cloudpdp.api.permit.io"
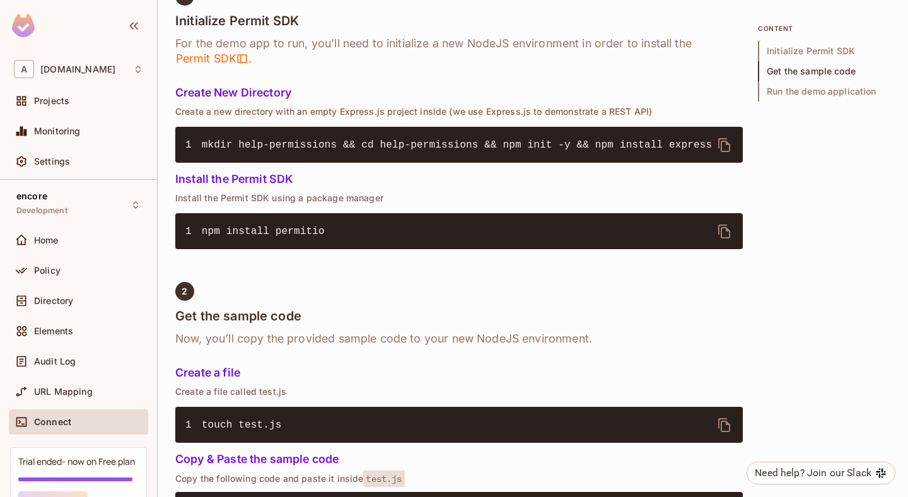
scroll to position [0, 0]
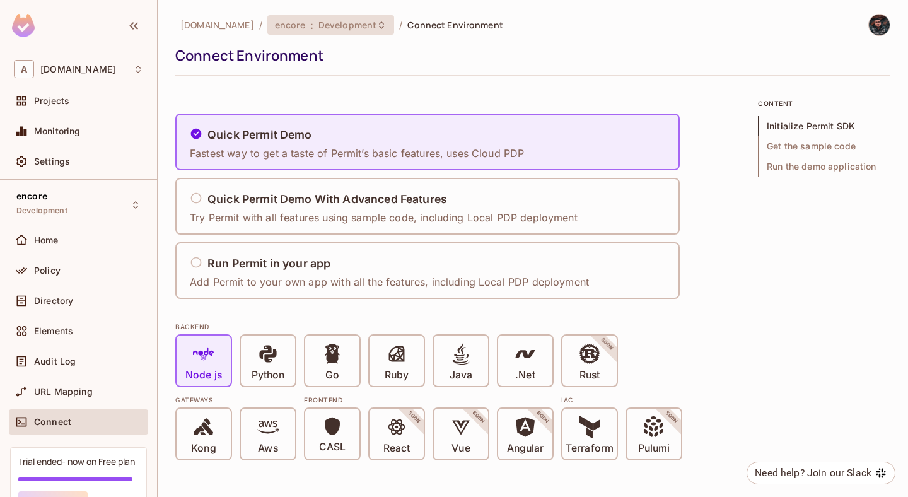
click at [325, 30] on span "Development" at bounding box center [347, 25] width 58 height 12
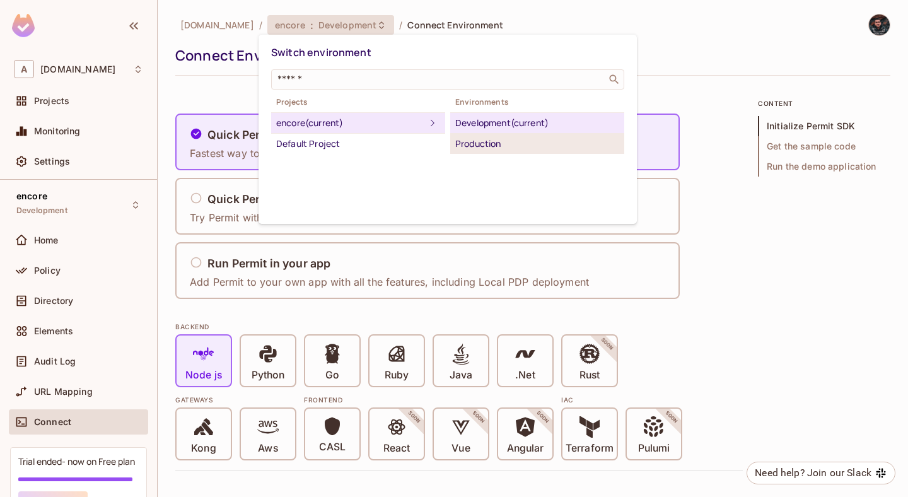
click at [502, 134] on li "Production" at bounding box center [537, 144] width 174 height 20
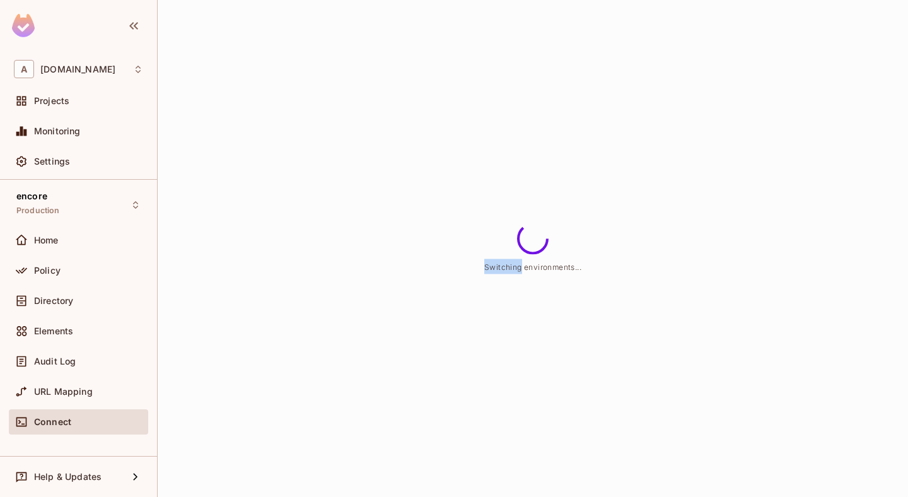
click at [502, 134] on div "Switching environments..." at bounding box center [533, 248] width 750 height 497
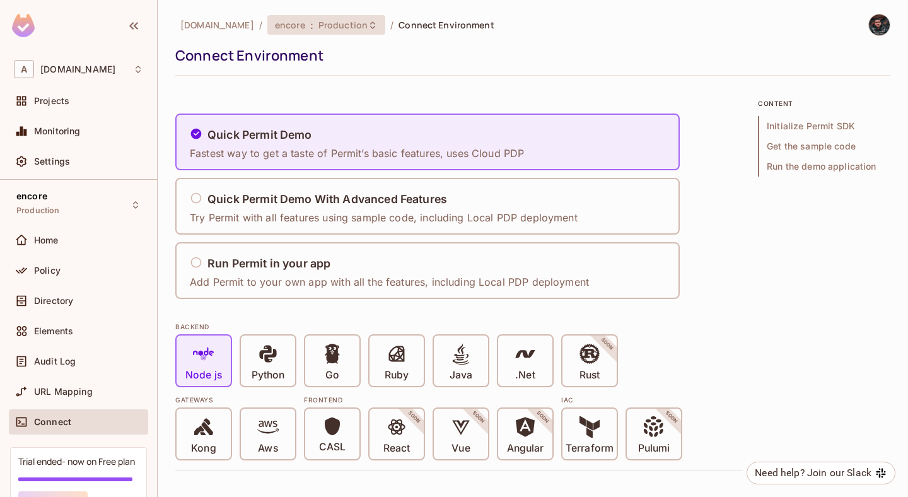
click at [310, 22] on span ":" at bounding box center [312, 25] width 4 height 10
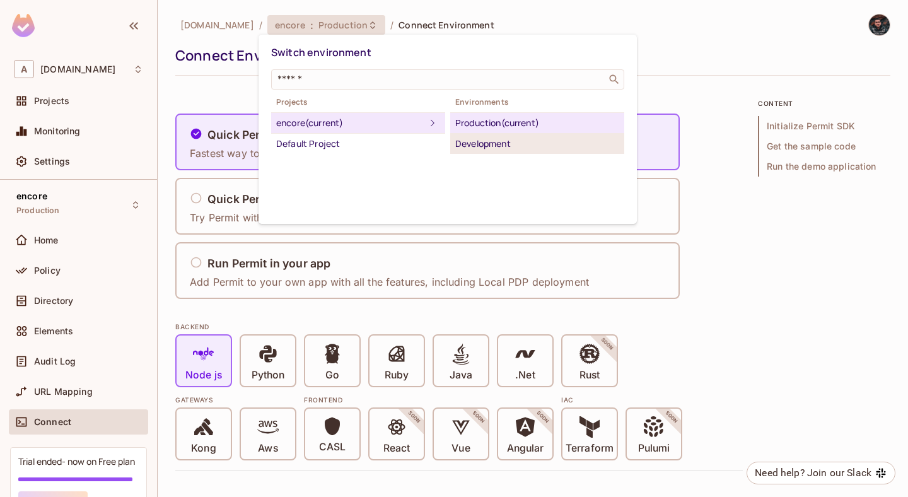
click at [478, 149] on div "Development" at bounding box center [537, 143] width 164 height 15
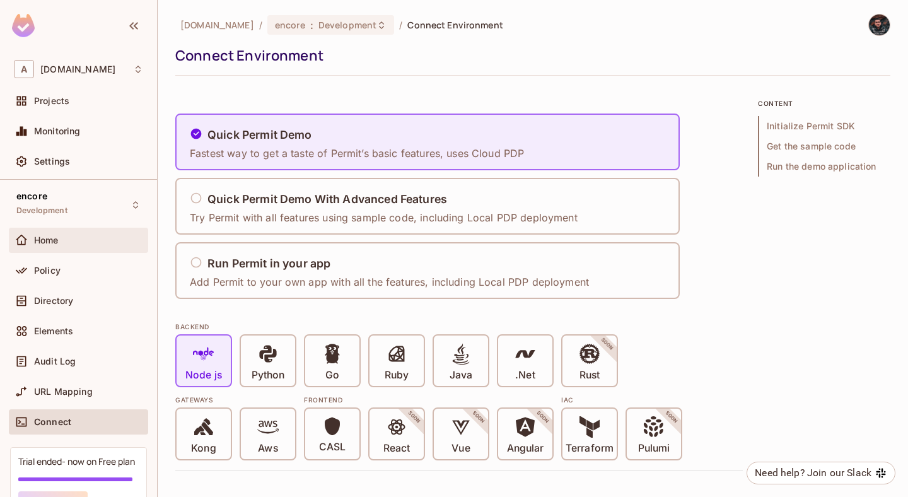
click at [72, 239] on div "Home" at bounding box center [88, 240] width 109 height 10
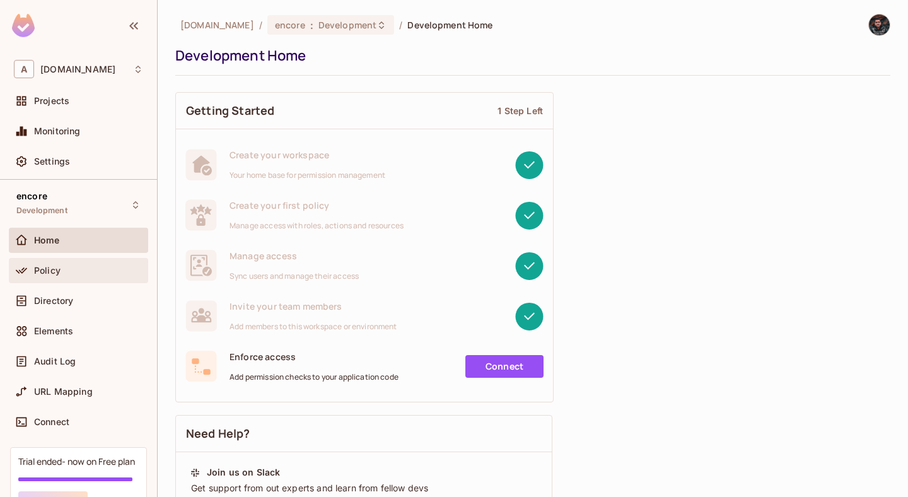
click at [85, 270] on div "Policy" at bounding box center [88, 270] width 109 height 10
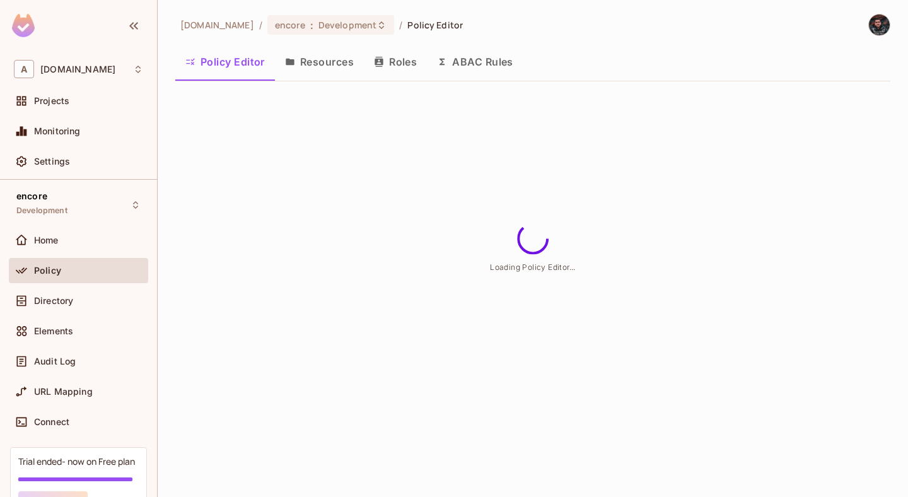
click at [87, 117] on div "Projects" at bounding box center [78, 103] width 139 height 30
click at [87, 100] on div "Projects" at bounding box center [88, 101] width 109 height 10
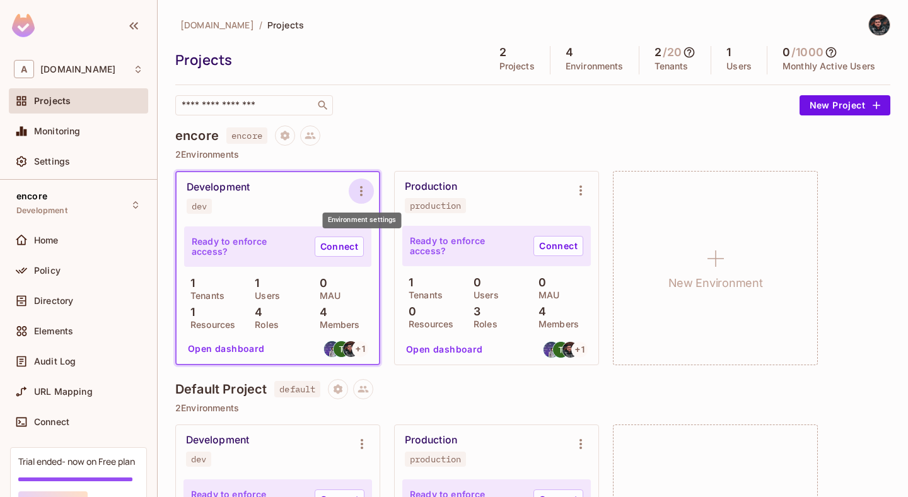
click at [366, 187] on icon "Environment settings" at bounding box center [361, 190] width 15 height 15
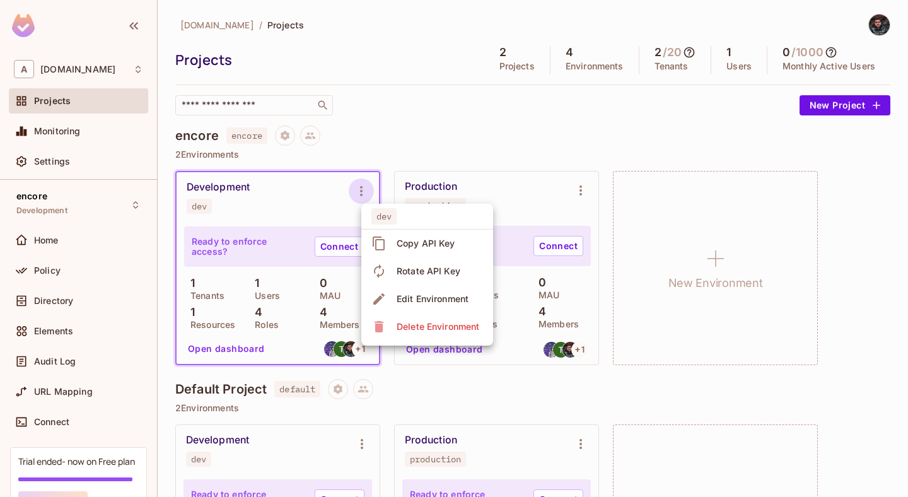
click at [441, 247] on div "Copy API Key" at bounding box center [426, 243] width 59 height 13
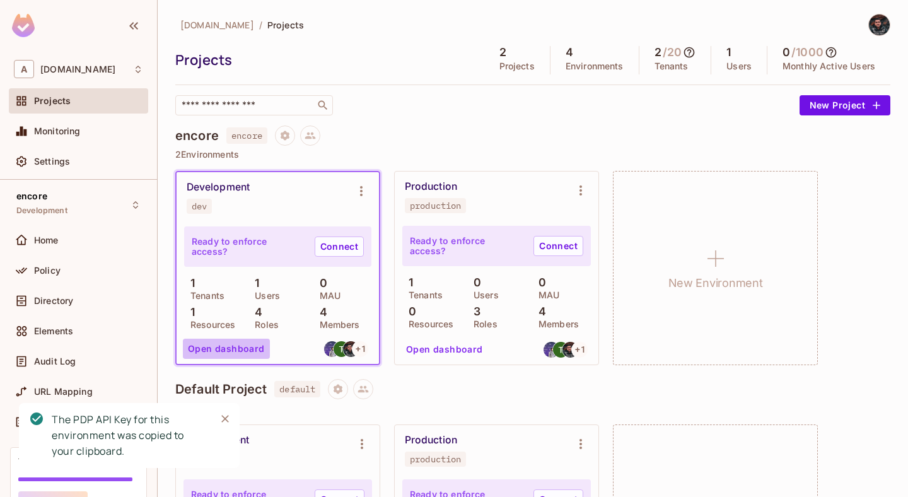
click at [234, 354] on button "Open dashboard" at bounding box center [226, 349] width 87 height 20
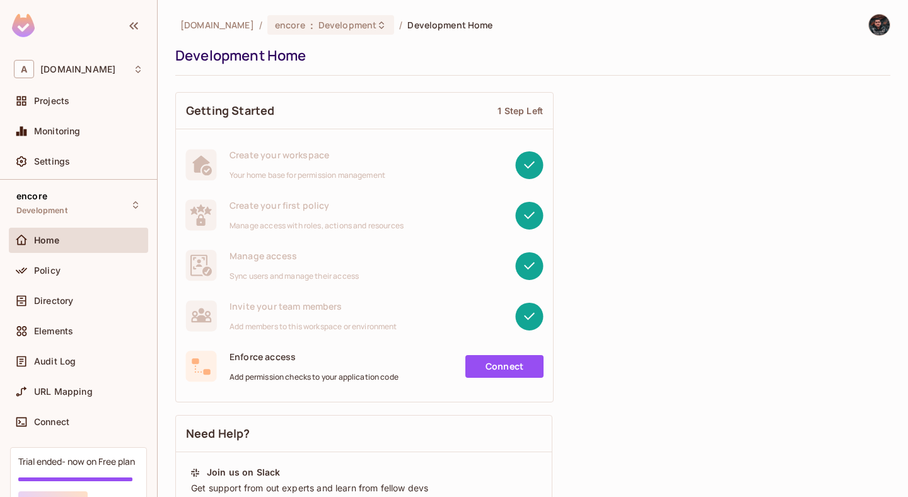
click at [491, 373] on link "Connect" at bounding box center [504, 366] width 78 height 23
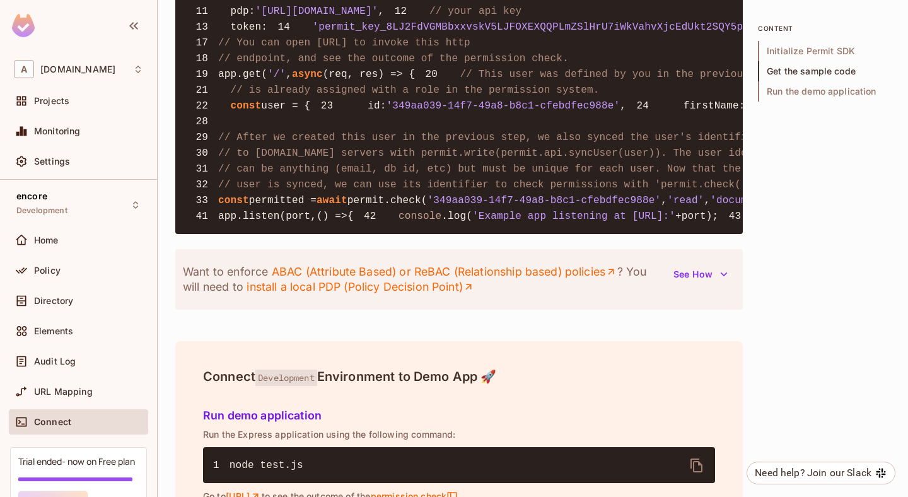
scroll to position [1578, 0]
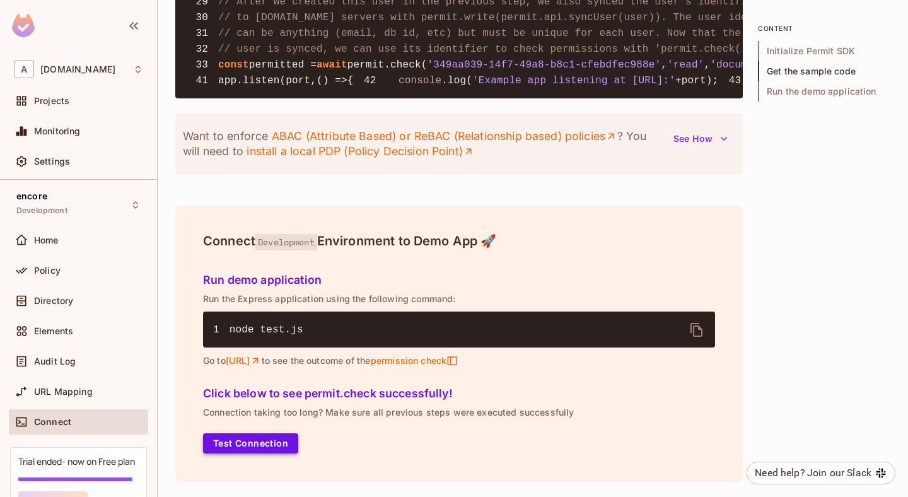
click at [274, 445] on button "Test Connection" at bounding box center [250, 443] width 95 height 20
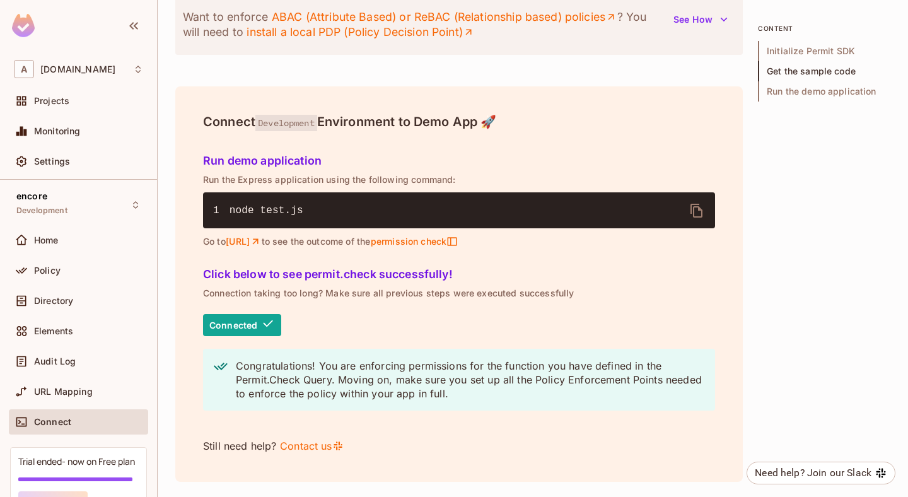
scroll to position [1698, 0]
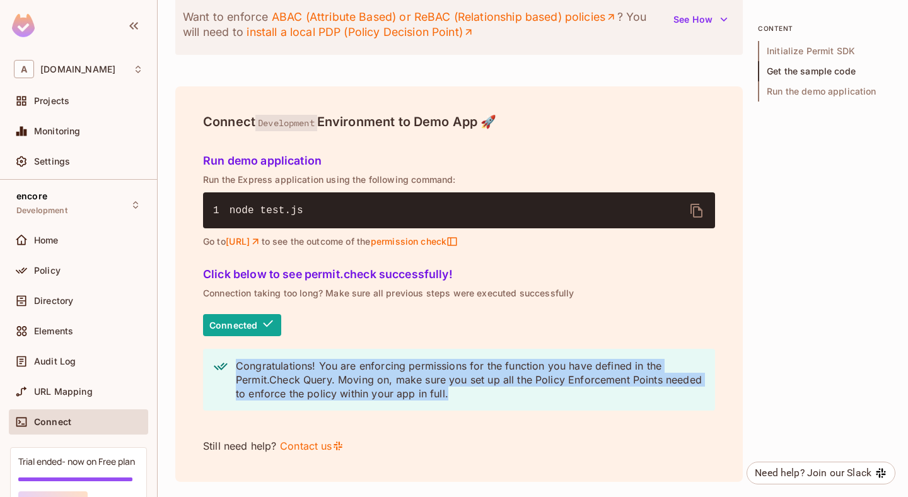
drag, startPoint x: 233, startPoint y: 362, endPoint x: 516, endPoint y: 391, distance: 283.9
click at [515, 392] on div "Congratulations! You are enforcing permissions for the function you have define…" at bounding box center [459, 380] width 512 height 62
click at [577, 431] on div "Connected Congratulations! You are enforcing permissions for the function you h…" at bounding box center [459, 384] width 512 height 140
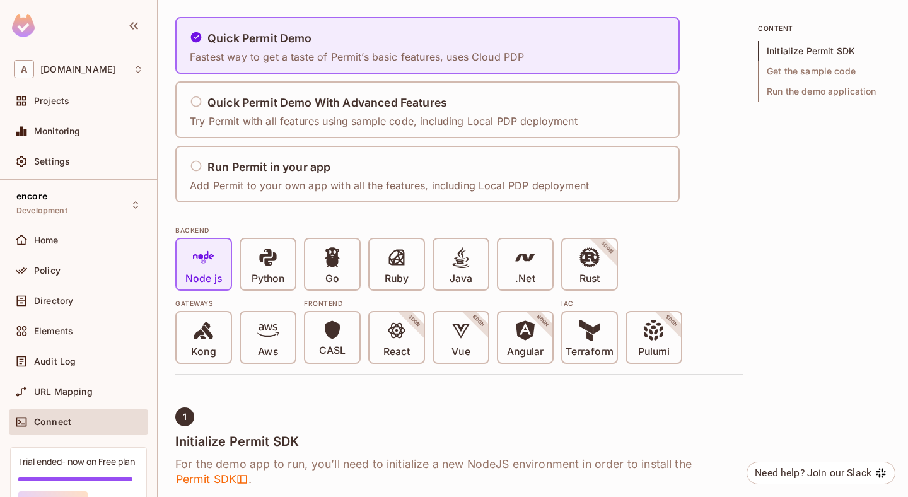
scroll to position [0, 0]
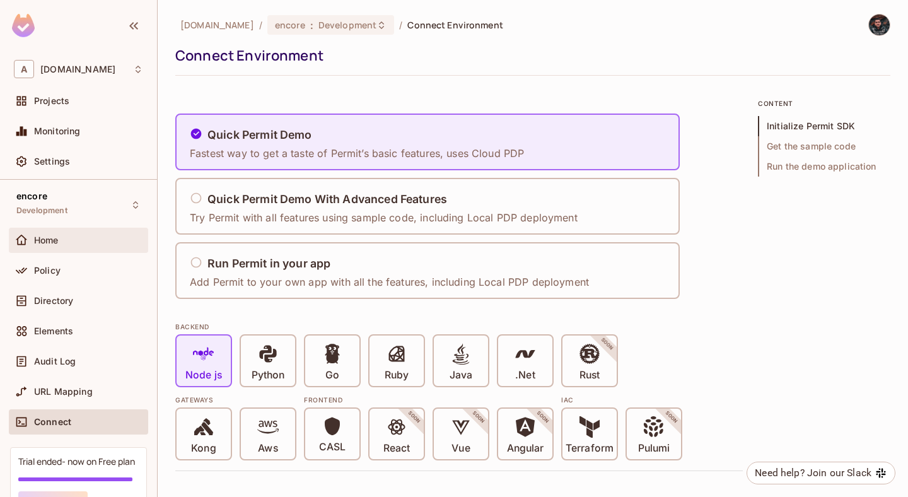
click at [78, 245] on div "Home" at bounding box center [78, 240] width 129 height 15
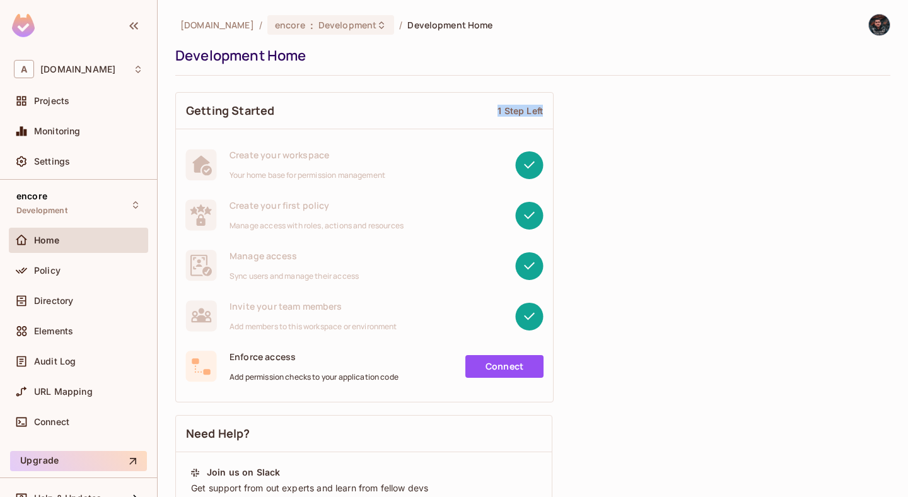
drag, startPoint x: 498, startPoint y: 112, endPoint x: 543, endPoint y: 112, distance: 45.4
click at [543, 112] on div "Getting Started 1 Step Left" at bounding box center [364, 111] width 377 height 37
click at [599, 376] on div "Getting Started 1 Step Left Create your workspace Your home base for permission…" at bounding box center [532, 492] width 715 height 813
click at [514, 361] on link "Connect" at bounding box center [504, 366] width 78 height 23
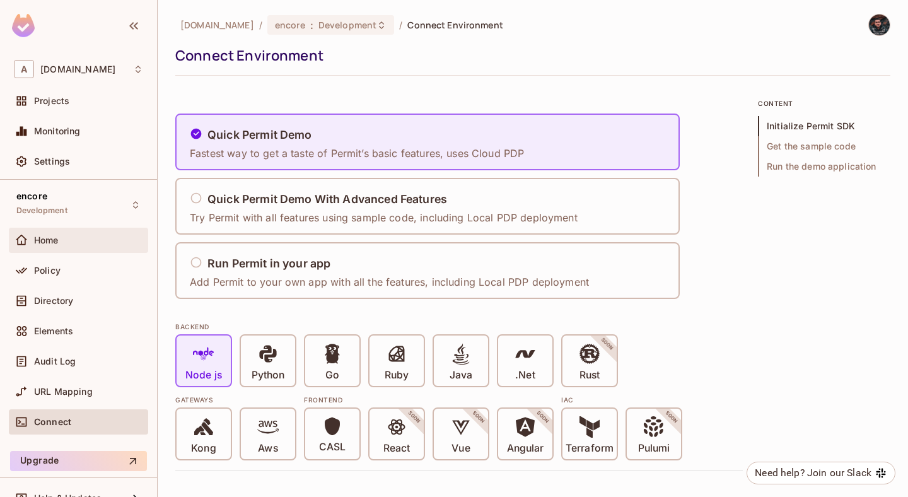
click at [76, 248] on div "Home" at bounding box center [78, 240] width 139 height 25
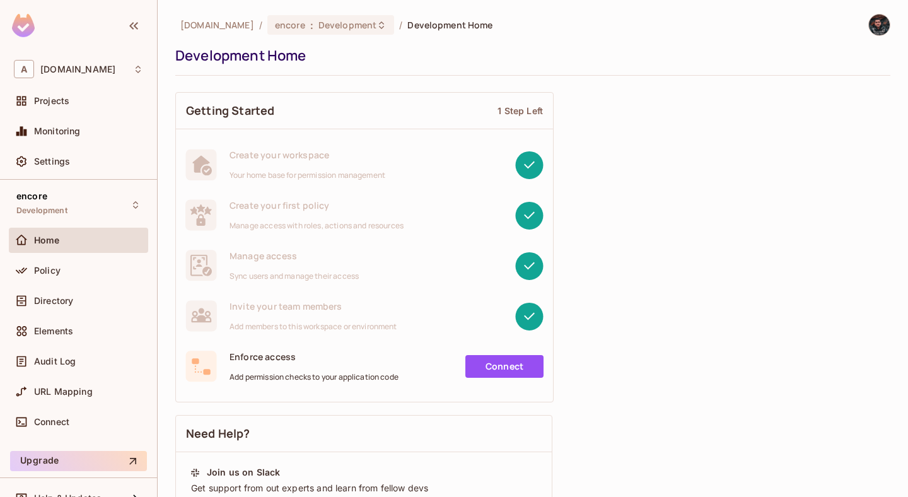
click at [510, 370] on link "Connect" at bounding box center [504, 366] width 78 height 23
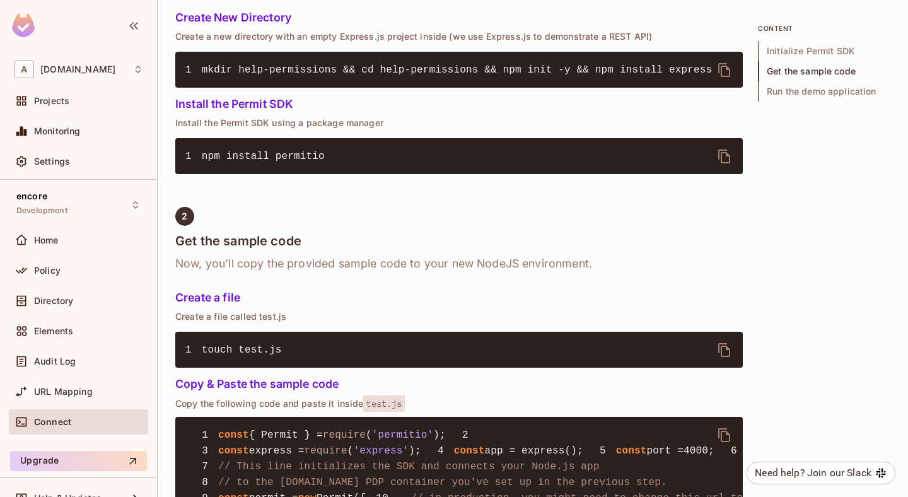
scroll to position [593, 0]
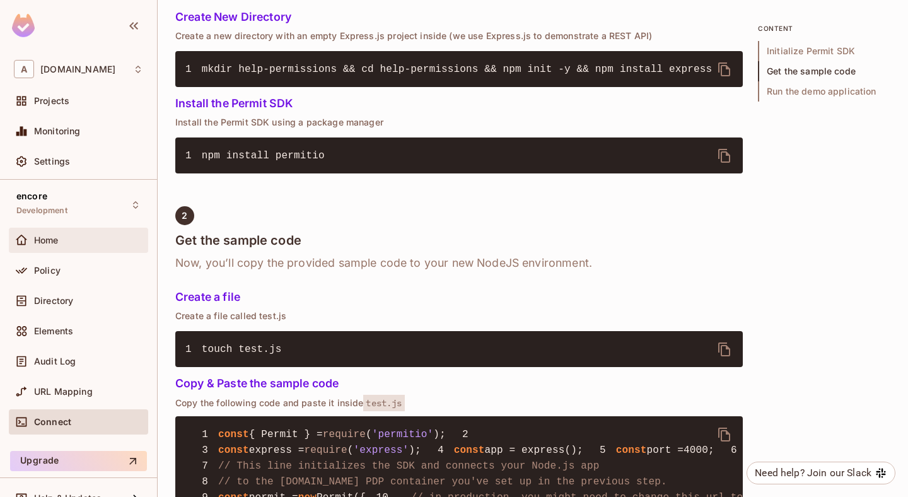
click at [96, 241] on div "Home" at bounding box center [88, 240] width 109 height 10
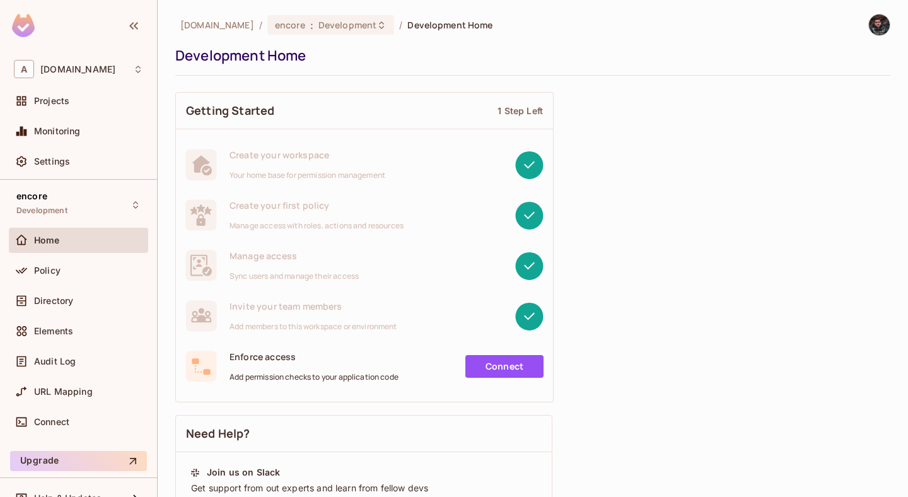
click at [69, 114] on div "Projects" at bounding box center [78, 103] width 139 height 30
click at [72, 99] on div "Projects" at bounding box center [88, 101] width 109 height 10
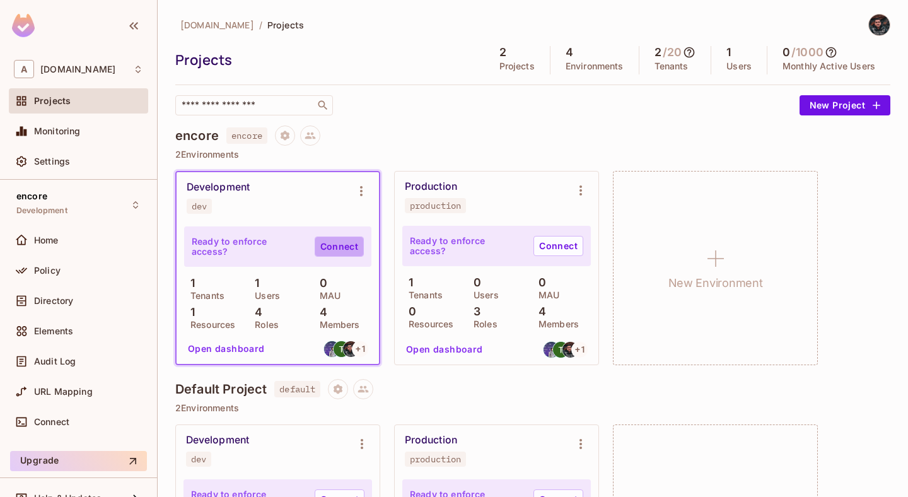
click at [342, 247] on link "Connect" at bounding box center [339, 246] width 49 height 20
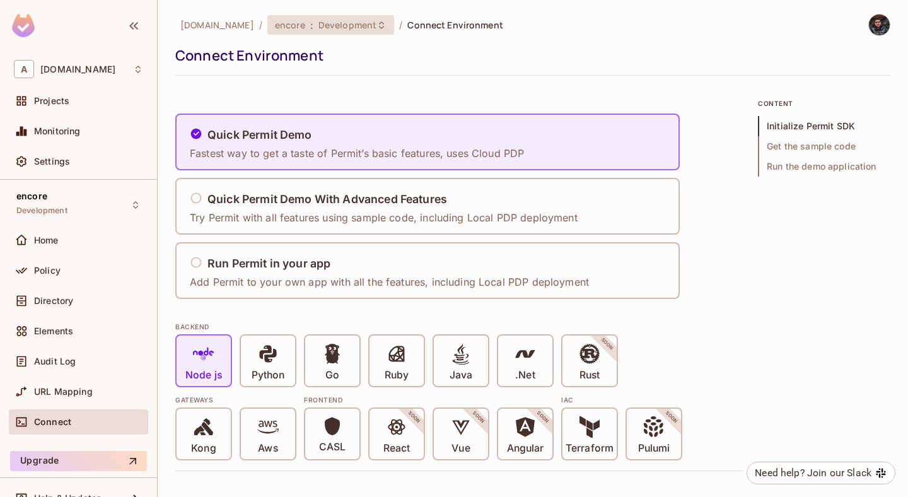
click at [341, 16] on div "encore : Development" at bounding box center [330, 25] width 127 height 20
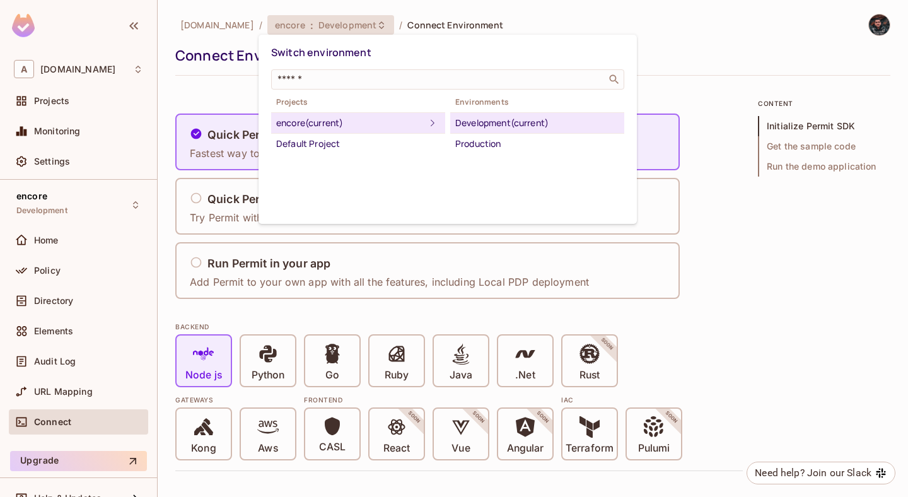
click at [221, 91] on div at bounding box center [454, 248] width 908 height 497
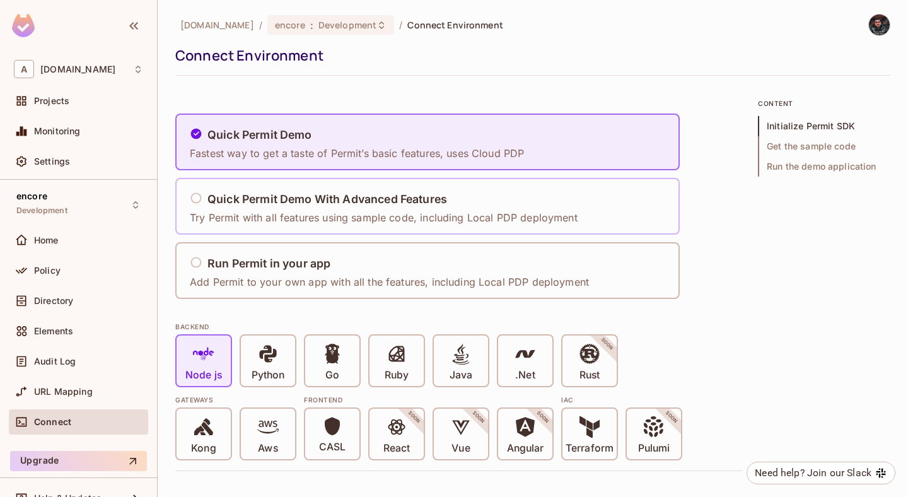
click at [243, 201] on h5 "Quick Permit Demo With Advanced Features" at bounding box center [327, 199] width 240 height 13
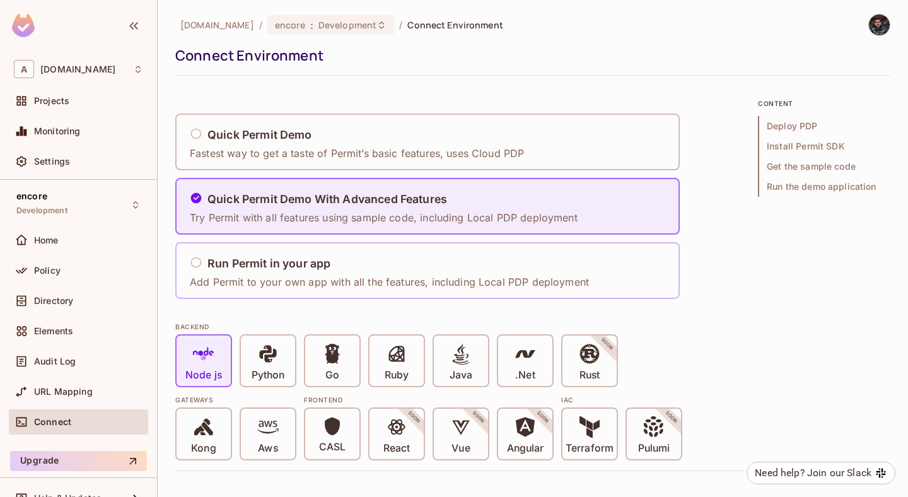
click at [241, 270] on div "Run Permit in your app" at bounding box center [389, 264] width 399 height 16
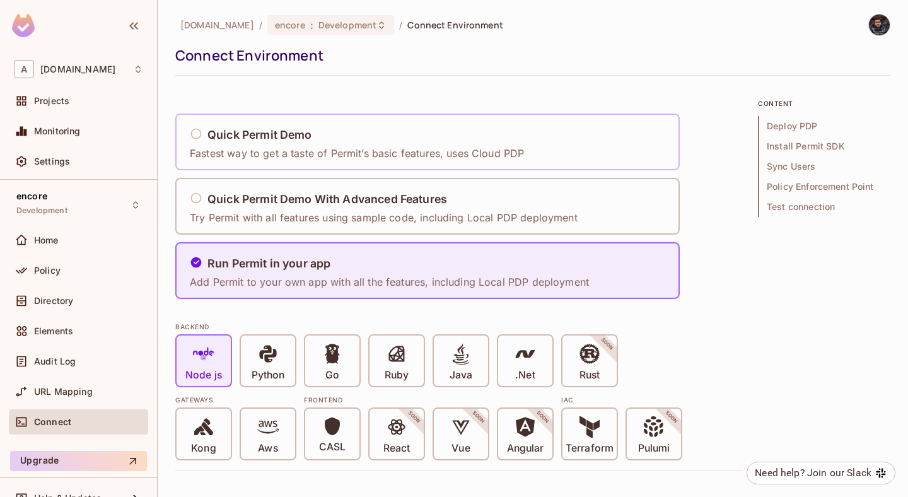
click at [262, 117] on div "Quick Permit Demo Fastest way to get a taste of Permit’s basic features, uses C…" at bounding box center [360, 142] width 342 height 52
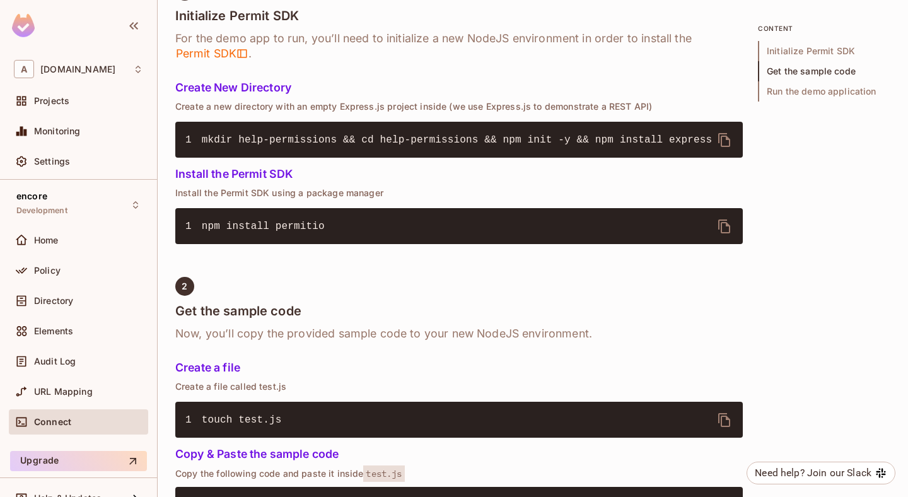
scroll to position [504, 0]
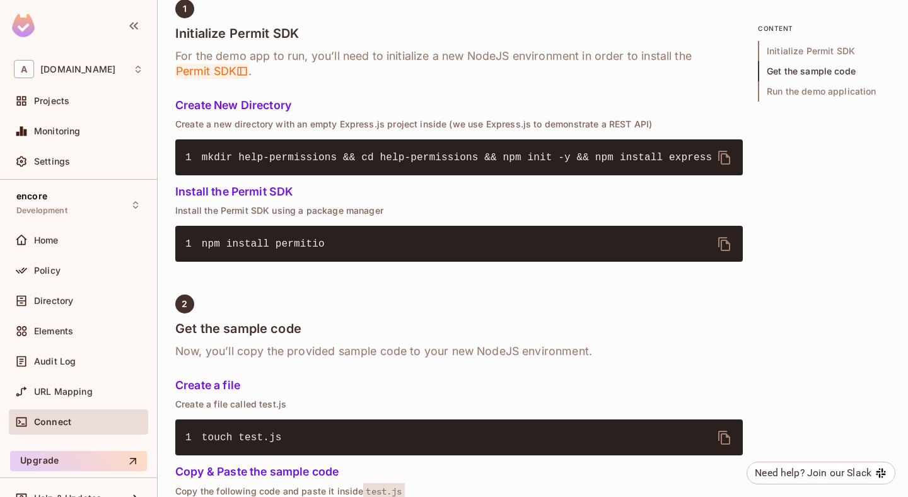
click at [221, 74] on span "Permit SDK" at bounding box center [211, 71] width 73 height 15
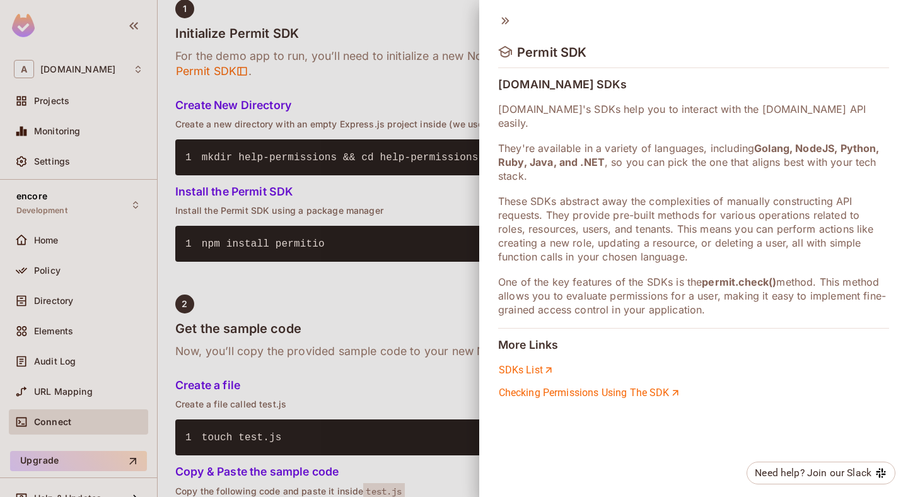
click at [502, 16] on icon at bounding box center [505, 21] width 14 height 14
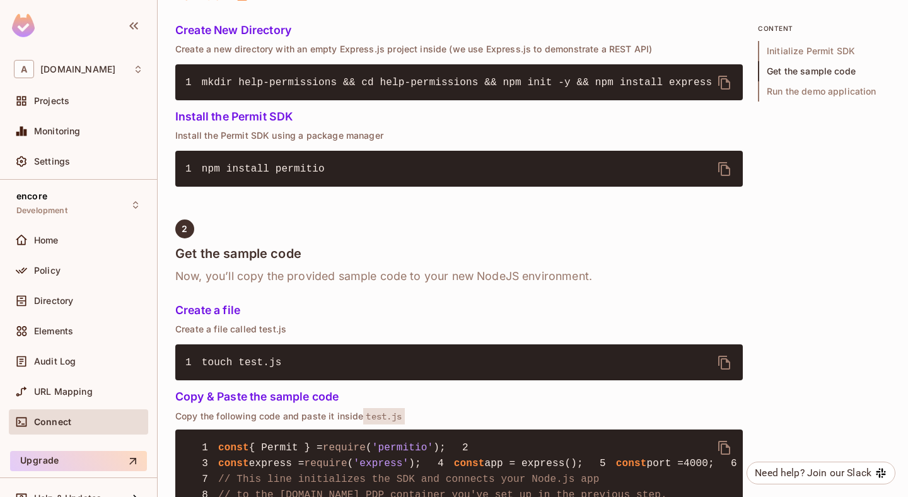
scroll to position [614, 0]
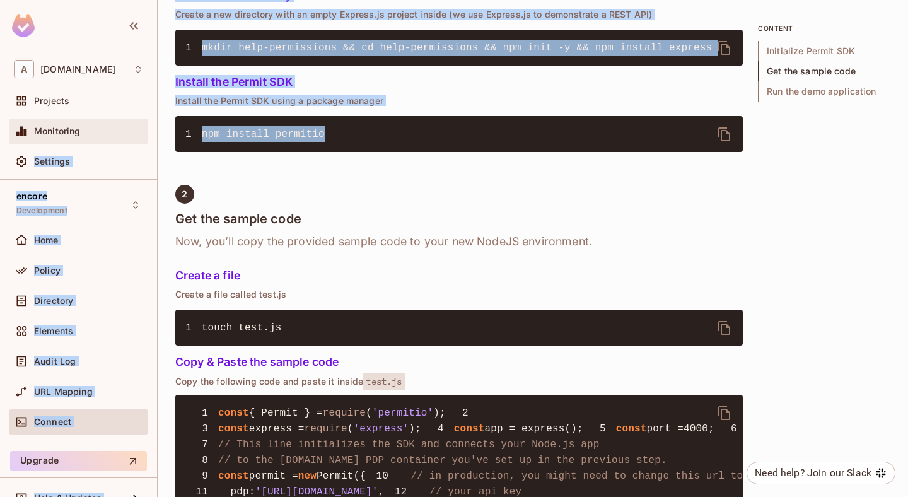
drag, startPoint x: 330, startPoint y: 132, endPoint x: 146, endPoint y: 132, distance: 184.7
click at [146, 132] on div "A abclojistik.com Projects Monitoring Settings encore Development Home Policy D…" at bounding box center [454, 248] width 908 height 497
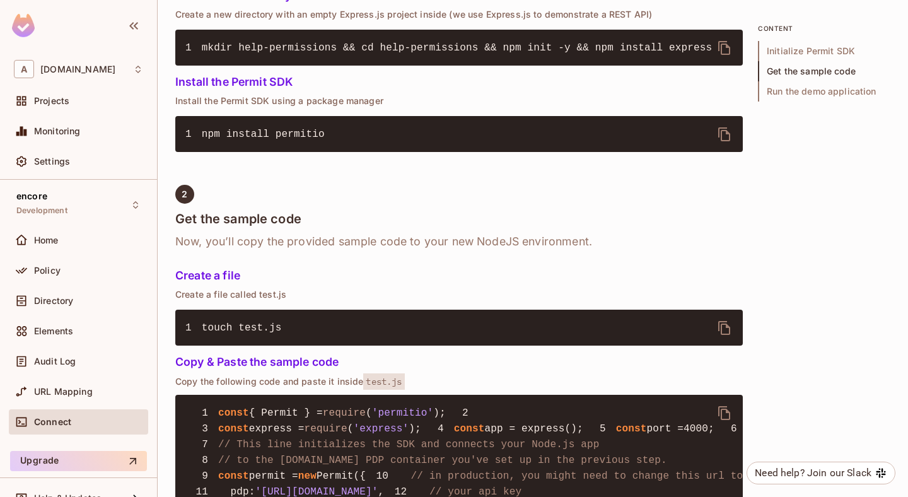
click at [441, 196] on div "1 Initialize Permit SDK For the demo app to run, you’ll need to initialize a ne…" at bounding box center [458, 501] width 567 height 1223
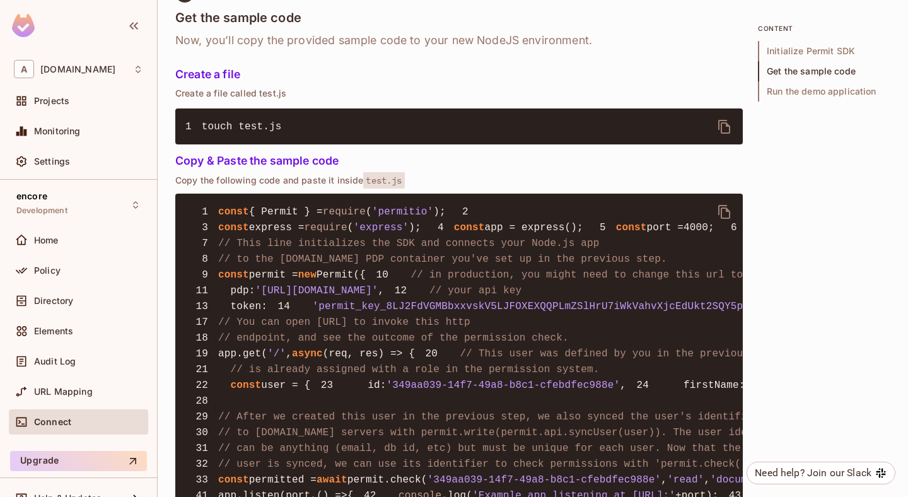
scroll to position [948, 0]
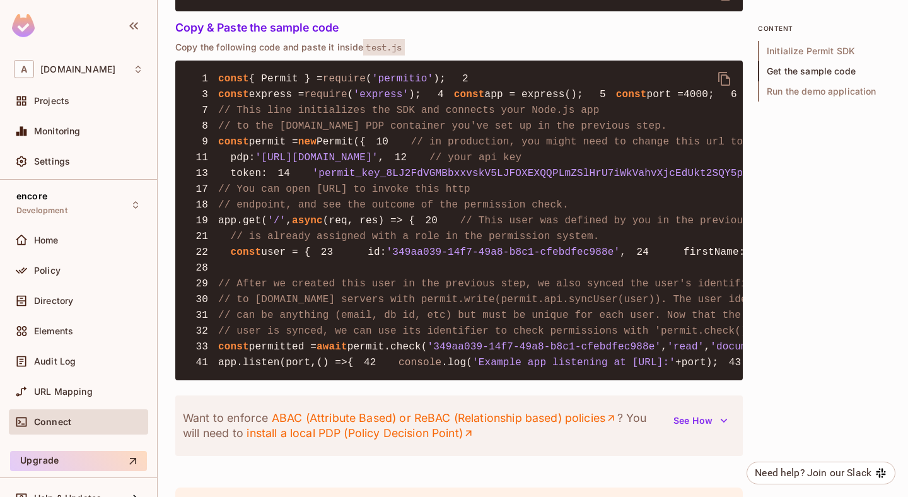
drag, startPoint x: 217, startPoint y: 196, endPoint x: 274, endPoint y: 303, distance: 120.7
click at [274, 303] on pre "1 const { Permit } = require ( 'permitio' ); 2 3 const express = require ( 'exp…" at bounding box center [458, 221] width 567 height 320
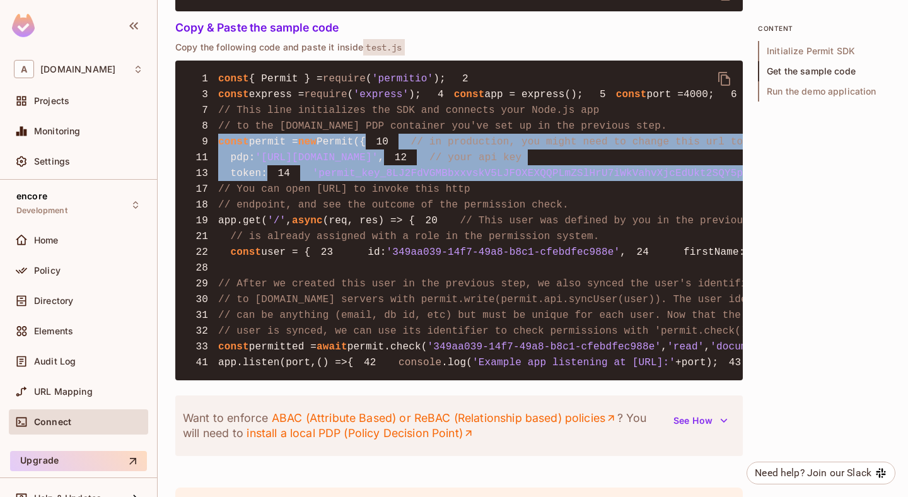
drag, startPoint x: 274, startPoint y: 303, endPoint x: 199, endPoint y: 201, distance: 126.2
click at [199, 201] on pre "1 const { Permit } = require ( 'permitio' ); 2 3 const express = require ( 'exp…" at bounding box center [458, 221] width 567 height 320
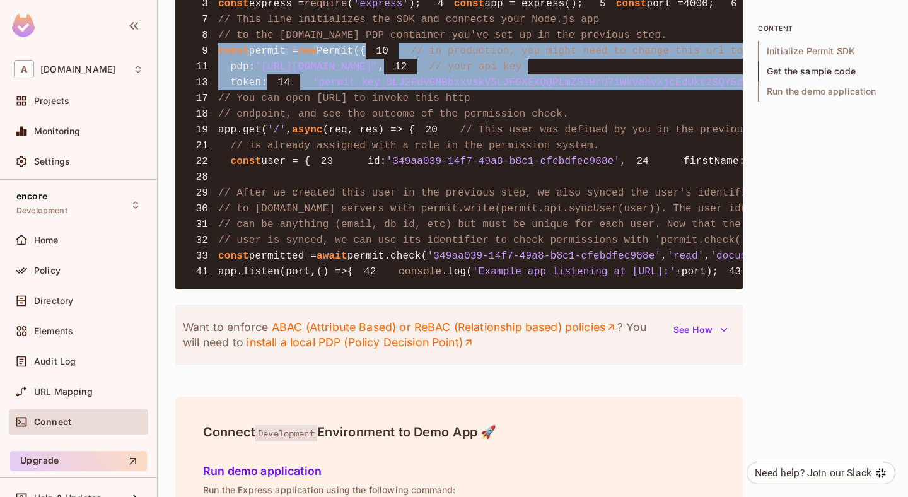
drag, startPoint x: 215, startPoint y: 261, endPoint x: 273, endPoint y: 386, distance: 137.6
click at [273, 289] on pre "1 const { Permit } = require ( 'permitio' ); 2 3 const express = require ( 'exp…" at bounding box center [458, 130] width 567 height 320
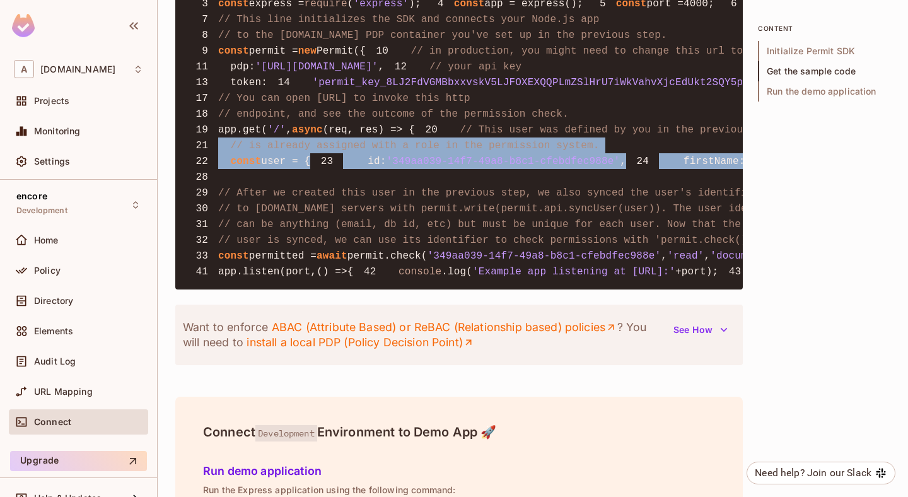
drag, startPoint x: 273, startPoint y: 386, endPoint x: 218, endPoint y: 284, distance: 115.4
click at [218, 284] on pre "1 const { Permit } = require ( 'permitio' ); 2 3 const express = require ( 'exp…" at bounding box center [458, 130] width 567 height 320
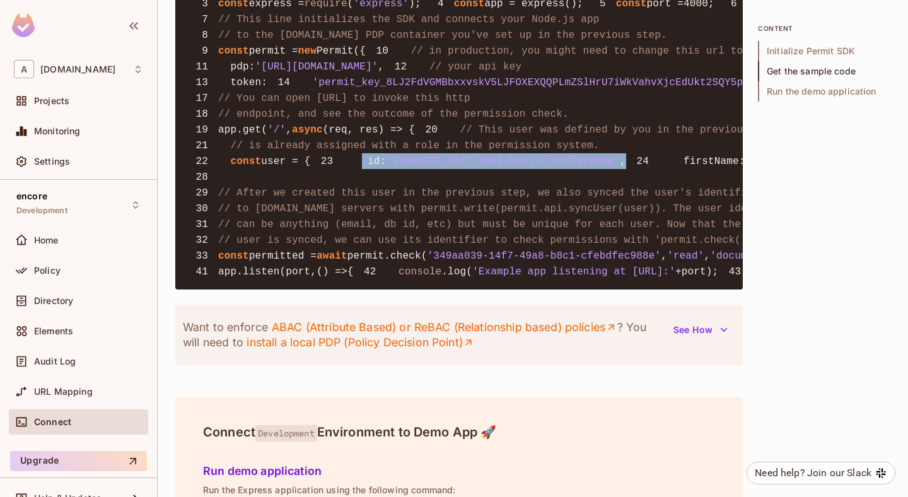
drag, startPoint x: 519, startPoint y: 321, endPoint x: 236, endPoint y: 321, distance: 283.7
click at [236, 289] on pre "1 const { Permit } = require ( 'permitio' ); 2 3 const express = require ( 'exp…" at bounding box center [458, 130] width 567 height 320
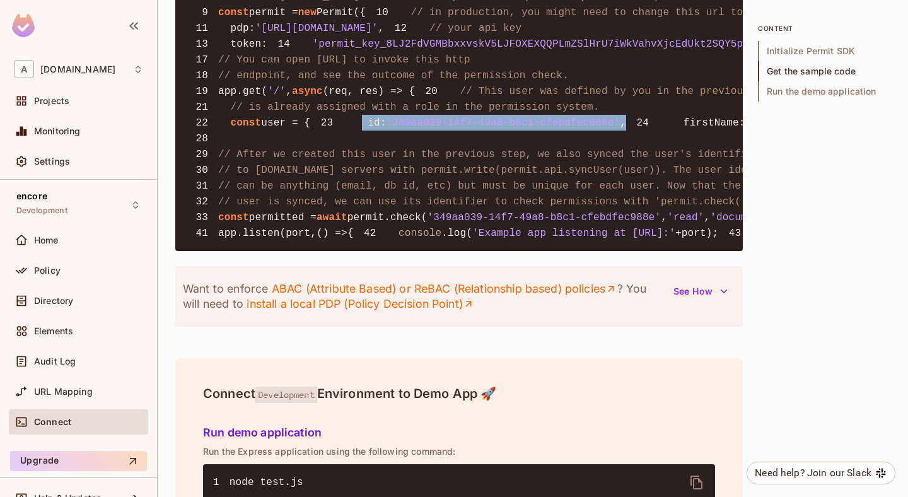
scroll to position [1089, 0]
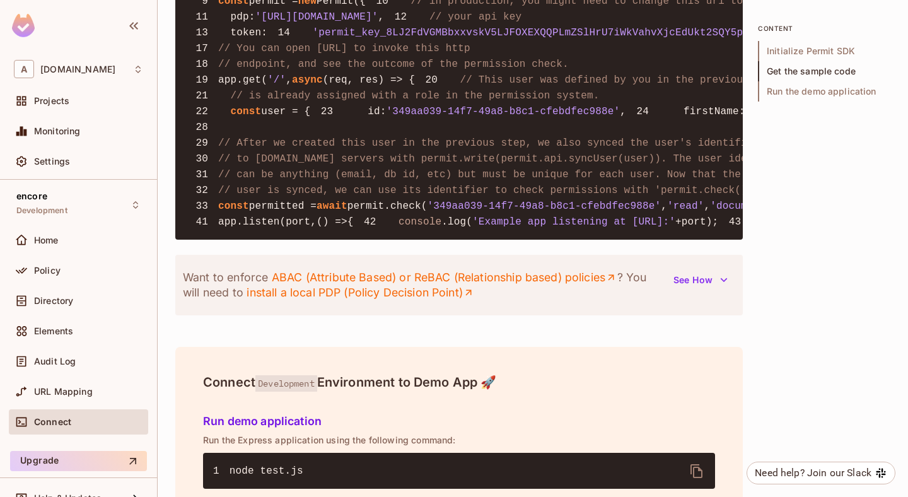
click at [345, 240] on pre "1 const { Permit } = require ( 'permitio' ); 2 3 const express = require ( 'exp…" at bounding box center [458, 80] width 567 height 320
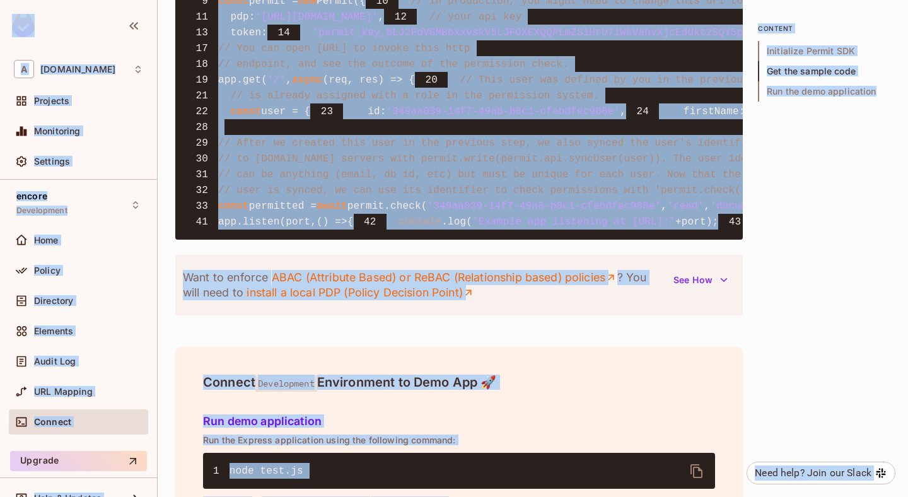
copy div "A abclojistik.com Projects Monitoring Settings encore Development Home Policy D…"
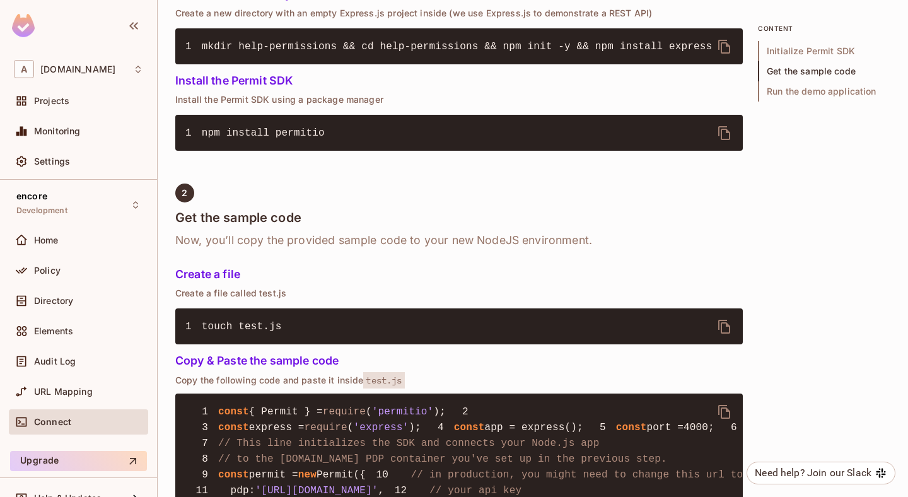
scroll to position [626, 0]
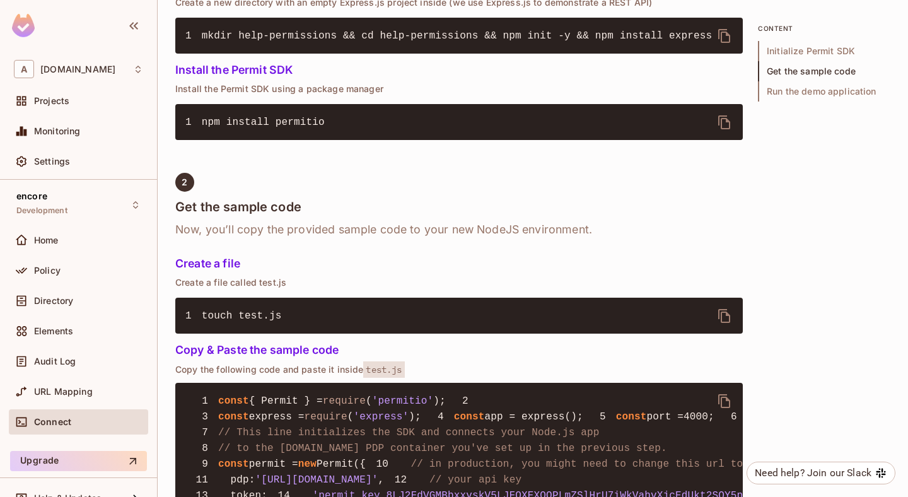
click at [726, 397] on icon "delete" at bounding box center [724, 401] width 12 height 14
click at [84, 359] on div "Audit Log" at bounding box center [88, 361] width 109 height 10
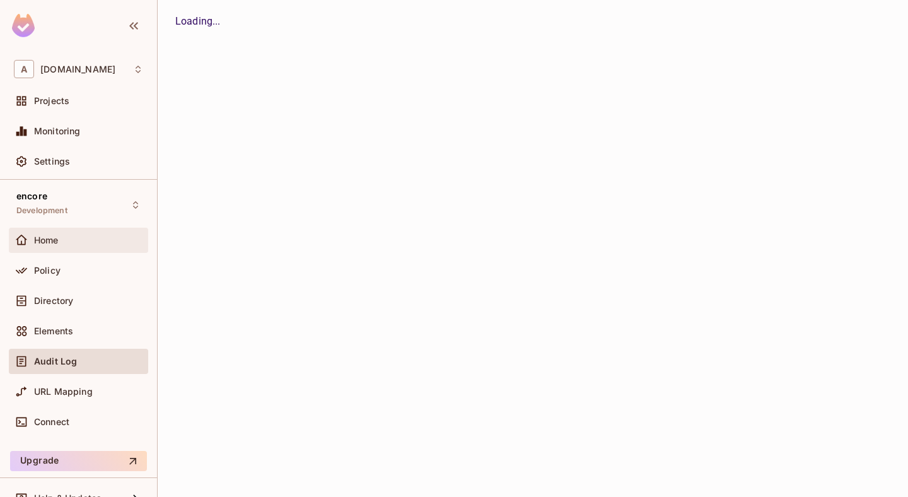
click at [93, 228] on div "Home" at bounding box center [78, 240] width 139 height 25
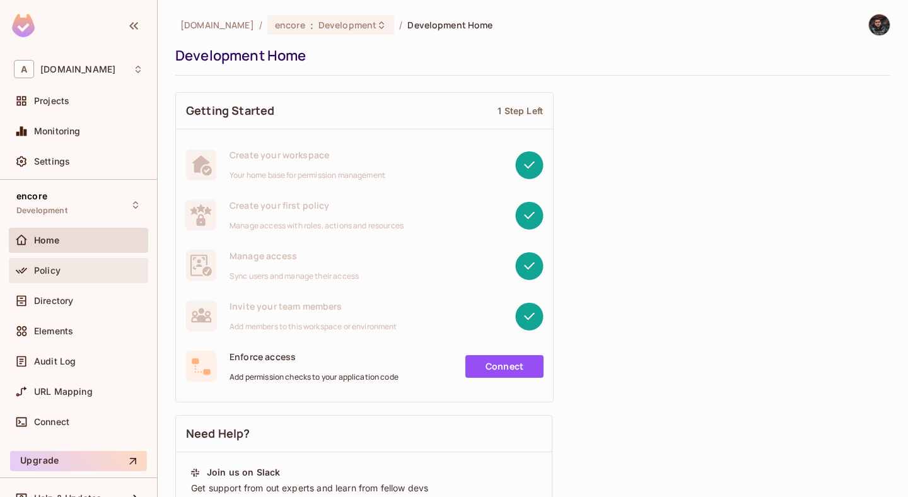
click at [83, 278] on div "Policy" at bounding box center [78, 270] width 139 height 25
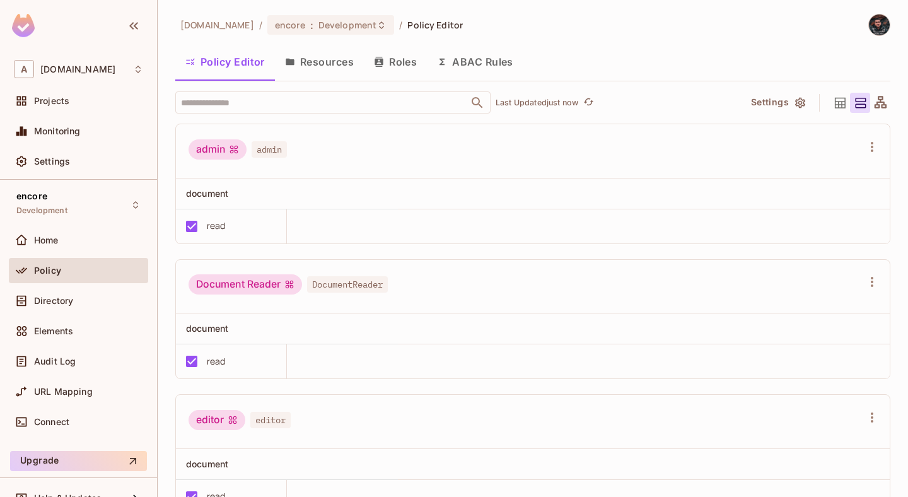
click at [380, 62] on icon "button" at bounding box center [379, 62] width 10 height 10
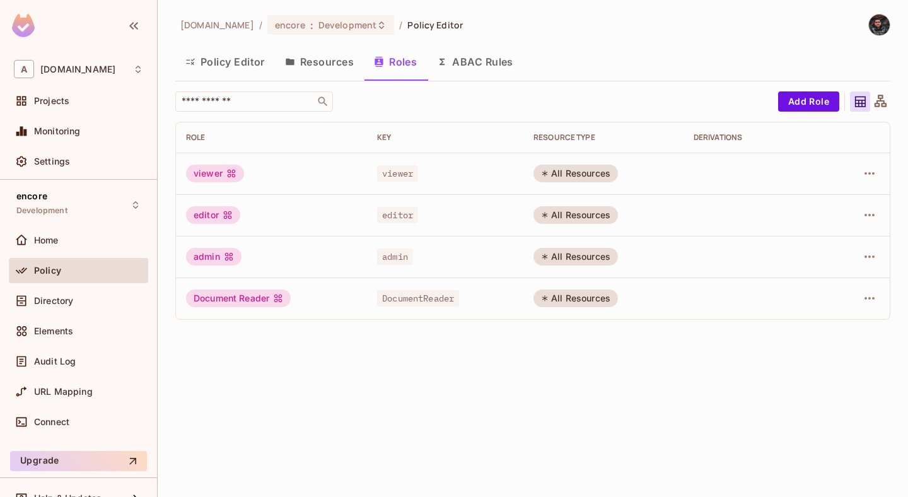
click at [340, 70] on button "Resources" at bounding box center [319, 62] width 89 height 32
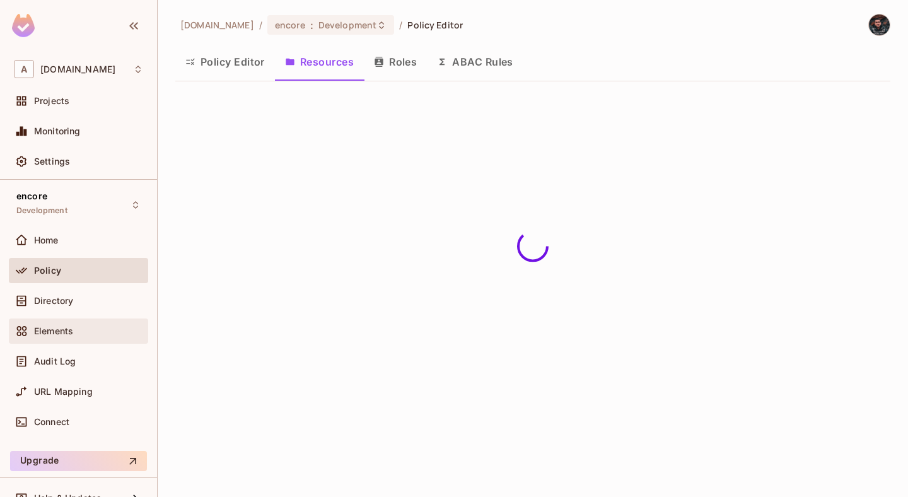
click at [93, 326] on div "Elements" at bounding box center [88, 331] width 109 height 10
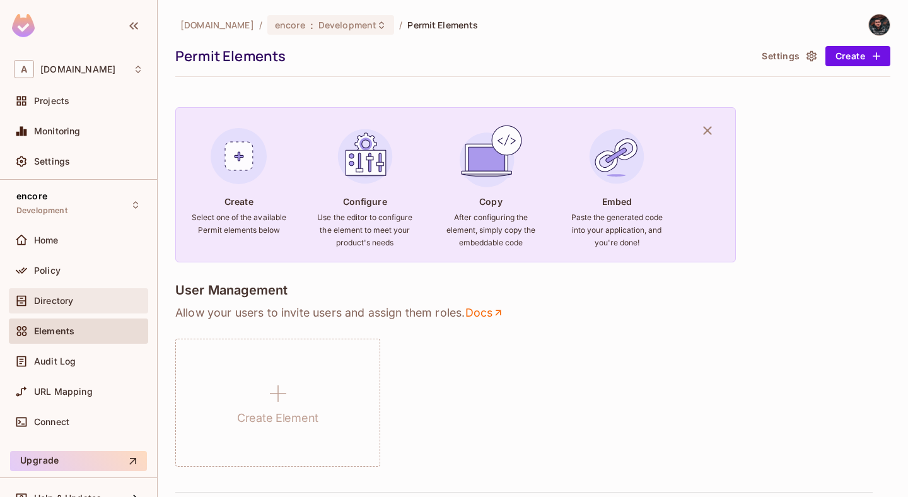
click at [102, 310] on div "Directory" at bounding box center [78, 300] width 139 height 25
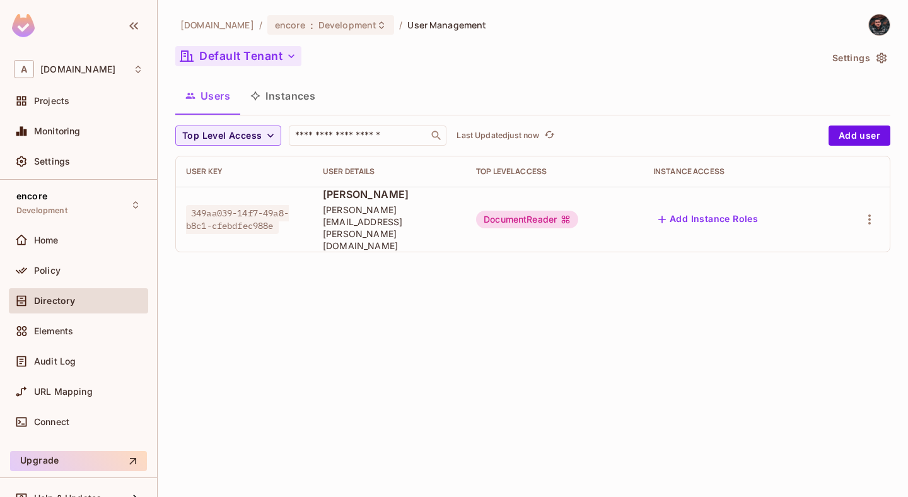
click at [282, 61] on button "Default Tenant" at bounding box center [238, 56] width 126 height 20
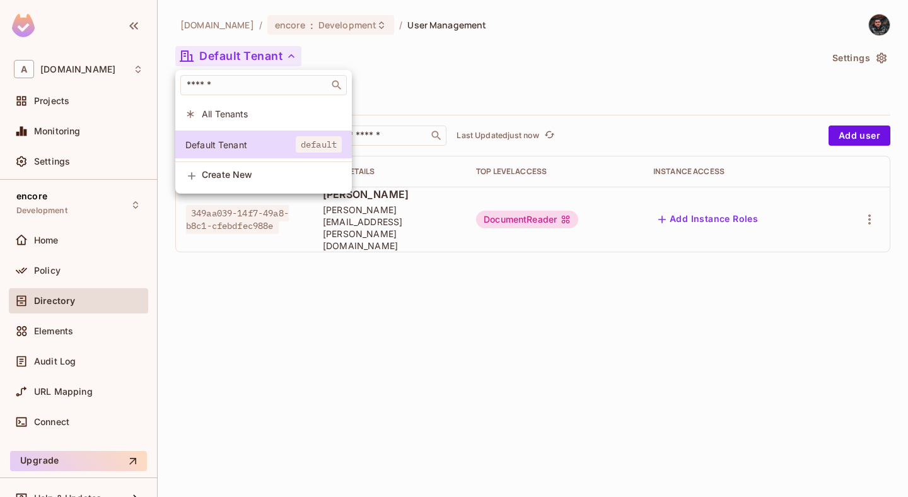
click at [627, 63] on div at bounding box center [454, 248] width 908 height 497
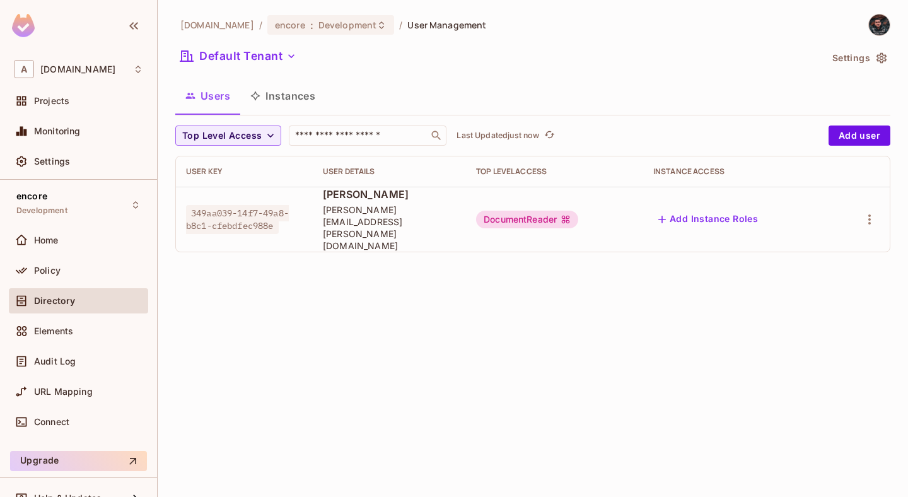
click at [715, 374] on div "abclojistik.com / encore : Development / User Management Default Tenant Setting…" at bounding box center [533, 248] width 750 height 497
click at [549, 132] on icon "refresh" at bounding box center [550, 134] width 10 height 7
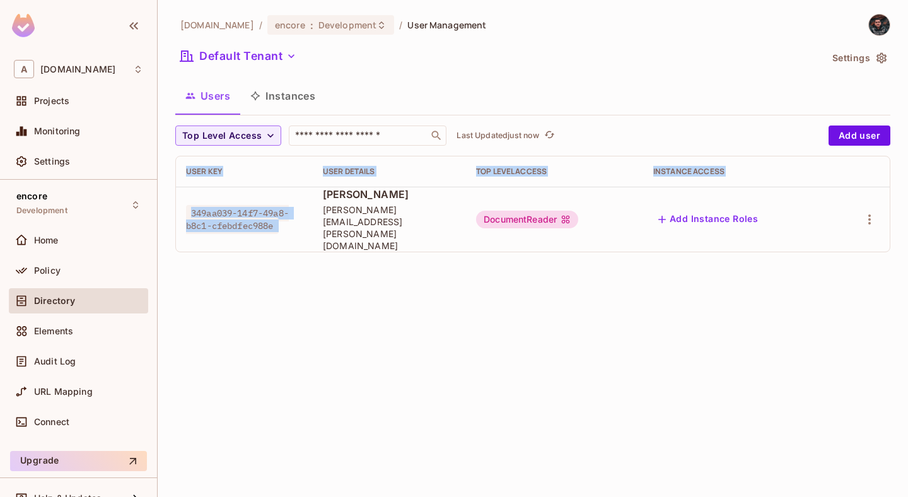
drag, startPoint x: 308, startPoint y: 200, endPoint x: 470, endPoint y: 254, distance: 170.2
click at [460, 248] on div "abclojistik.com / encore : Development / User Management Default Tenant Setting…" at bounding box center [533, 248] width 750 height 497
click at [470, 254] on div "abclojistik.com / encore : Development / User Management Default Tenant Setting…" at bounding box center [533, 248] width 750 height 497
drag, startPoint x: 282, startPoint y: 216, endPoint x: 190, endPoint y: 197, distance: 94.0
click at [190, 205] on span "349aa039-14f7-49a8-b8c1-cfebdfec988e" at bounding box center [237, 219] width 103 height 29
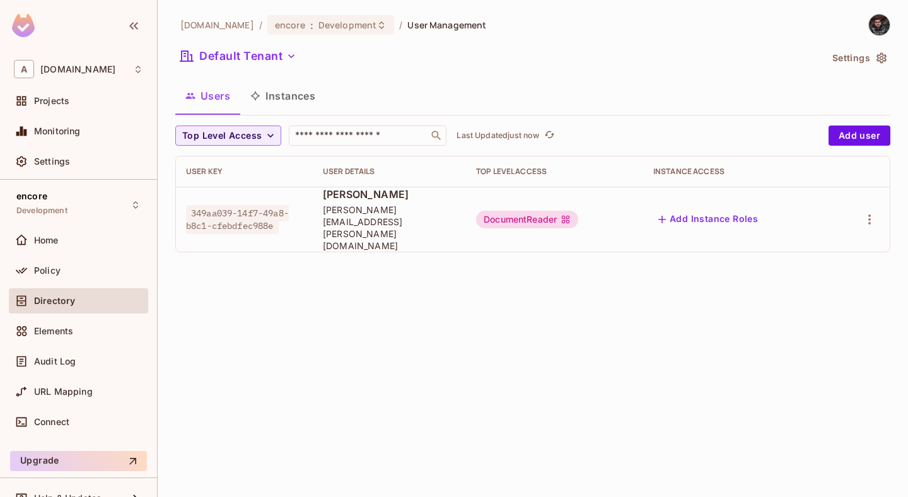
click at [347, 269] on div "abclojistik.com / encore : Development / User Management Default Tenant Setting…" at bounding box center [533, 248] width 750 height 497
click at [52, 233] on div "Home" at bounding box center [78, 240] width 129 height 15
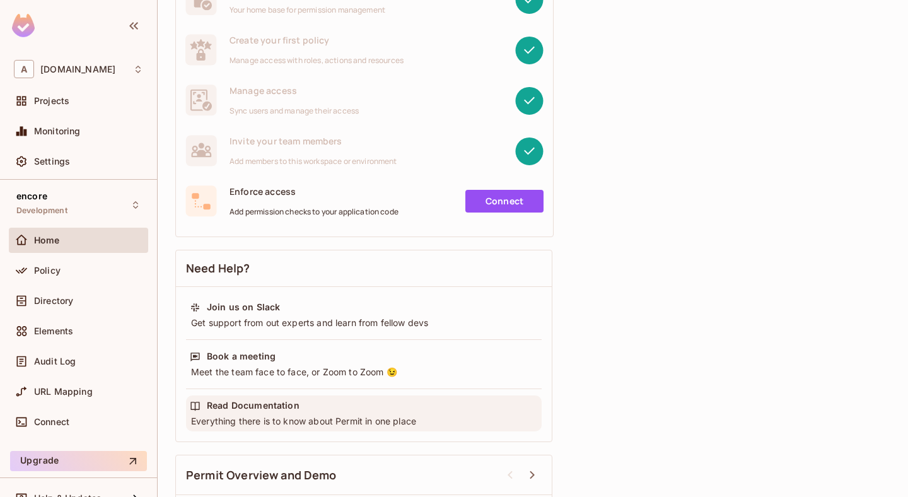
scroll to position [164, 0]
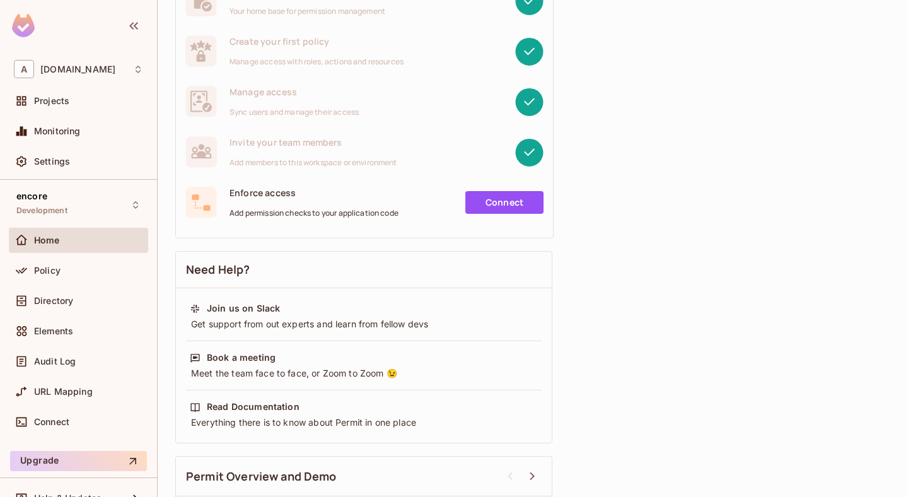
click at [515, 204] on link "Connect" at bounding box center [504, 202] width 78 height 23
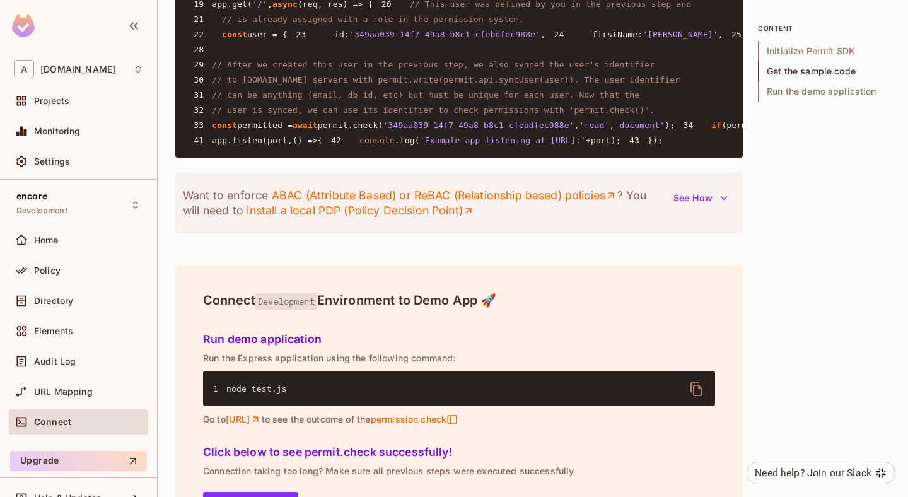
scroll to position [1114, 0]
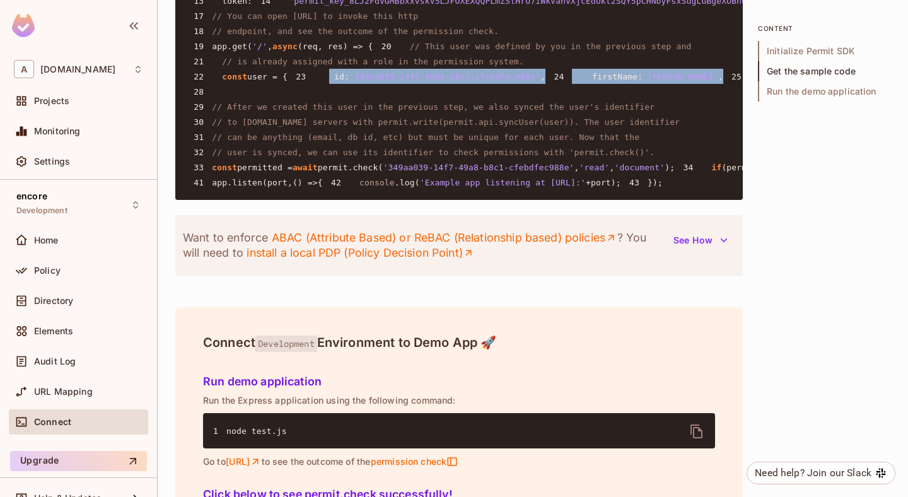
drag, startPoint x: 225, startPoint y: 241, endPoint x: 418, endPoint y: 288, distance: 198.5
click at [418, 200] on pre "1 const { Permit } = require ( 'permitio' ); 2 3 const express = require ( 'exp…" at bounding box center [458, 46] width 567 height 308
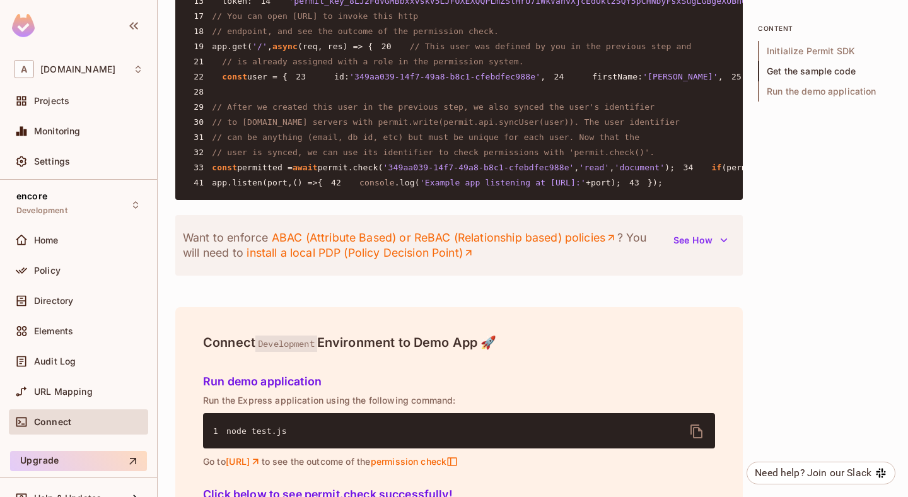
click at [481, 200] on pre "1 const { Permit } = require ( 'permitio' ); 2 3 const express = require ( 'exp…" at bounding box center [458, 46] width 567 height 308
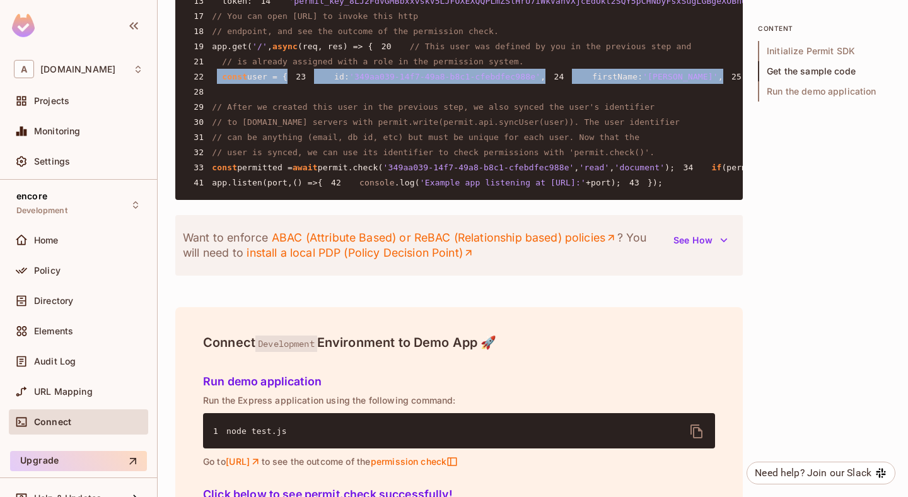
drag, startPoint x: 371, startPoint y: 287, endPoint x: 216, endPoint y: 221, distance: 168.0
click at [216, 200] on pre "1 const { Permit } = require ( 'permitio' ); 2 3 const express = require ( 'exp…" at bounding box center [458, 46] width 567 height 308
click at [416, 200] on pre "1 const { Permit } = require ( 'permitio' ); 2 3 const express = require ( 'exp…" at bounding box center [458, 46] width 567 height 308
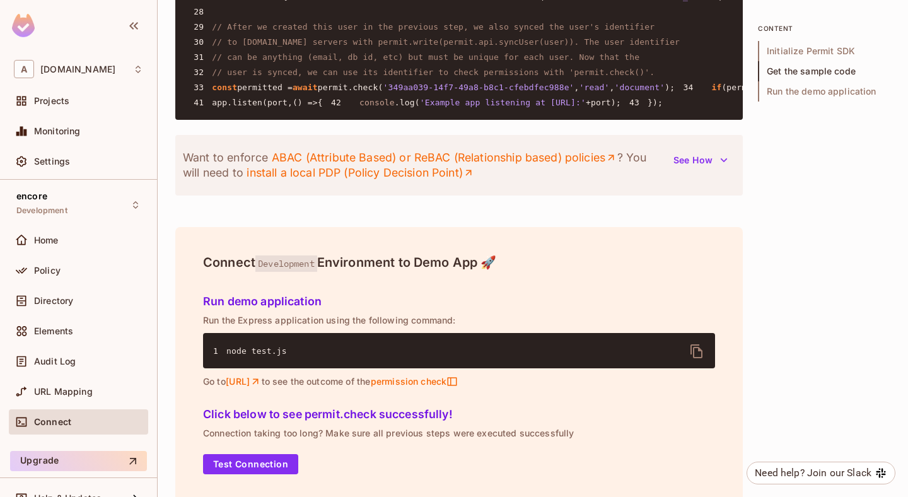
scroll to position [1194, 0]
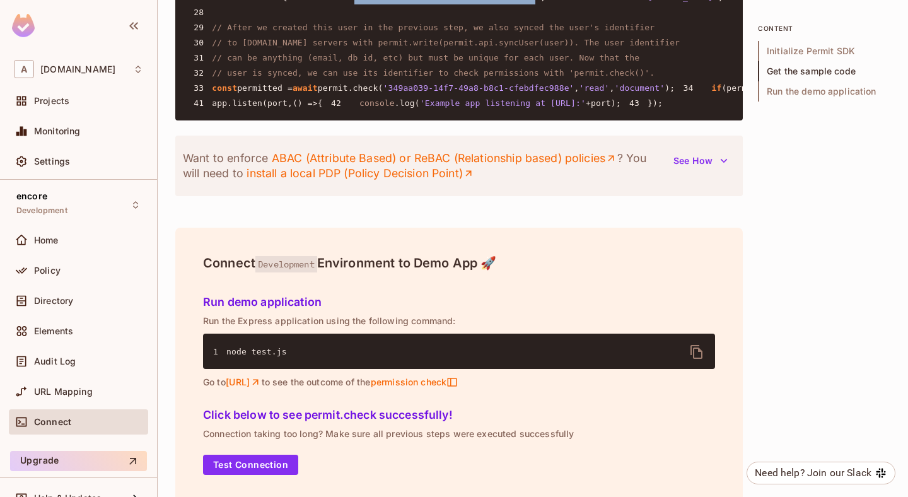
drag, startPoint x: 258, startPoint y: 165, endPoint x: 437, endPoint y: 165, distance: 179.7
drag, startPoint x: 383, startPoint y: 216, endPoint x: 187, endPoint y: 174, distance: 200.4
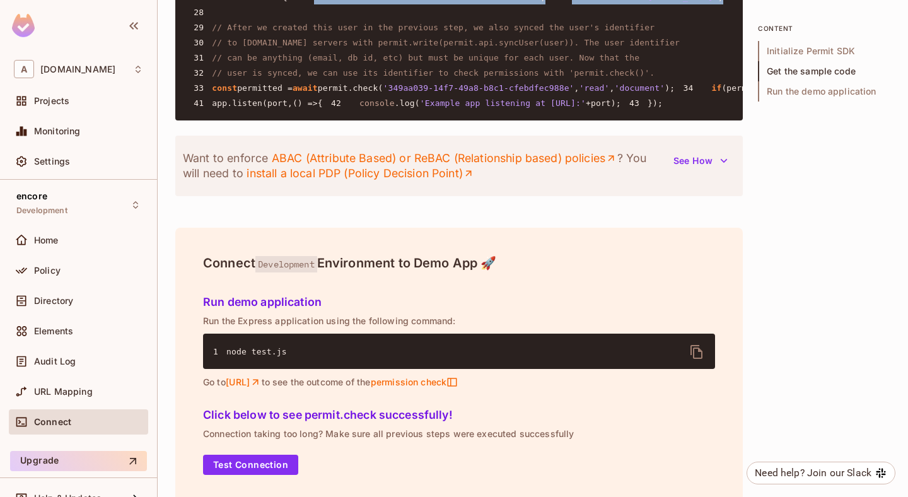
drag, startPoint x: 464, startPoint y: 171, endPoint x: 190, endPoint y: 156, distance: 274.7
click at [366, 47] on span "// to permit.io servers with permit.write(permit.api.syncUser(user)). The user …" at bounding box center [446, 42] width 468 height 9
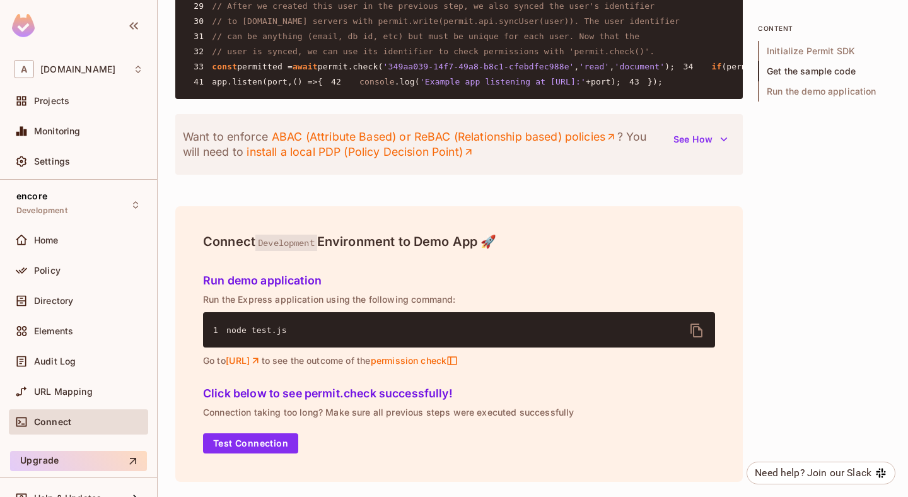
scroll to position [1578, 0]
click at [279, 438] on button "Test Connection" at bounding box center [250, 443] width 95 height 20
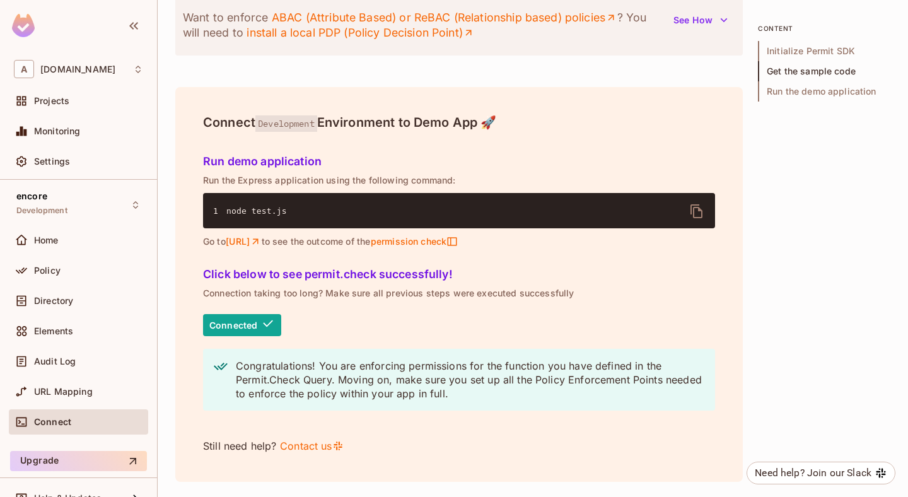
scroll to position [1698, 0]
click at [260, 320] on span "Connected" at bounding box center [242, 325] width 78 height 23
click at [262, 245] on link "http://localhost:4000" at bounding box center [244, 241] width 36 height 11
click at [458, 237] on span "permission check" at bounding box center [414, 241] width 88 height 11
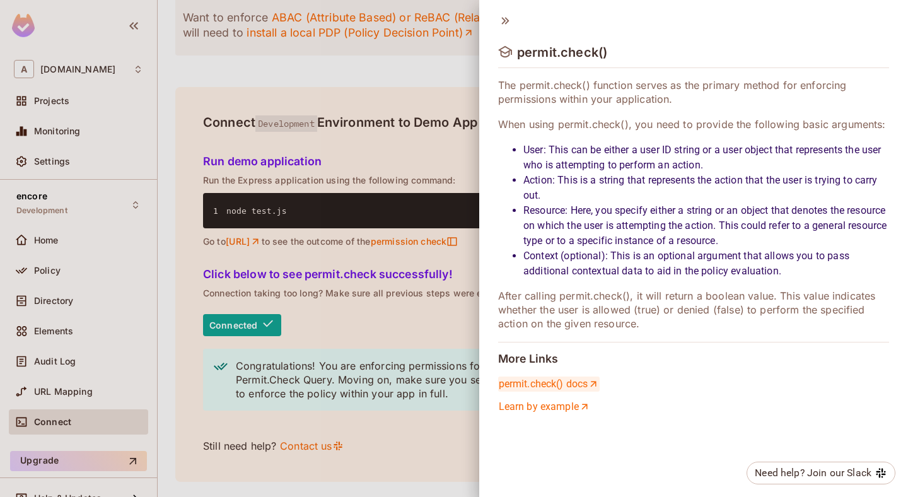
click at [566, 385] on link "permit.check() docs" at bounding box center [548, 383] width 101 height 15
click at [507, 24] on icon at bounding box center [505, 21] width 14 height 14
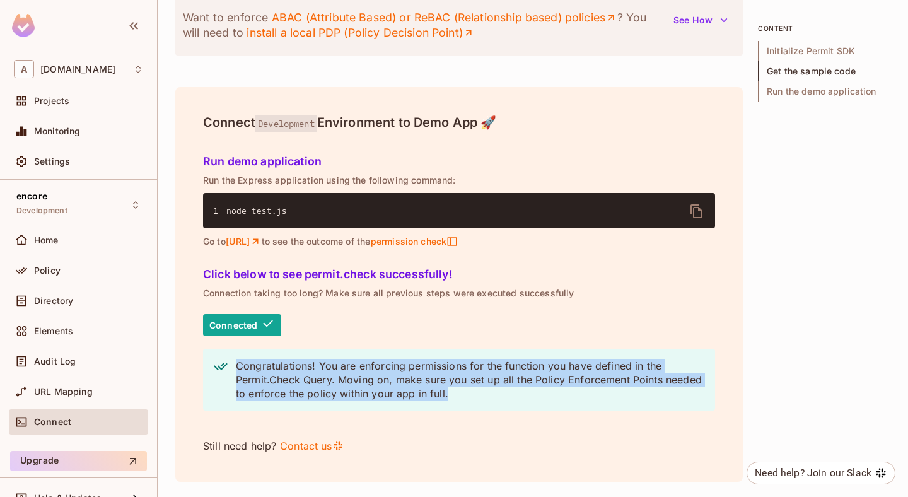
drag, startPoint x: 236, startPoint y: 368, endPoint x: 456, endPoint y: 402, distance: 222.6
click at [456, 402] on div "Congratulations! You are enforcing permissions for the function you have define…" at bounding box center [459, 380] width 512 height 62
click at [393, 388] on p "Congratulations! You are enforcing permissions for the function you have define…" at bounding box center [470, 380] width 469 height 42
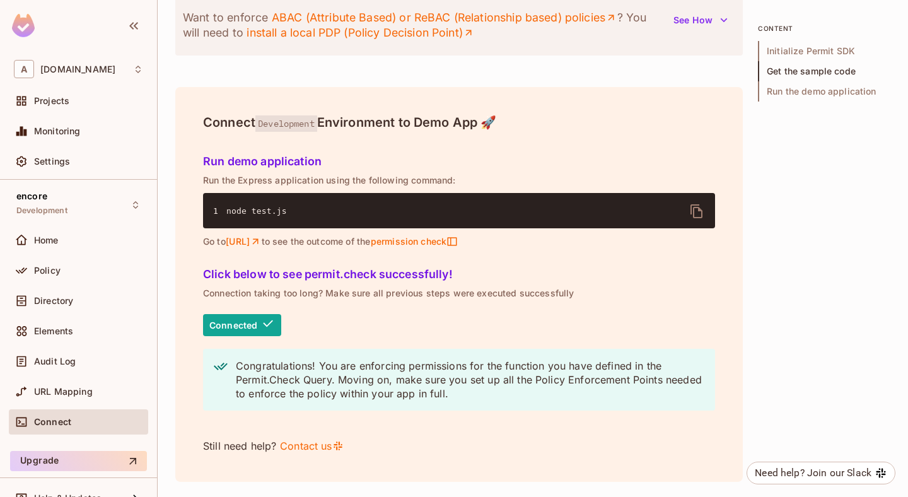
click at [399, 388] on p "Congratulations! You are enforcing permissions for the function you have define…" at bounding box center [470, 380] width 469 height 42
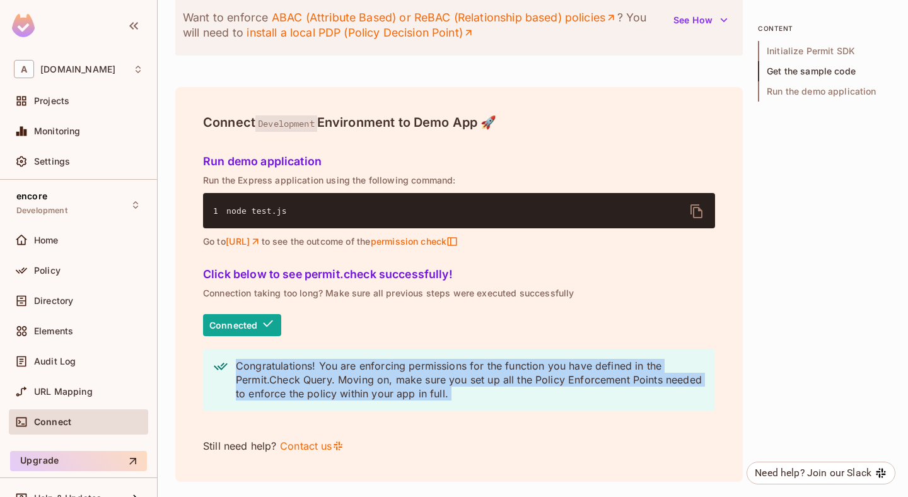
click at [399, 388] on p "Congratulations! You are enforcing permissions for the function you have define…" at bounding box center [470, 380] width 469 height 42
click at [236, 399] on div at bounding box center [236, 399] width 0 height 0
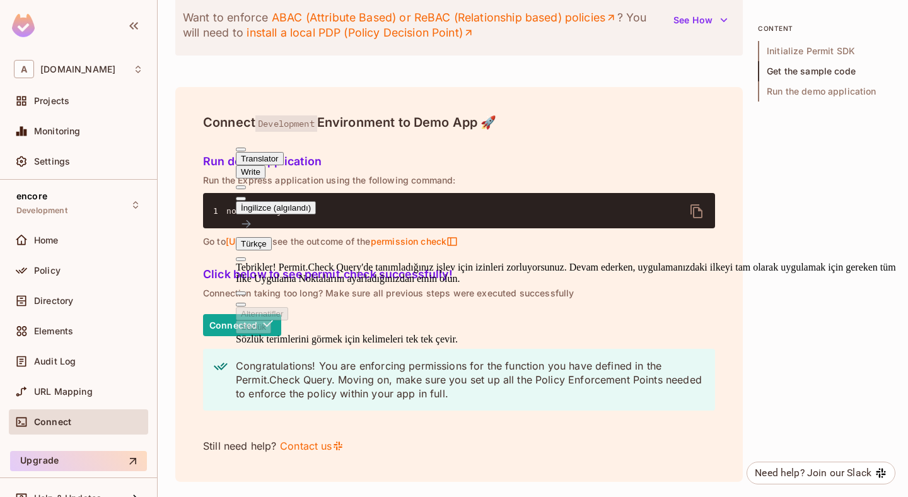
click at [610, 288] on p "Connection taking too long? Make sure all previous steps were executed successf…" at bounding box center [459, 293] width 512 height 10
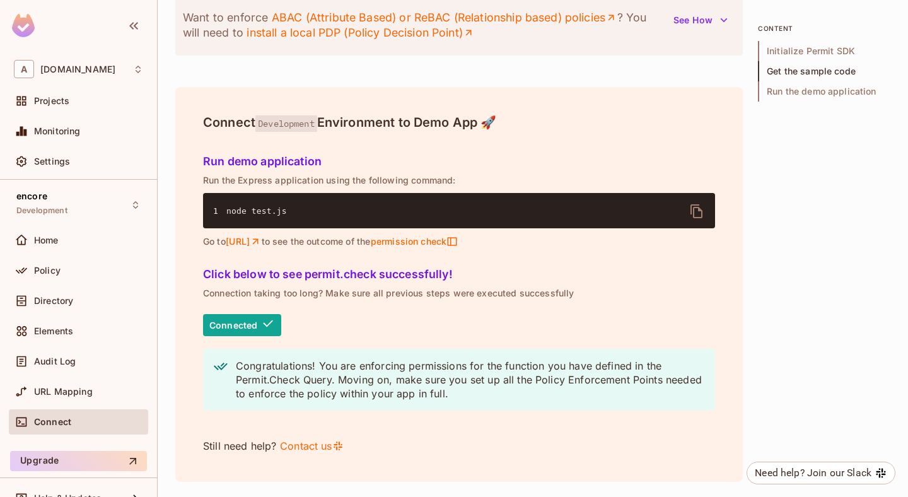
click at [225, 323] on p "Connected" at bounding box center [233, 325] width 48 height 10
click at [734, 30] on button "See How" at bounding box center [700, 20] width 69 height 20
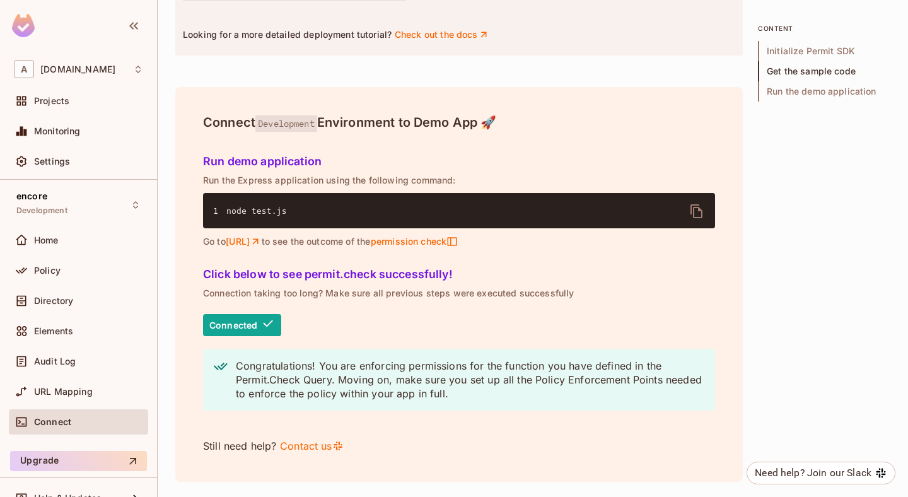
drag, startPoint x: 427, startPoint y: 266, endPoint x: 178, endPoint y: 168, distance: 267.5
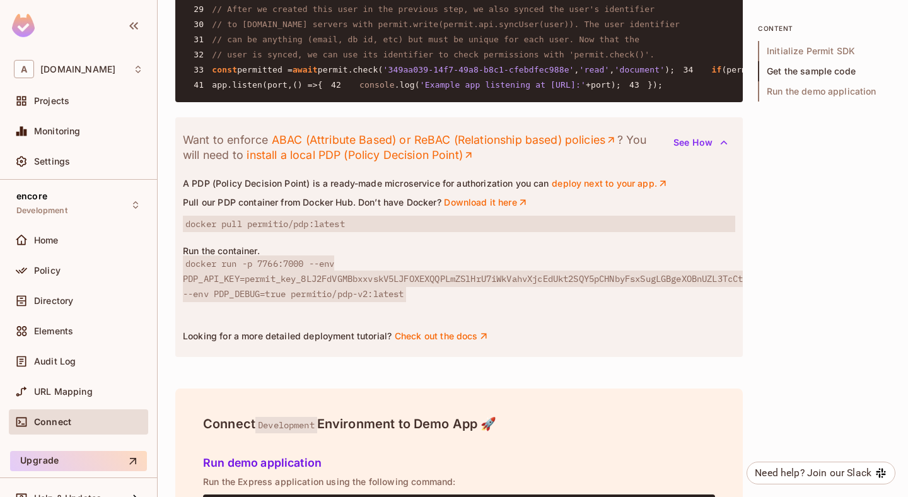
scroll to position [1194, 0]
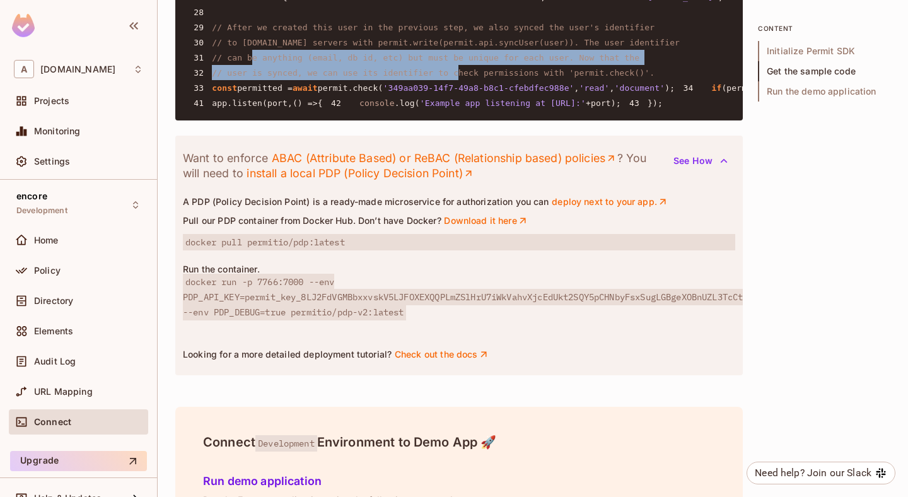
drag, startPoint x: 252, startPoint y: 284, endPoint x: 458, endPoint y: 296, distance: 206.5
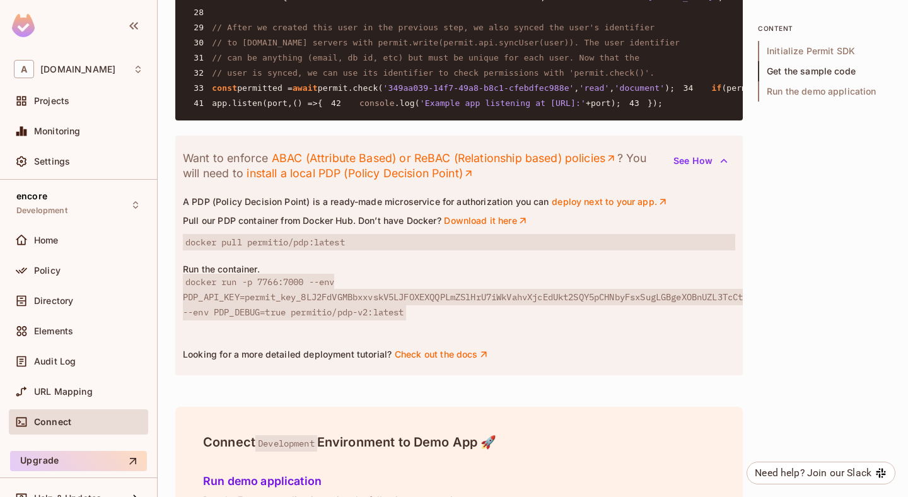
click at [443, 47] on span "// to permit.io servers with permit.write(permit.api.syncUser(user)). The user …" at bounding box center [446, 42] width 468 height 9
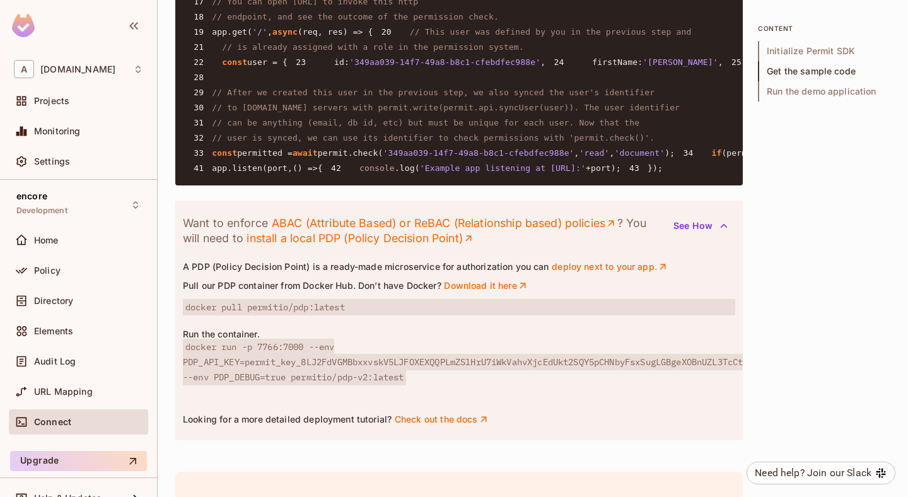
scroll to position [1128, 0]
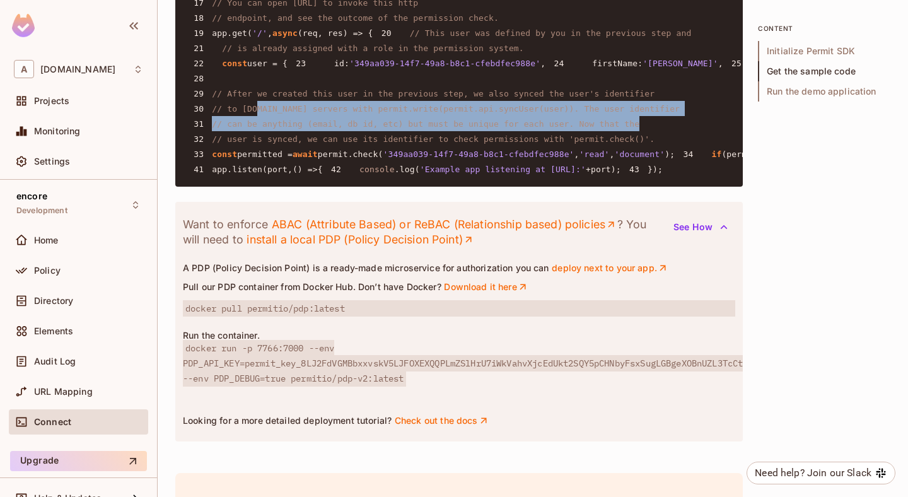
drag, startPoint x: 255, startPoint y: 328, endPoint x: 673, endPoint y: 348, distance: 419.0
click at [673, 187] on pre "1 const { Permit } = require ( 'permitio' ); 2 3 const express = require ( 'exp…" at bounding box center [458, 33] width 567 height 308
click at [489, 187] on pre "1 const { Permit } = require ( 'permitio' ); 2 3 const express = require ( 'exp…" at bounding box center [458, 33] width 567 height 308
drag, startPoint x: 357, startPoint y: 337, endPoint x: 654, endPoint y: 346, distance: 297.7
click at [654, 187] on pre "1 const { Permit } = require ( 'permitio' ); 2 3 const express = require ( 'exp…" at bounding box center [458, 33] width 567 height 308
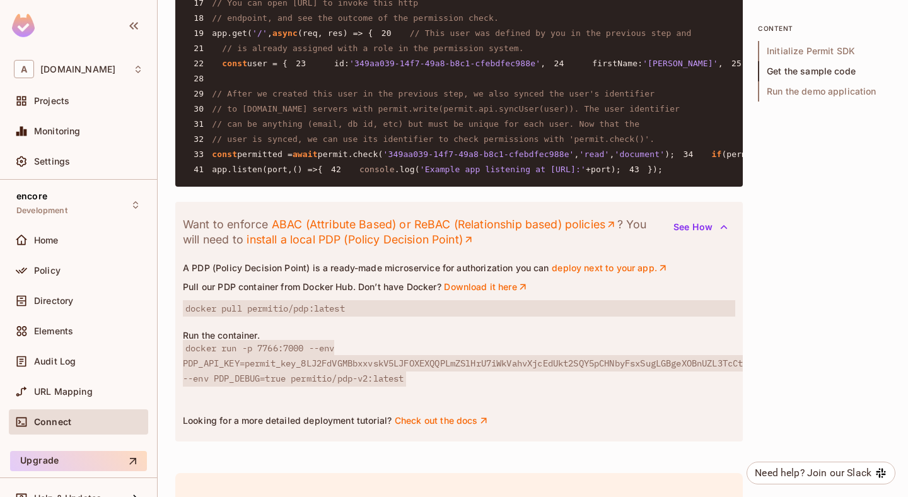
click at [678, 187] on pre "1 const { Permit } = require ( 'permitio' ); 2 3 const express = require ( 'exp…" at bounding box center [458, 33] width 567 height 308
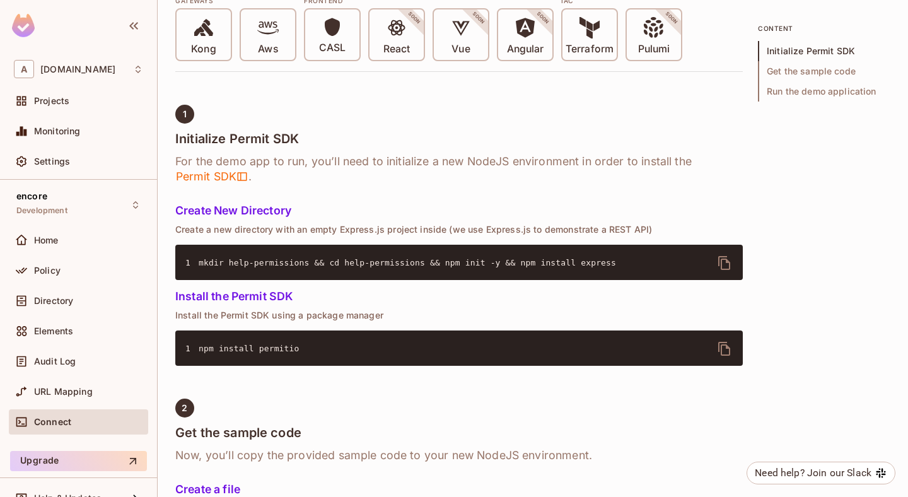
scroll to position [386, 0]
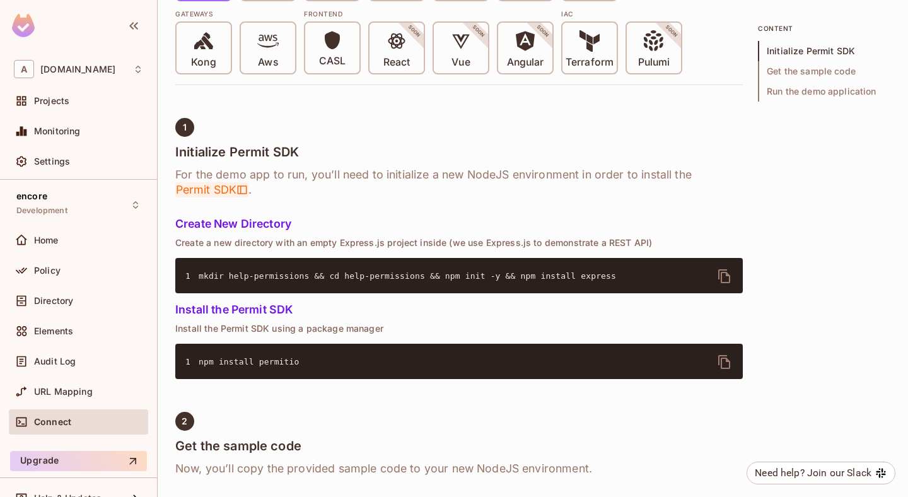
click at [214, 195] on span "Permit SDK" at bounding box center [211, 189] width 73 height 15
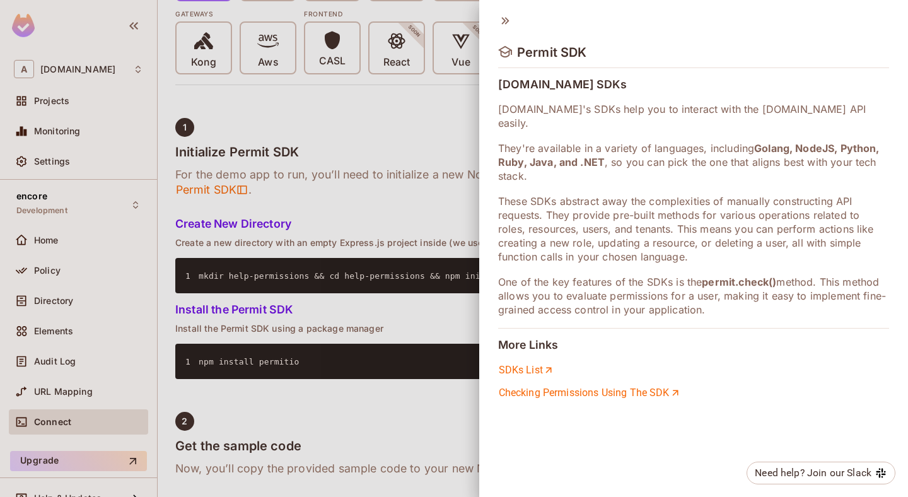
click at [395, 171] on div at bounding box center [454, 248] width 908 height 497
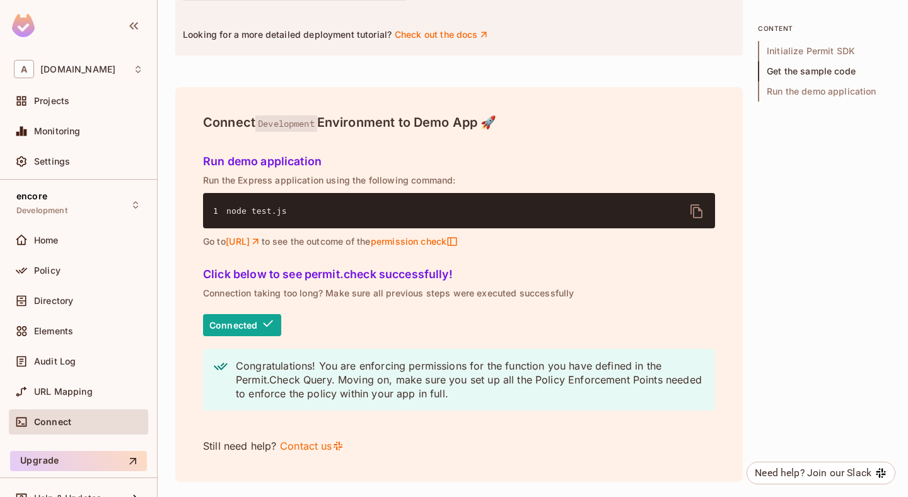
scroll to position [1877, 0]
click at [243, 318] on span "Connected" at bounding box center [242, 325] width 78 height 23
click at [305, 381] on p "Congratulations! You are enforcing permissions for the function you have define…" at bounding box center [470, 380] width 469 height 42
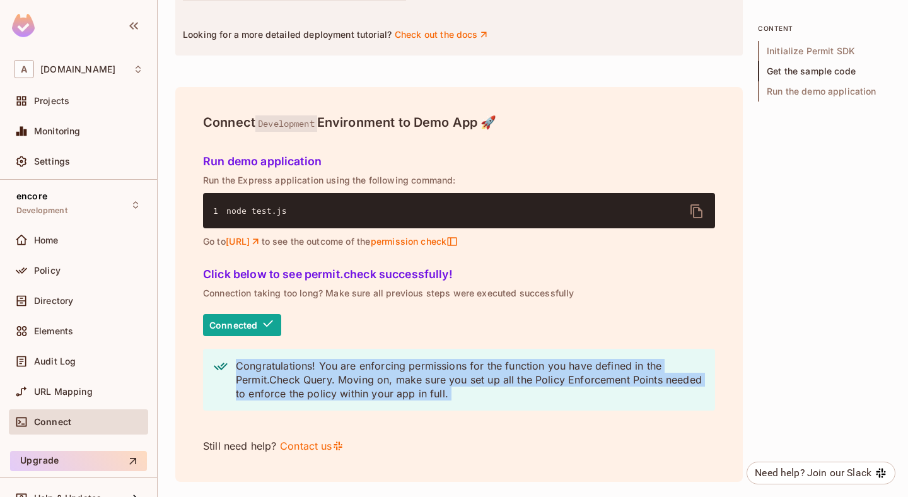
click at [305, 381] on p "Congratulations! You are enforcing permissions for the function you have define…" at bounding box center [470, 380] width 469 height 42
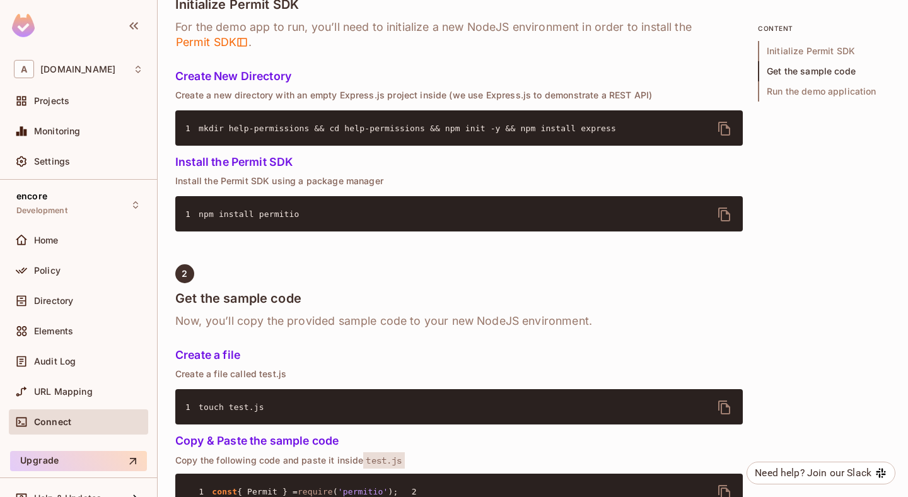
scroll to position [0, 0]
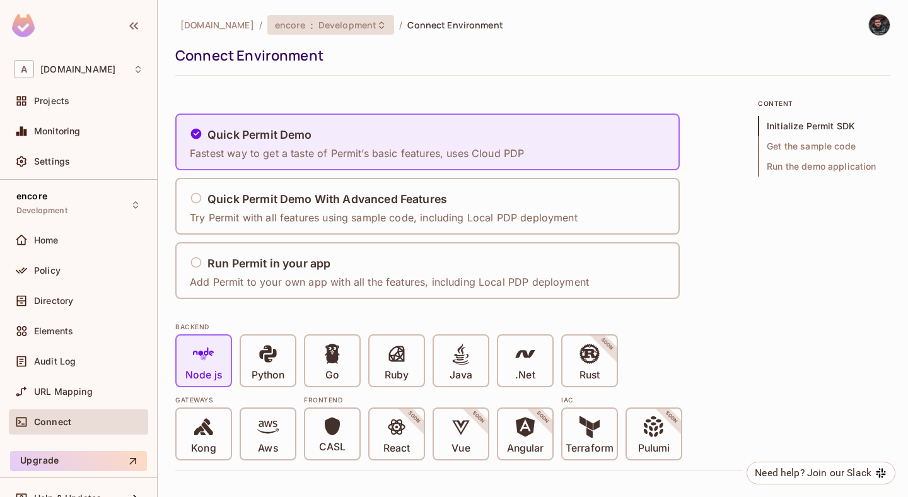
click at [340, 26] on span "Development" at bounding box center [347, 25] width 58 height 12
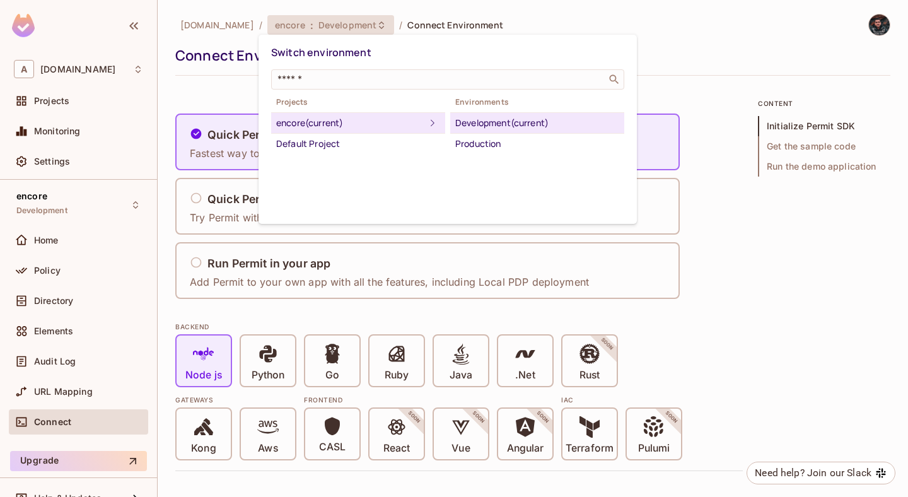
click at [487, 129] on div "Development (current)" at bounding box center [537, 122] width 164 height 15
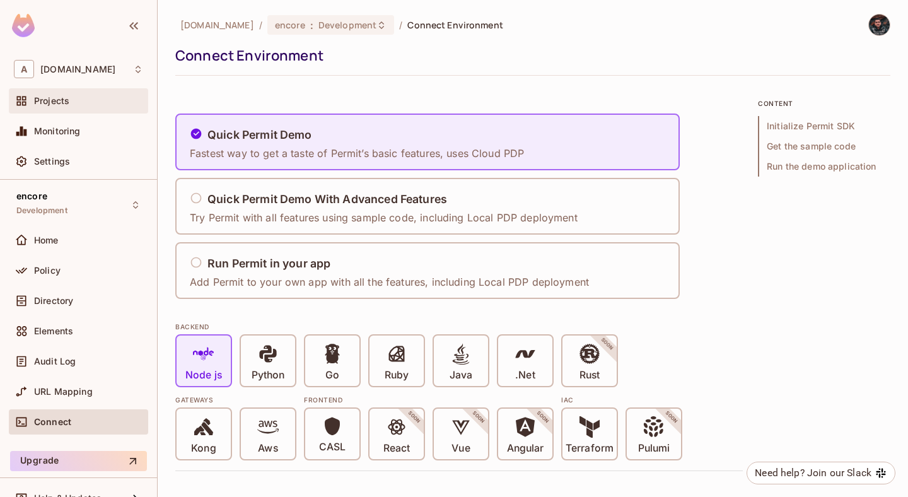
click at [59, 90] on div "Projects" at bounding box center [78, 100] width 139 height 25
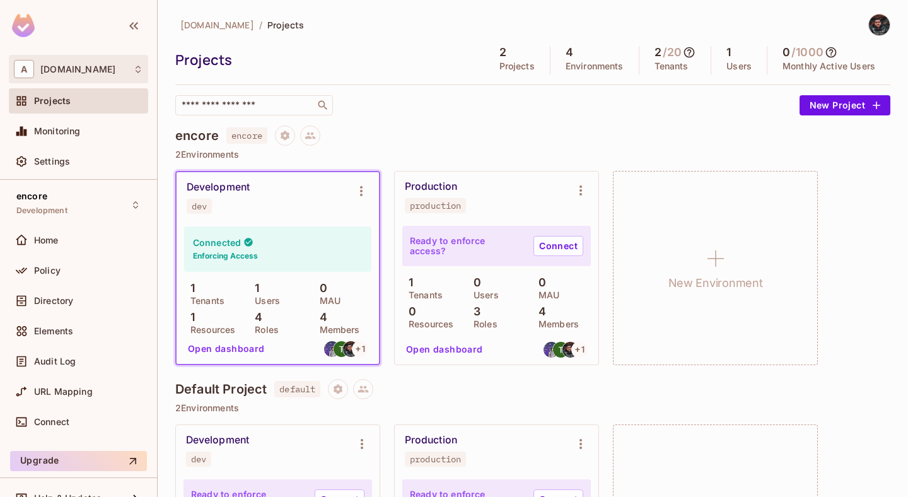
click at [69, 58] on div "A abclojistik.com" at bounding box center [78, 69] width 139 height 28
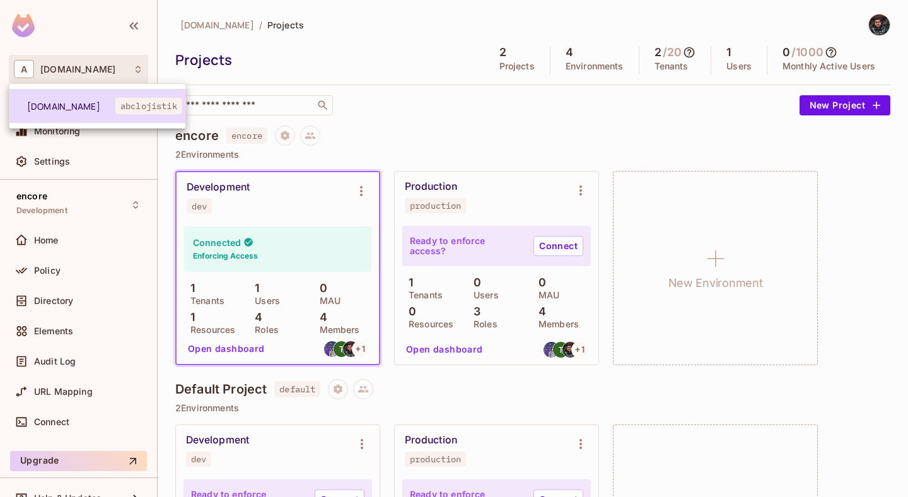
click at [147, 98] on span "abclojistik" at bounding box center [148, 106] width 67 height 16
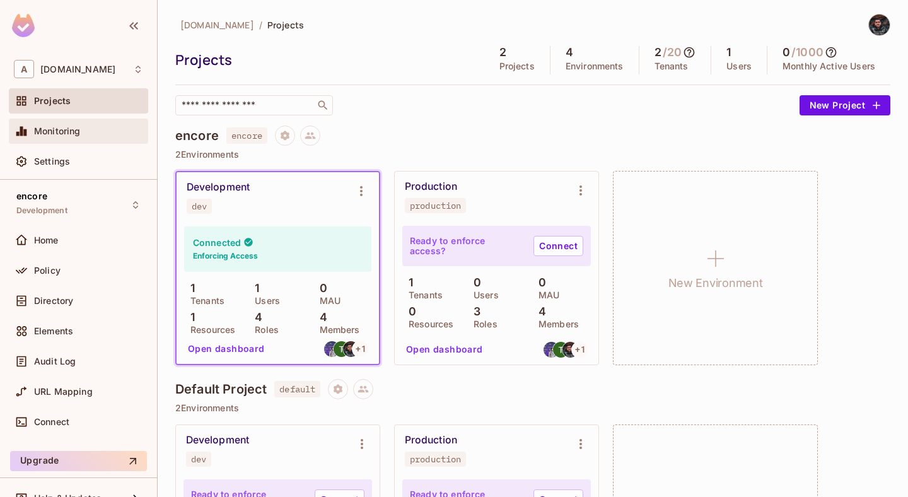
click at [83, 132] on div "Monitoring" at bounding box center [88, 131] width 109 height 10
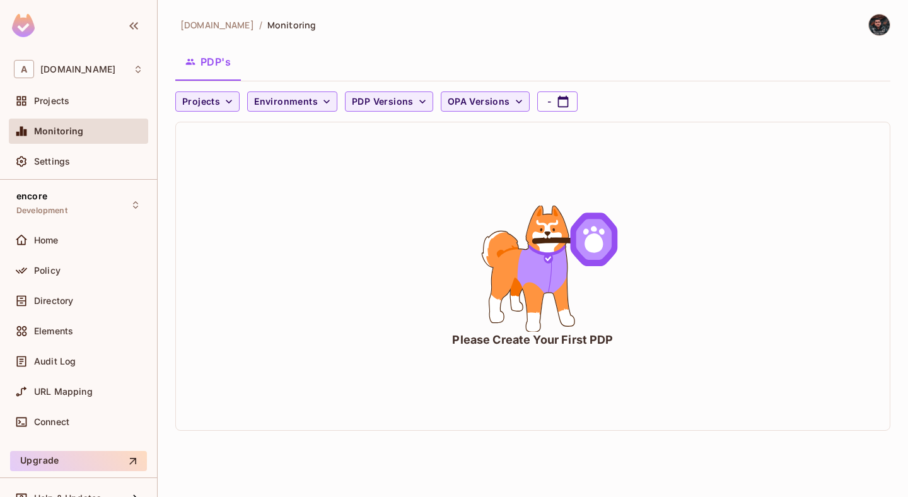
click at [511, 332] on div "Please Create Your First PDP" at bounding box center [532, 340] width 161 height 16
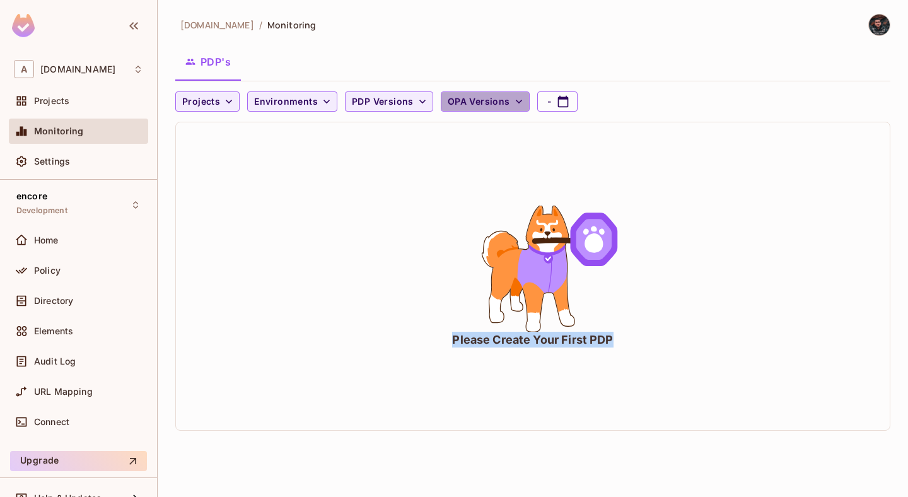
click at [495, 106] on span "OPA Versions" at bounding box center [479, 102] width 62 height 16
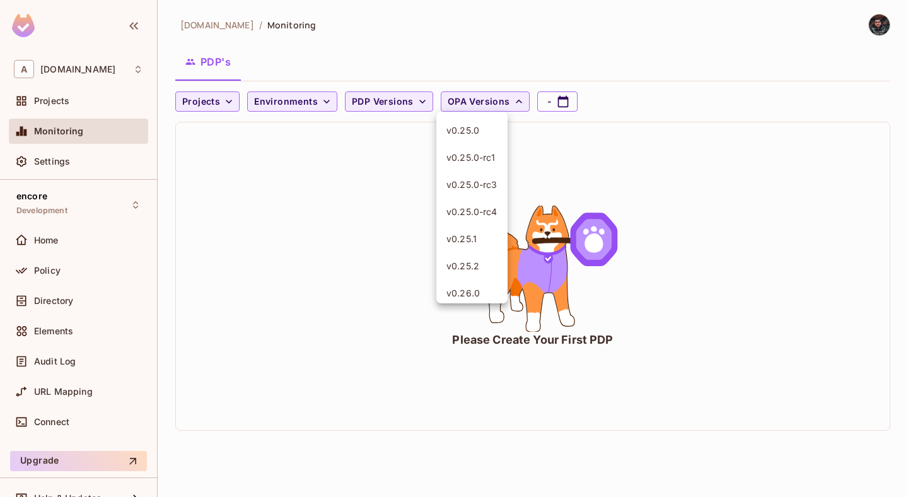
click at [502, 100] on div at bounding box center [454, 248] width 908 height 497
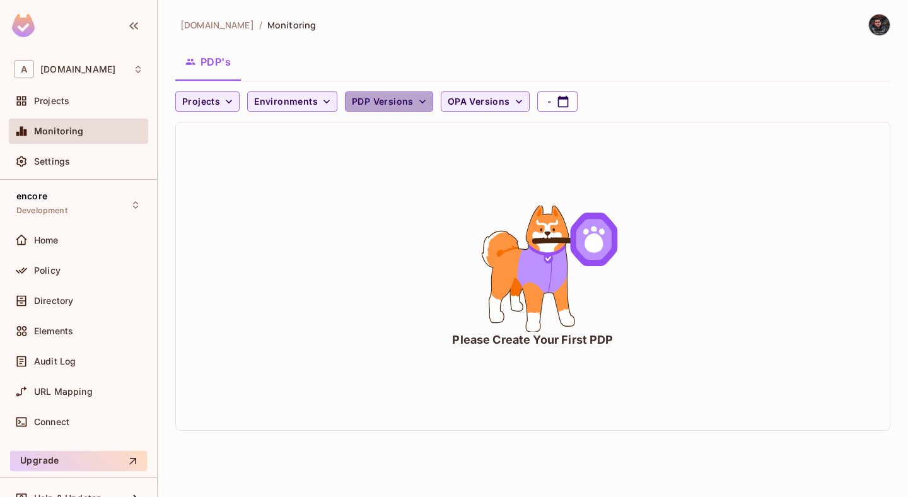
click at [404, 98] on span "PDP Versions" at bounding box center [383, 102] width 62 height 16
click at [311, 104] on div at bounding box center [454, 248] width 908 height 497
click at [311, 103] on span "Environments" at bounding box center [286, 102] width 64 height 16
click at [311, 103] on div at bounding box center [454, 248] width 908 height 497
click at [216, 103] on span "Projects" at bounding box center [201, 102] width 38 height 16
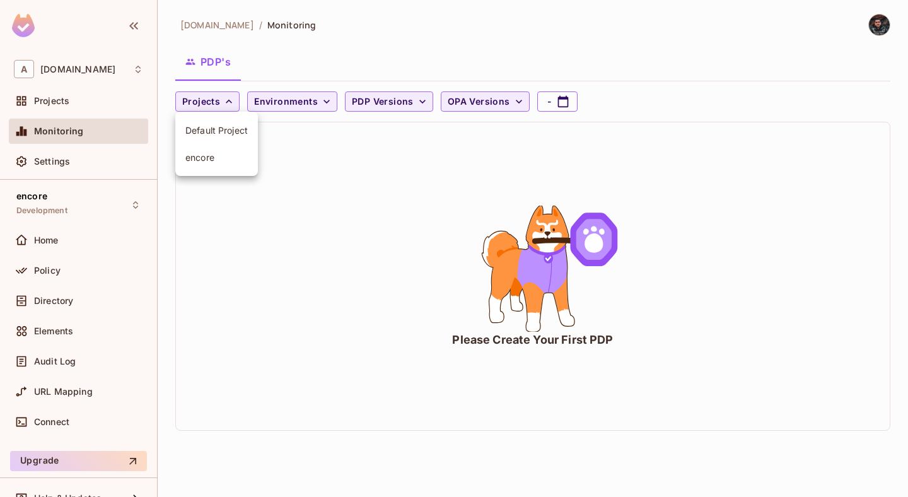
click at [223, 151] on li "encore" at bounding box center [216, 157] width 83 height 27
click at [223, 102] on icon "button" at bounding box center [223, 102] width 8 height 8
click at [512, 99] on icon "button" at bounding box center [518, 101] width 13 height 13
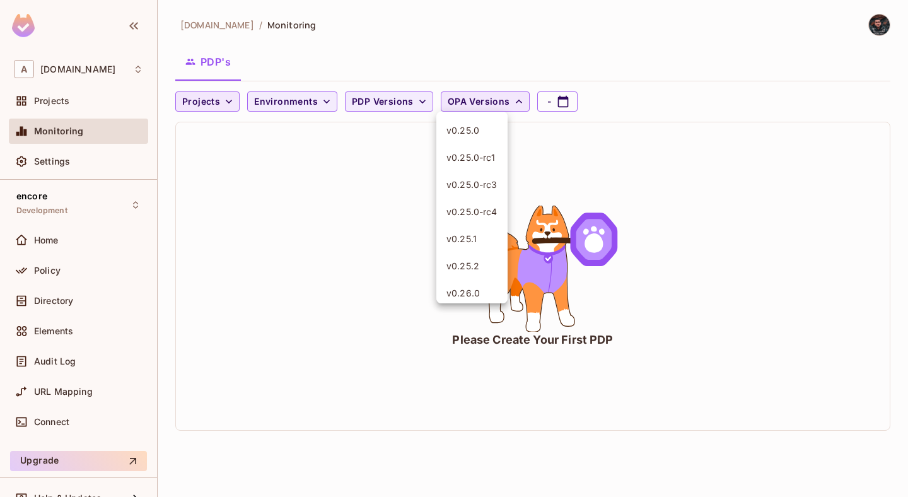
click at [514, 99] on div at bounding box center [454, 248] width 908 height 497
click at [557, 100] on icon "button" at bounding box center [563, 101] width 13 height 13
select select "*"
select select "****"
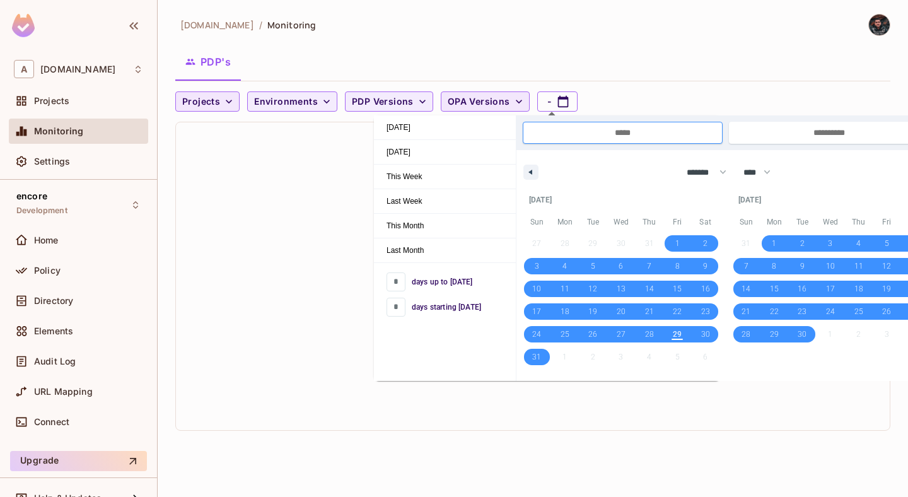
click at [634, 95] on div "Projects Environments PDP Versions OPA Versions -" at bounding box center [529, 101] width 709 height 20
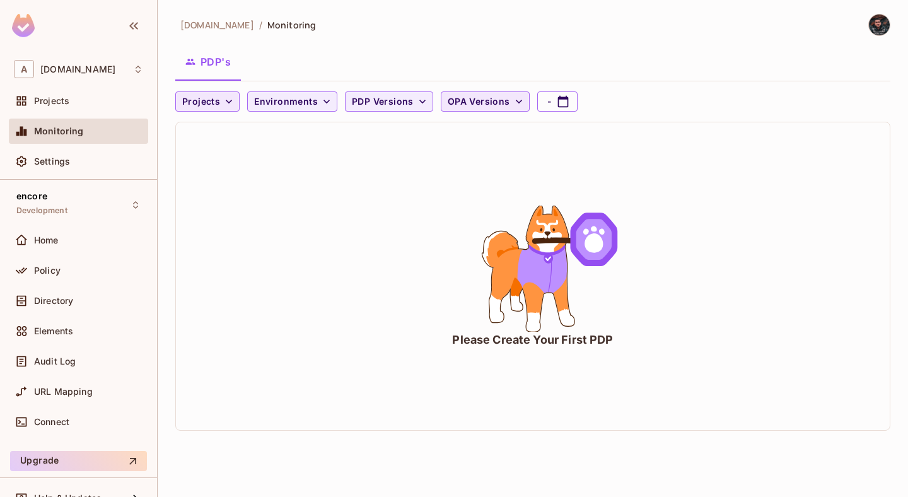
click at [516, 97] on icon "button" at bounding box center [518, 101] width 13 height 13
click at [526, 97] on div at bounding box center [454, 248] width 908 height 497
click at [542, 97] on div "v0.25.0 v0.25.0-rc1 v0.25.0-rc3 v0.25.0-rc4 v0.25.1 v0.25.2 v0.26.0 v0.27.0 v0.…" at bounding box center [454, 126] width 908 height 252
click at [542, 97] on button "-" at bounding box center [557, 101] width 40 height 20
select select "*"
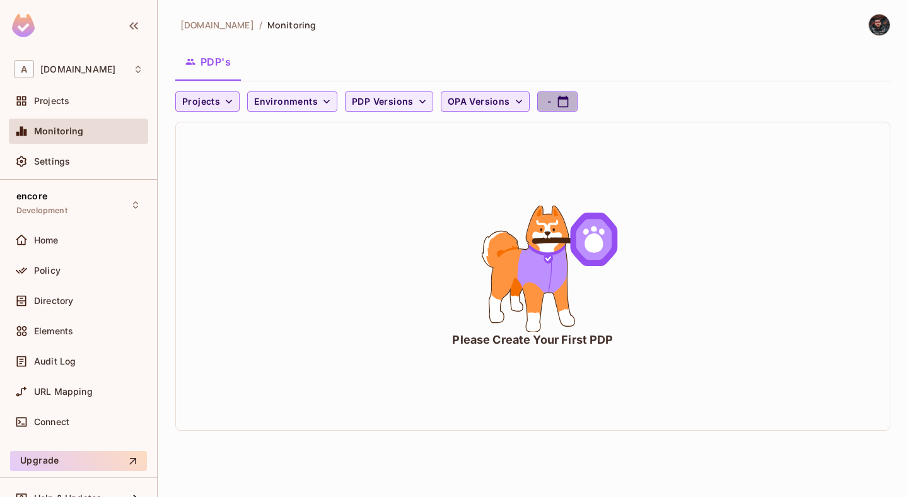
select select "****"
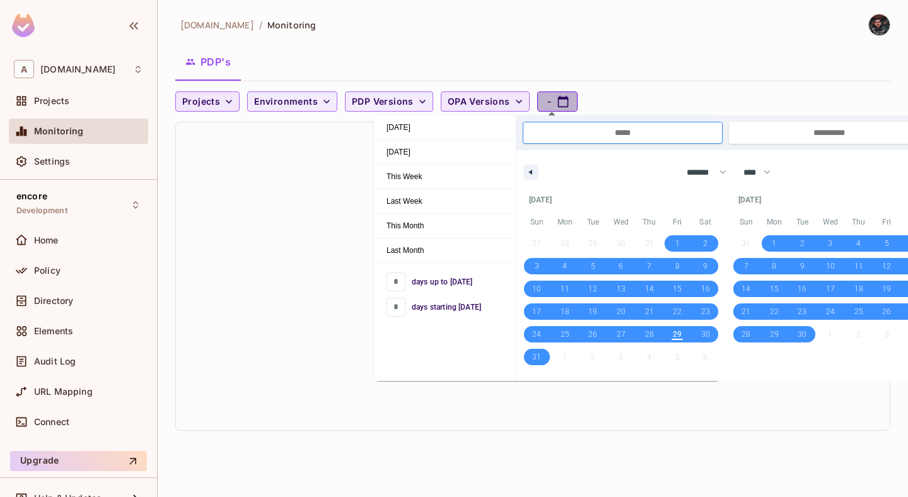
click at [546, 100] on button "-" at bounding box center [557, 101] width 40 height 20
click at [599, 51] on div "PDP's" at bounding box center [532, 62] width 715 height 32
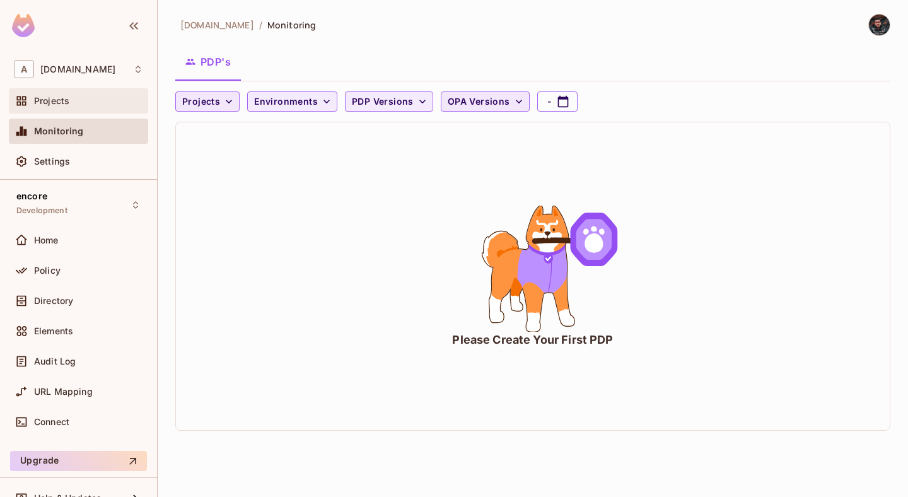
click at [81, 101] on div "Projects" at bounding box center [88, 101] width 109 height 10
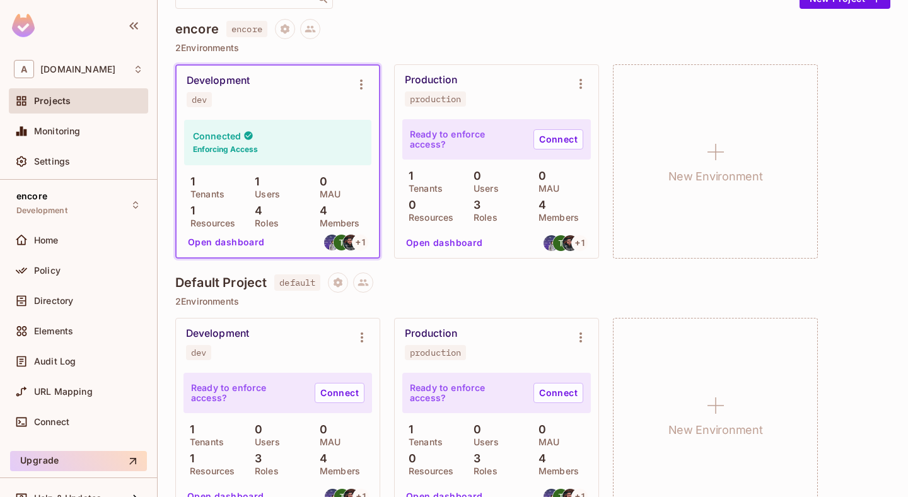
scroll to position [136, 0]
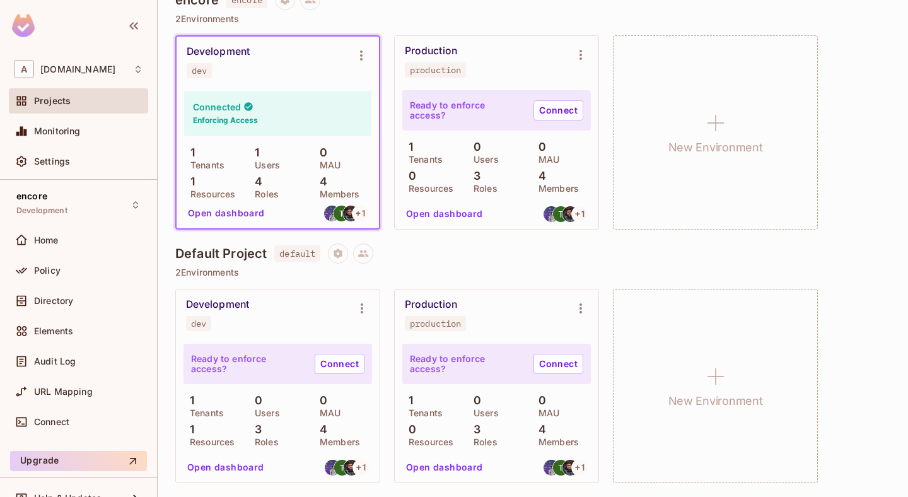
click at [226, 219] on button "Open dashboard" at bounding box center [226, 213] width 87 height 20
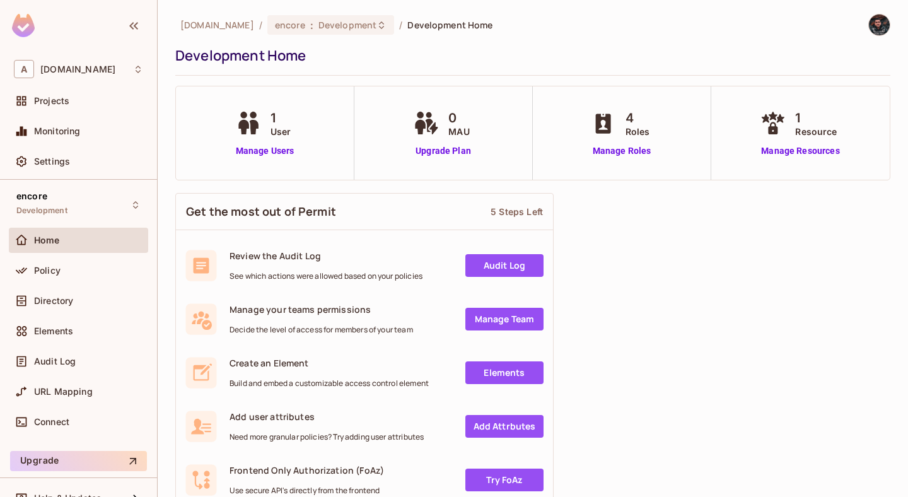
click at [519, 267] on link "Audit Log" at bounding box center [504, 265] width 78 height 23
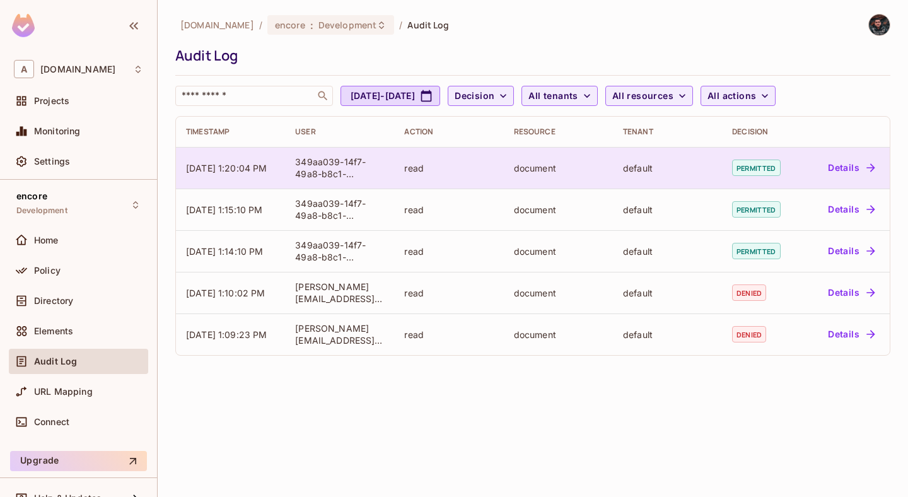
click at [856, 164] on button "Details" at bounding box center [851, 168] width 57 height 20
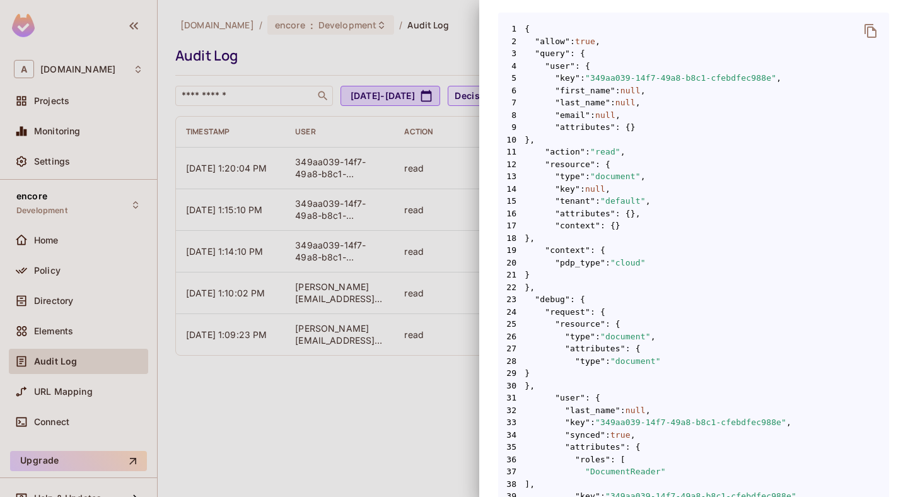
scroll to position [240, 0]
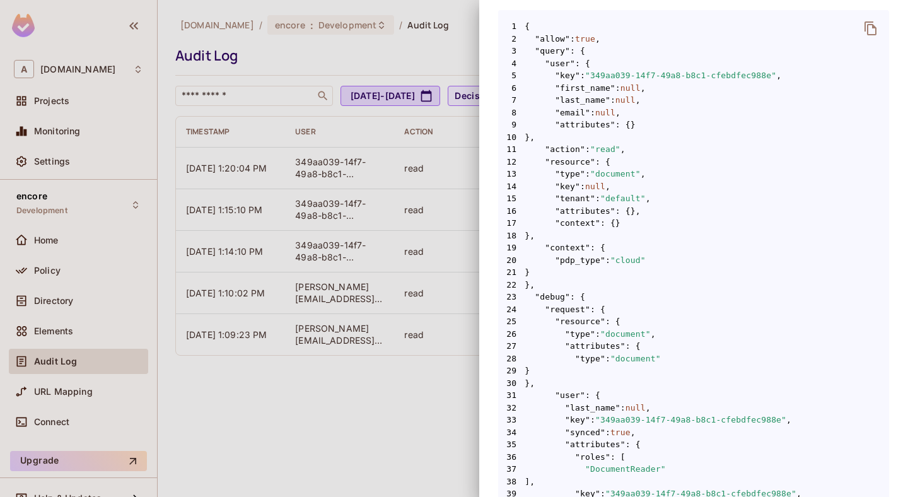
click at [455, 65] on div at bounding box center [454, 248] width 908 height 497
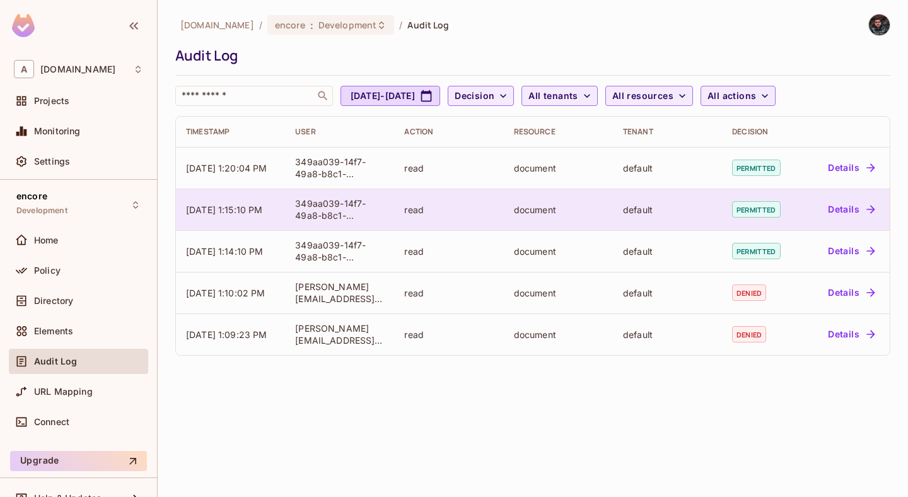
click at [851, 211] on button "Details" at bounding box center [851, 209] width 57 height 20
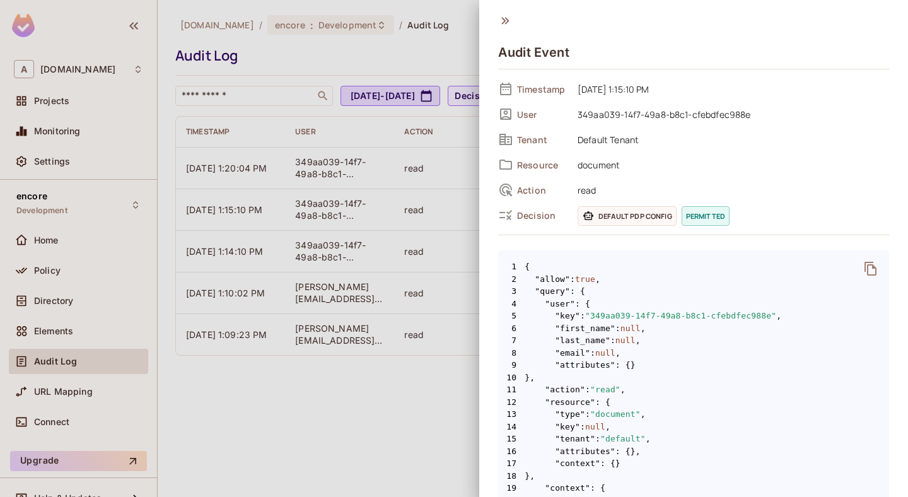
click at [509, 20] on icon at bounding box center [505, 21] width 14 height 14
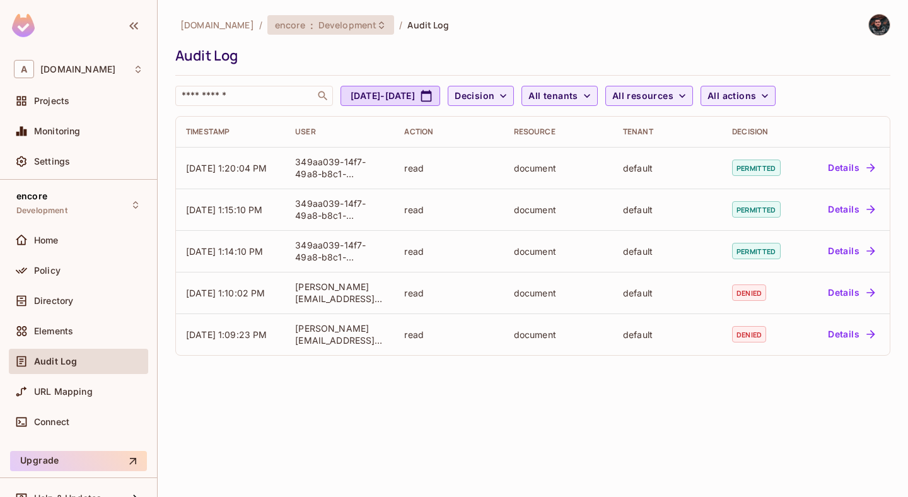
click at [363, 17] on div "encore : Development" at bounding box center [330, 25] width 127 height 20
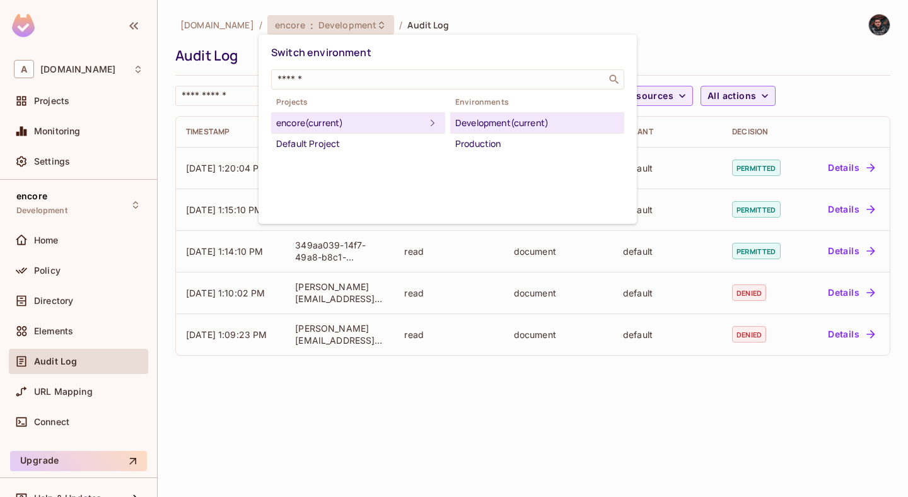
click at [72, 369] on div at bounding box center [454, 248] width 908 height 497
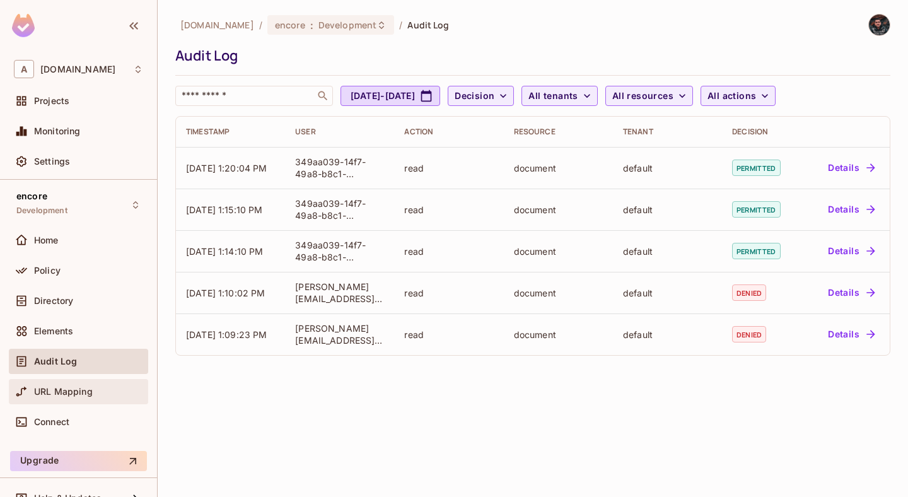
click at [71, 398] on div "URL Mapping" at bounding box center [78, 391] width 129 height 15
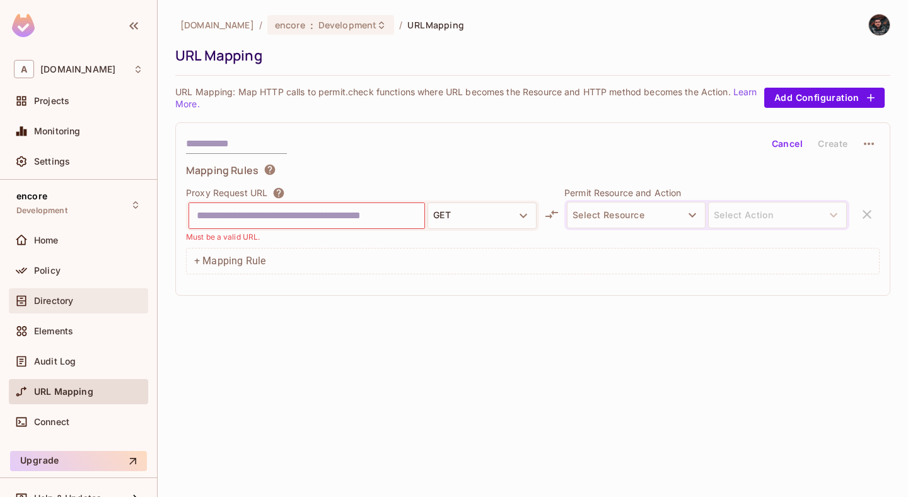
click at [94, 292] on div "Directory" at bounding box center [78, 300] width 139 height 25
